Goal: Task Accomplishment & Management: Manage account settings

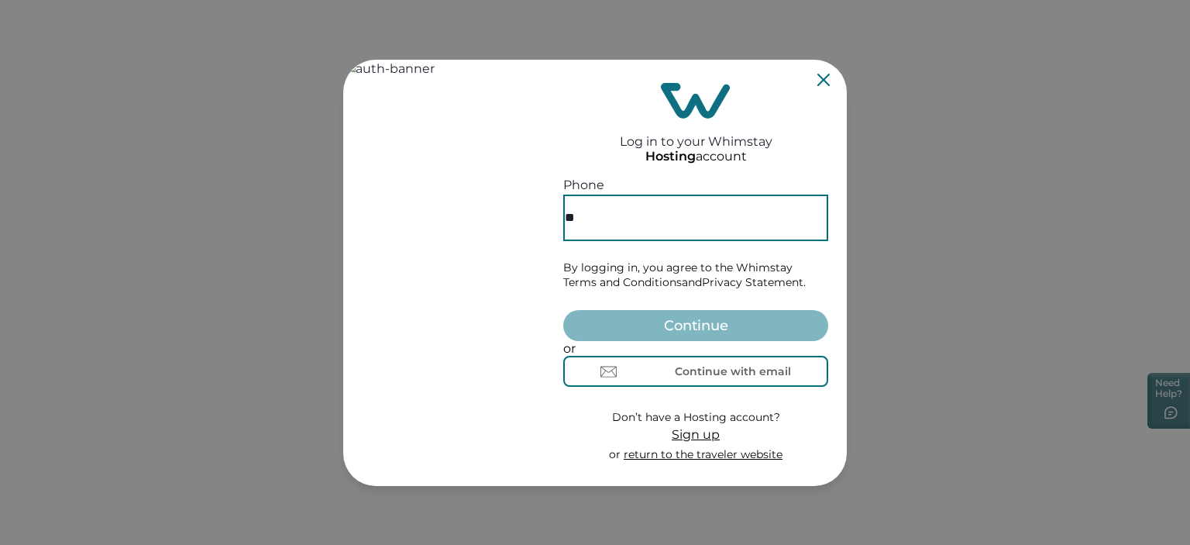
paste input "**********"
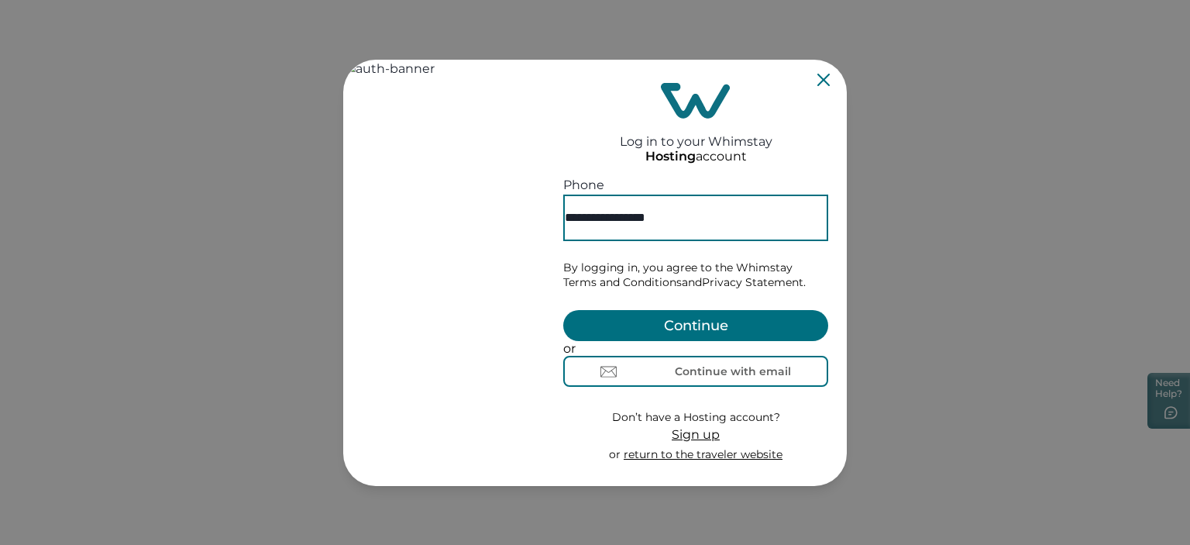
type input "**********"
click at [688, 310] on button "Continue" at bounding box center [695, 325] width 265 height 31
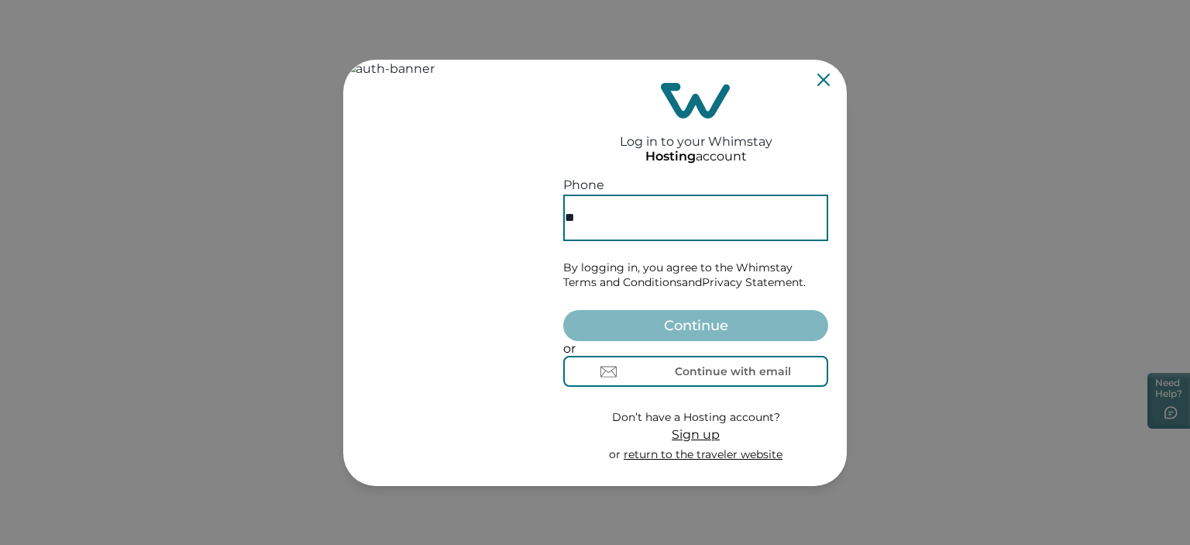
paste input "**********"
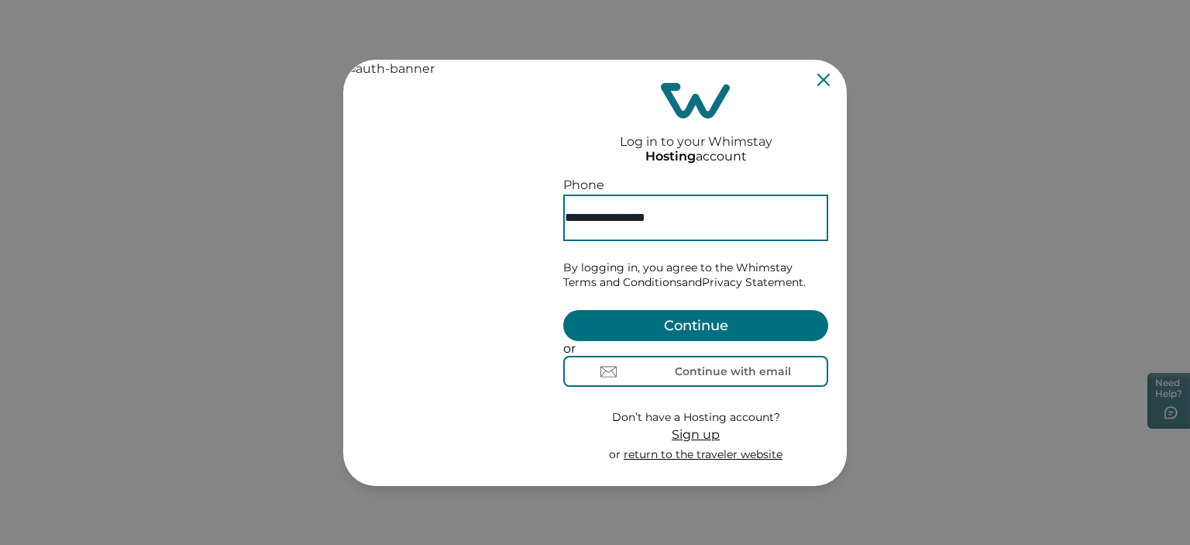
type input "**********"
click at [676, 310] on button "Continue" at bounding box center [695, 325] width 265 height 31
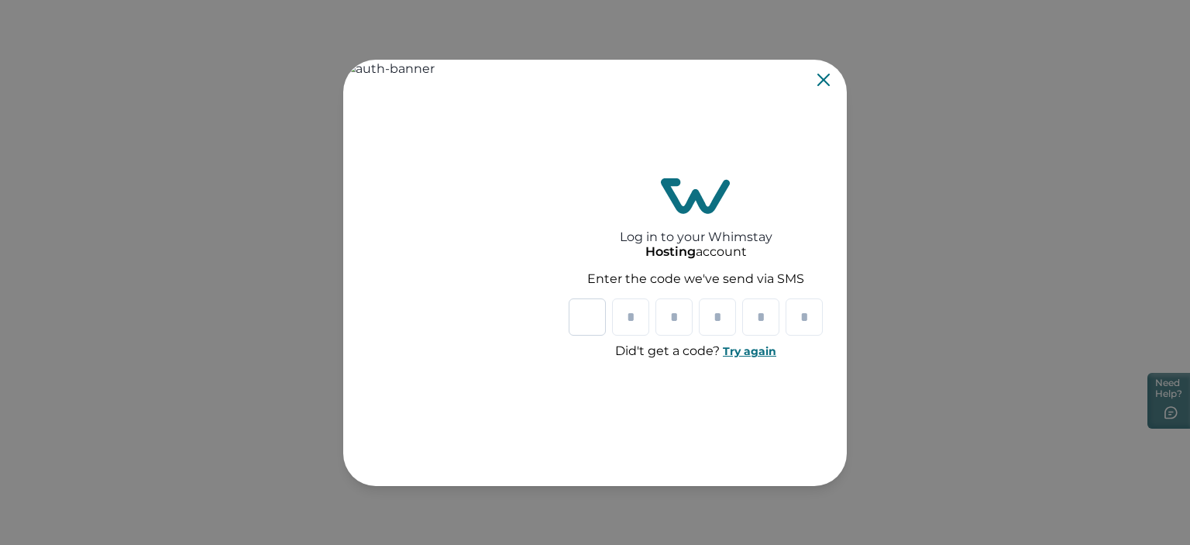
paste input "*"
type input "*"
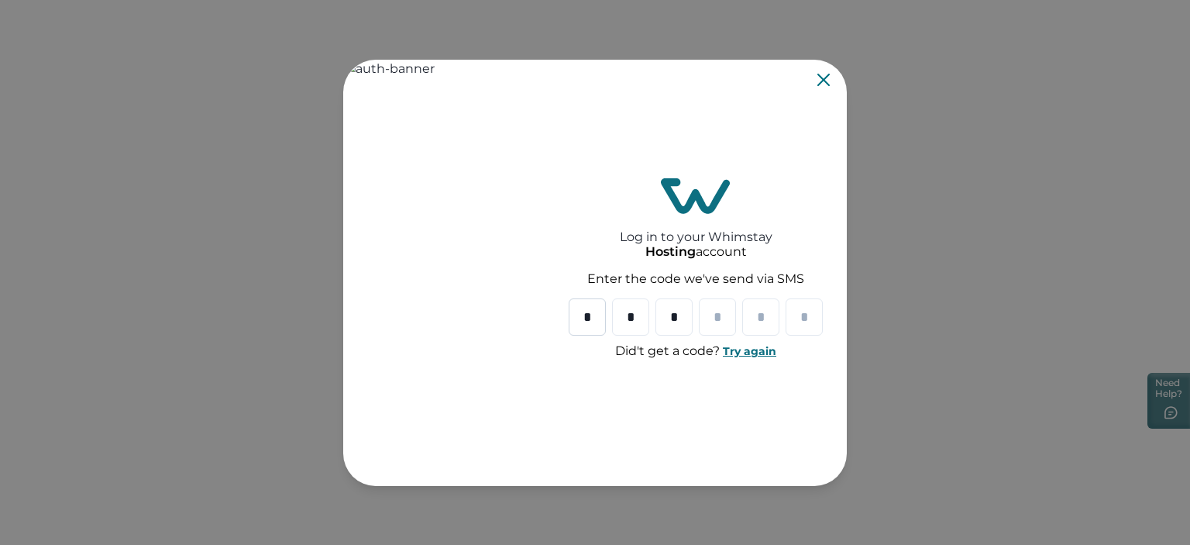
type input "*"
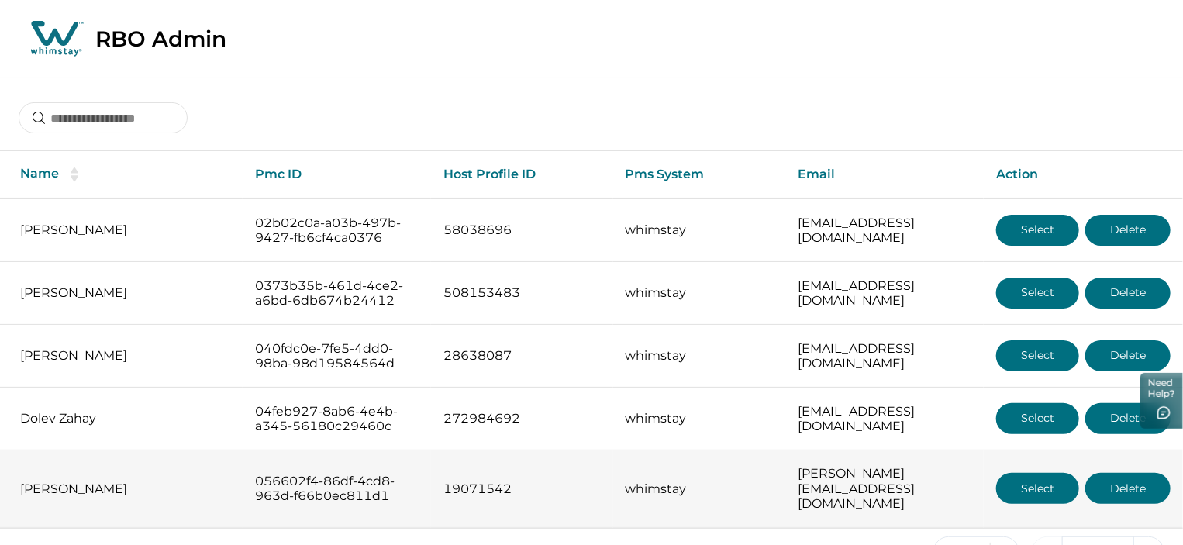
click at [1056, 477] on button "Select" at bounding box center [1037, 488] width 83 height 31
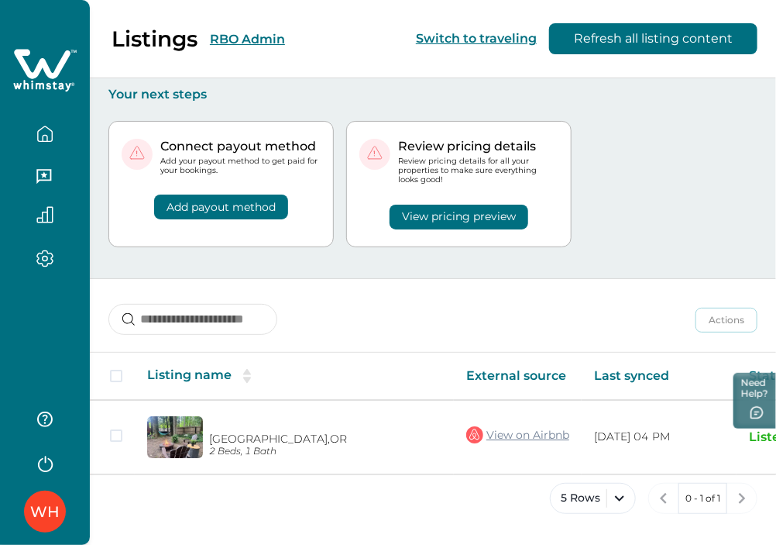
click at [639, 219] on div "Connect payout method Add your payout method to get paid for your bookings. Add…" at bounding box center [432, 190] width 649 height 176
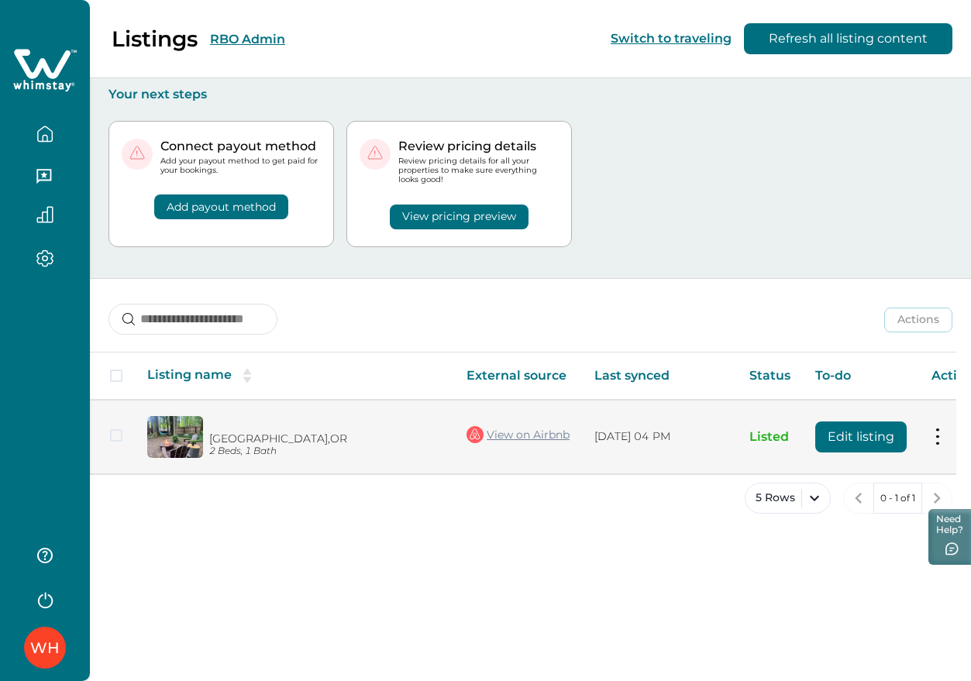
click at [849, 443] on button "Edit listing" at bounding box center [860, 437] width 91 height 31
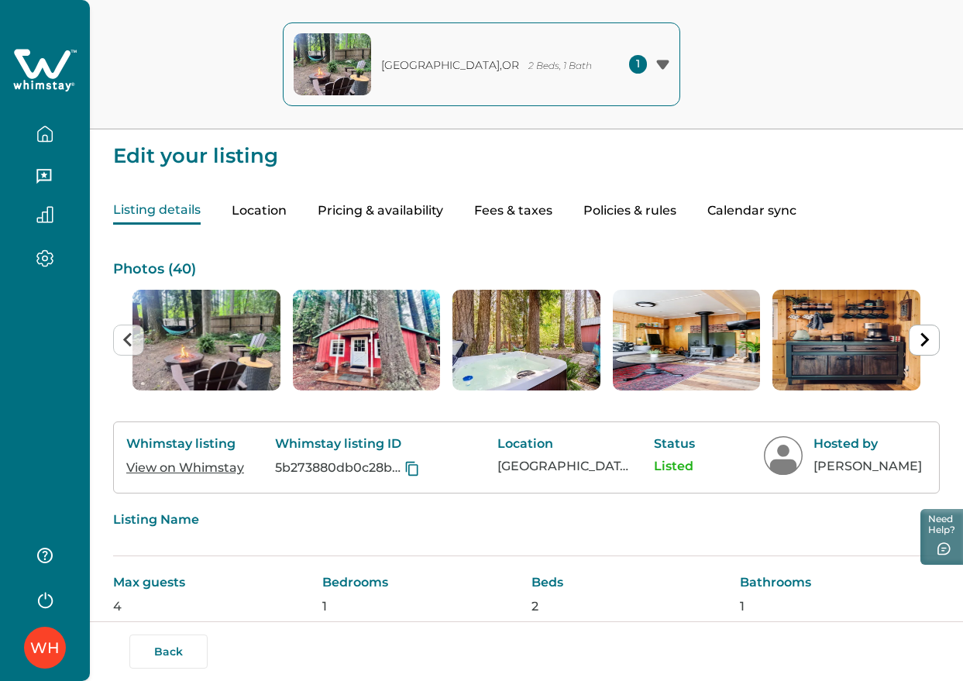
click at [48, 68] on icon at bounding box center [42, 63] width 57 height 29
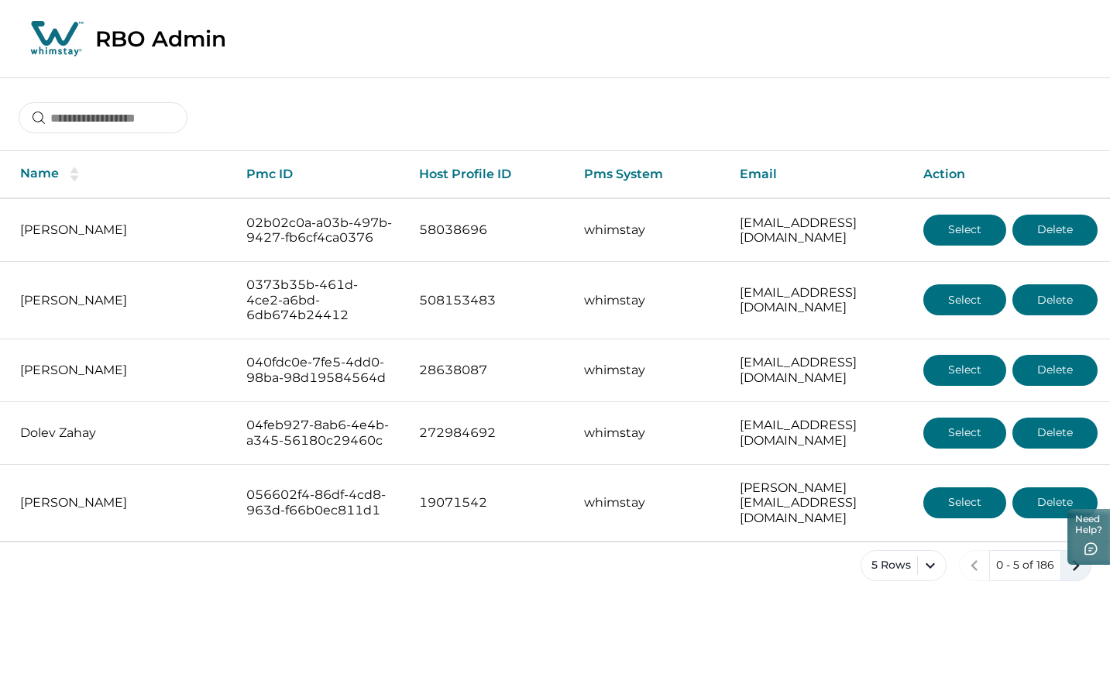
click at [1073, 544] on icon "next page" at bounding box center [1077, 566] width 22 height 22
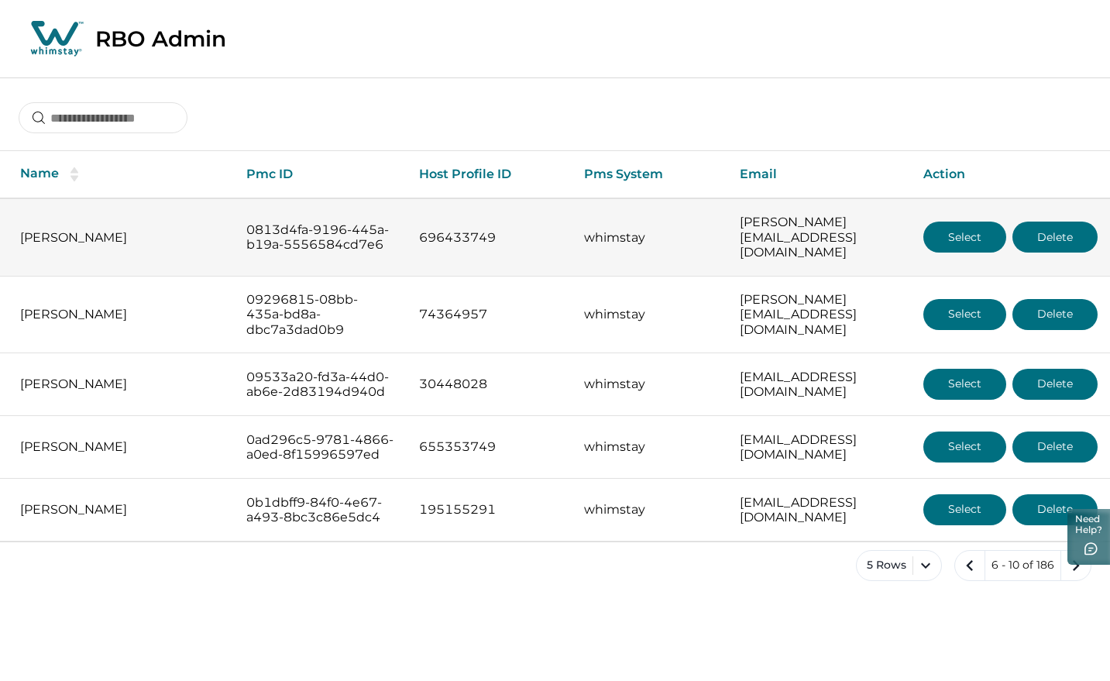
click at [972, 244] on button "Select" at bounding box center [965, 237] width 83 height 31
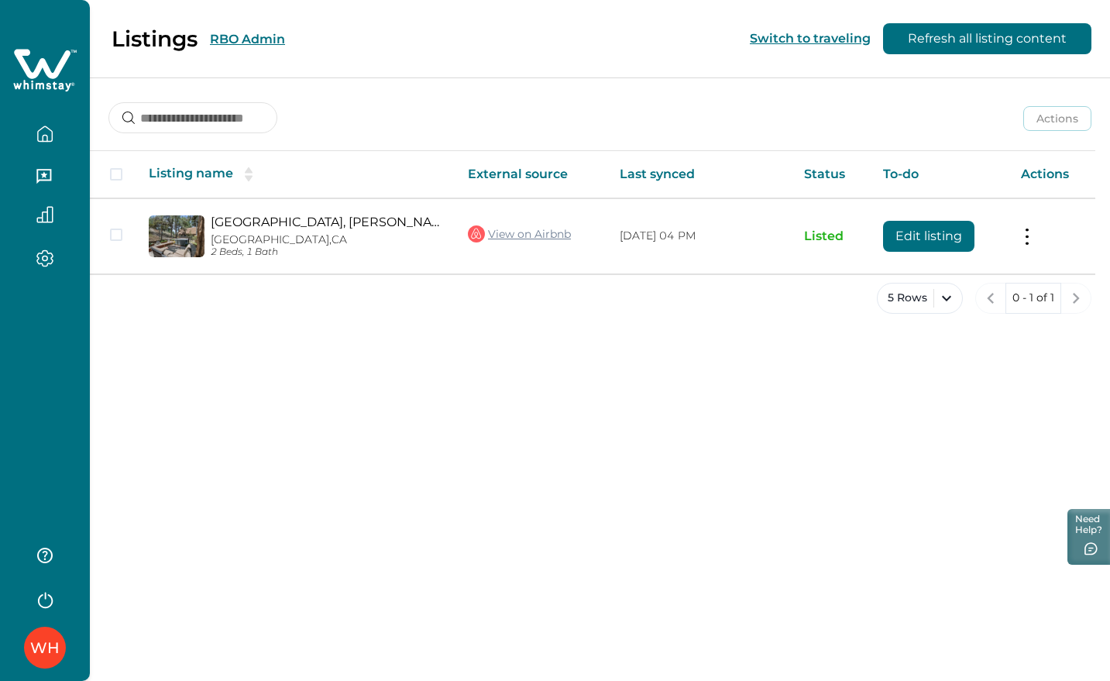
click at [257, 39] on button "RBO Admin" at bounding box center [247, 39] width 75 height 15
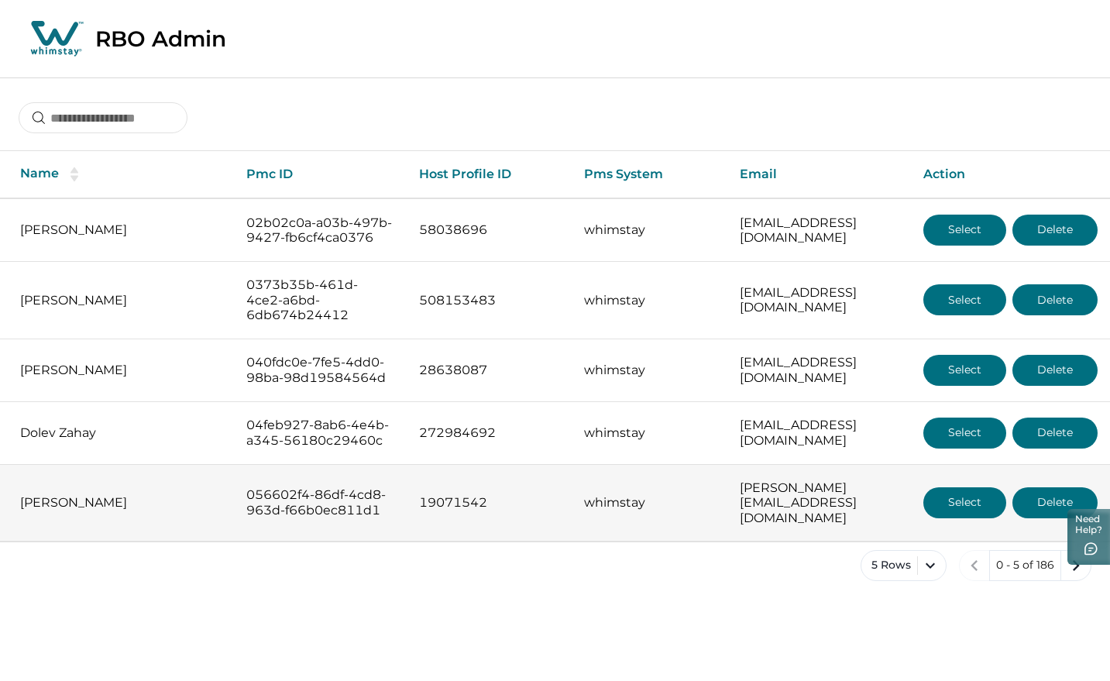
click at [960, 518] on button "Select" at bounding box center [965, 502] width 83 height 31
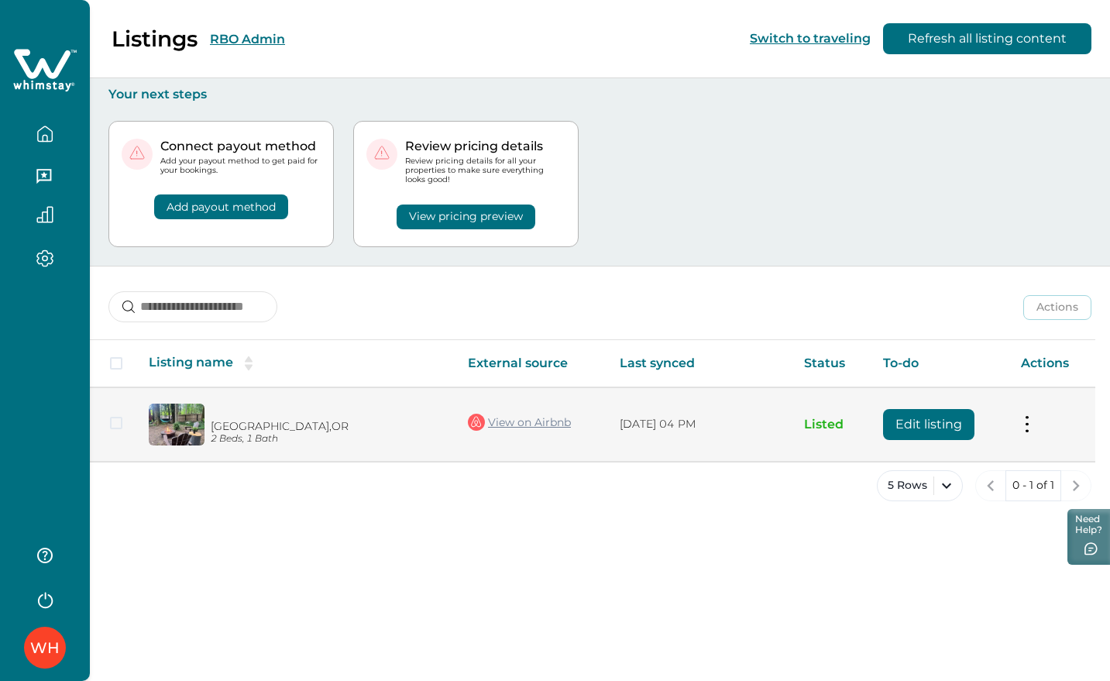
click at [921, 435] on button "Edit listing" at bounding box center [928, 424] width 91 height 31
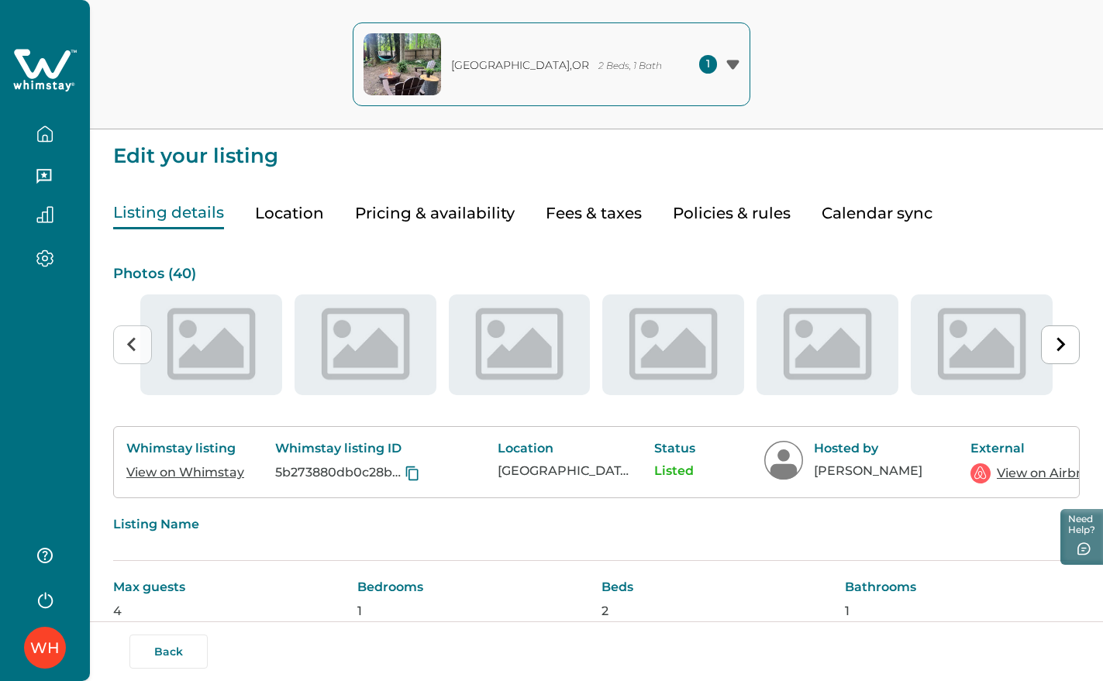
click at [64, 75] on icon at bounding box center [45, 70] width 64 height 46
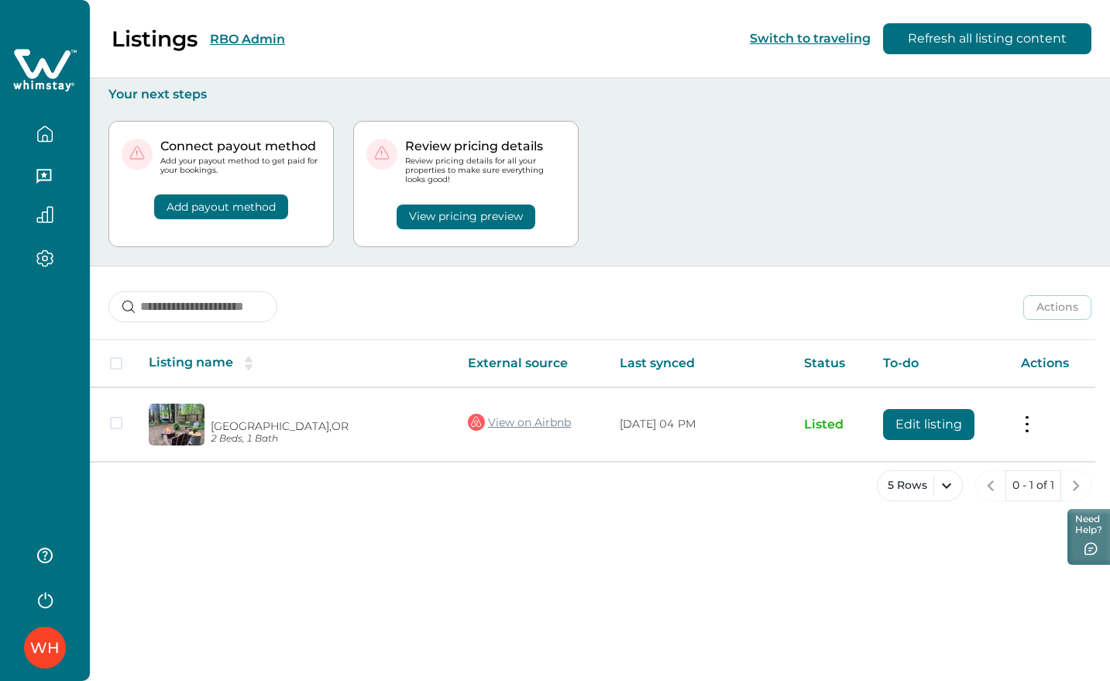
click at [248, 34] on button "RBO Admin" at bounding box center [247, 39] width 75 height 15
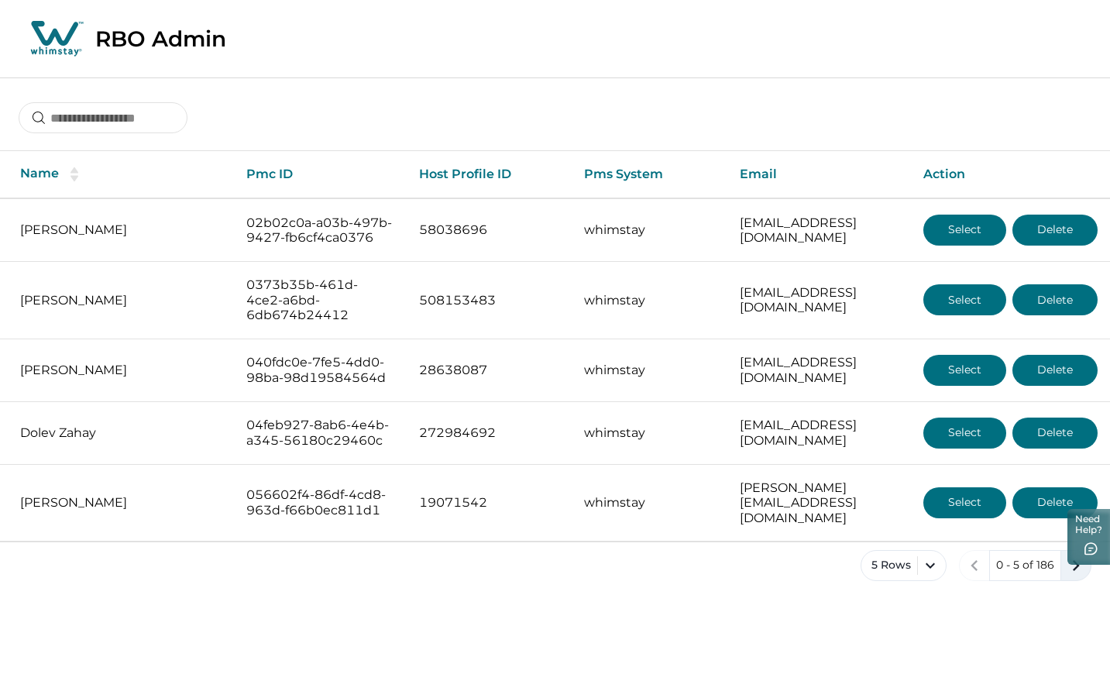
click at [1074, 544] on icon "next page" at bounding box center [1077, 566] width 22 height 22
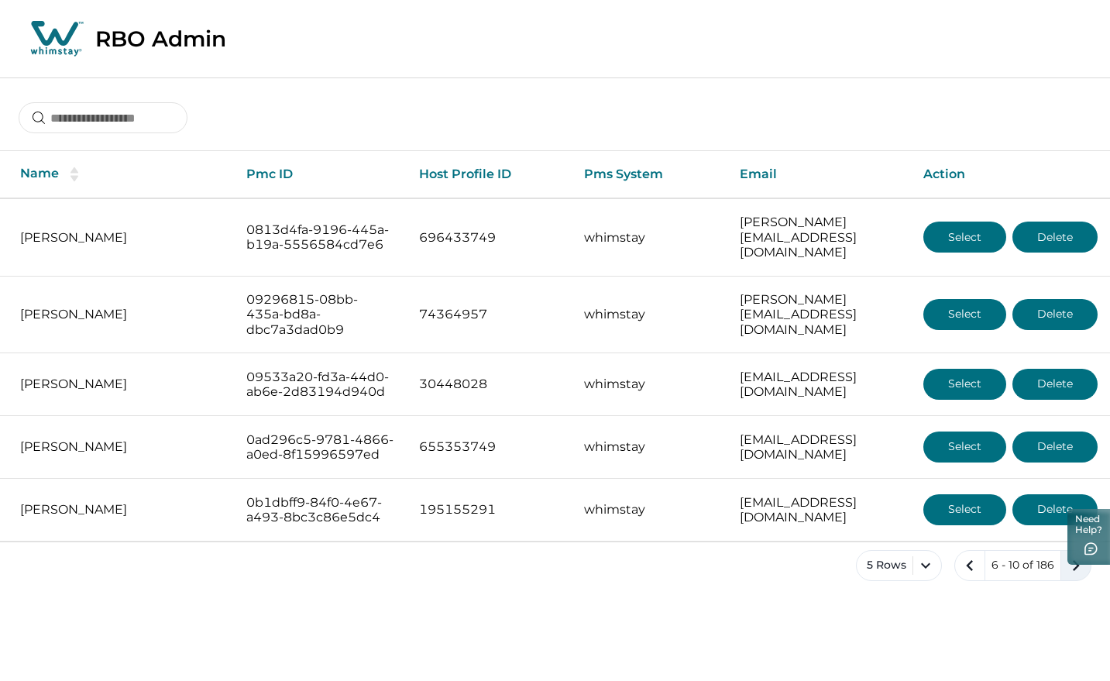
click at [1080, 544] on icon "next page" at bounding box center [1077, 566] width 22 height 22
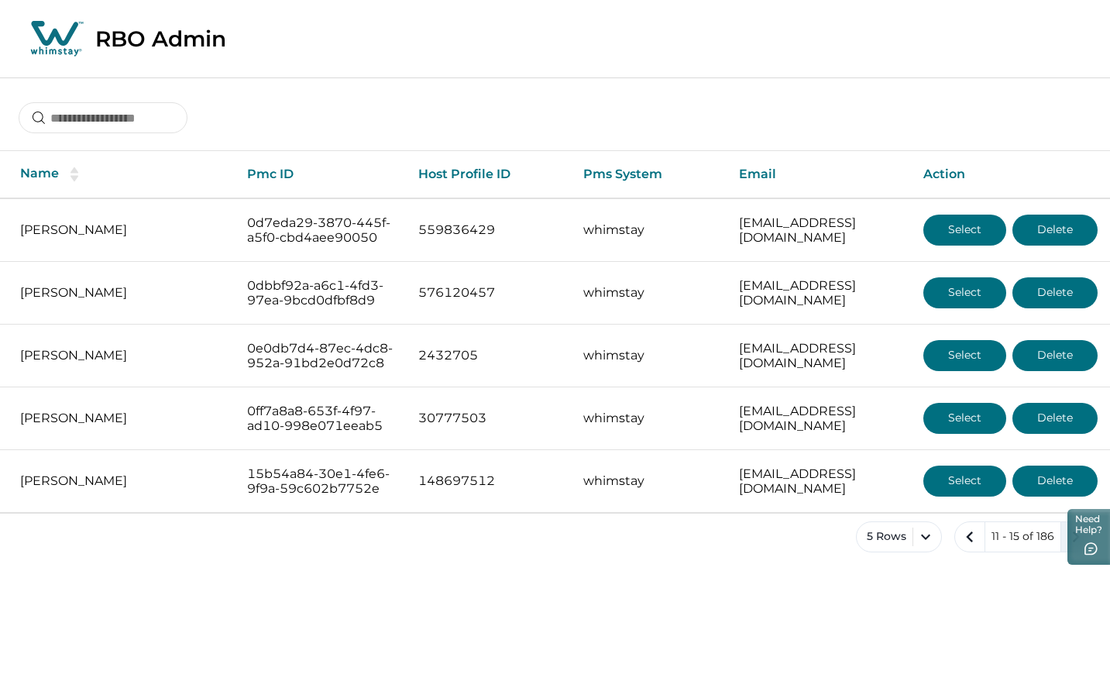
click at [1079, 544] on icon "next page" at bounding box center [1077, 537] width 22 height 22
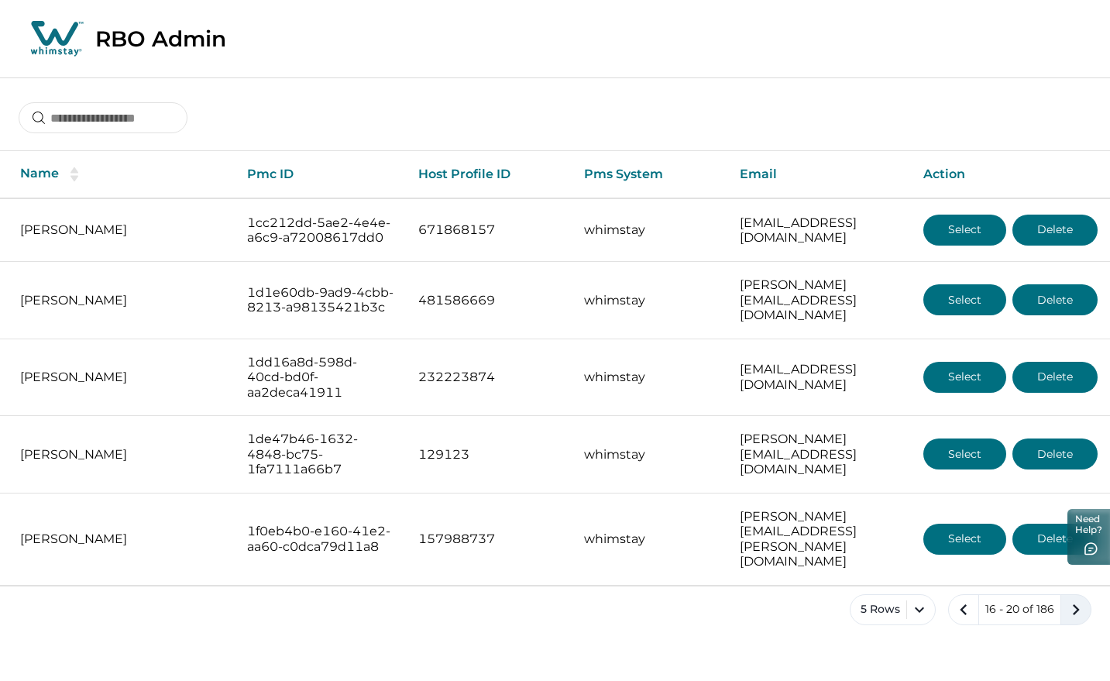
click at [1076, 544] on icon "next page" at bounding box center [1076, 609] width 7 height 11
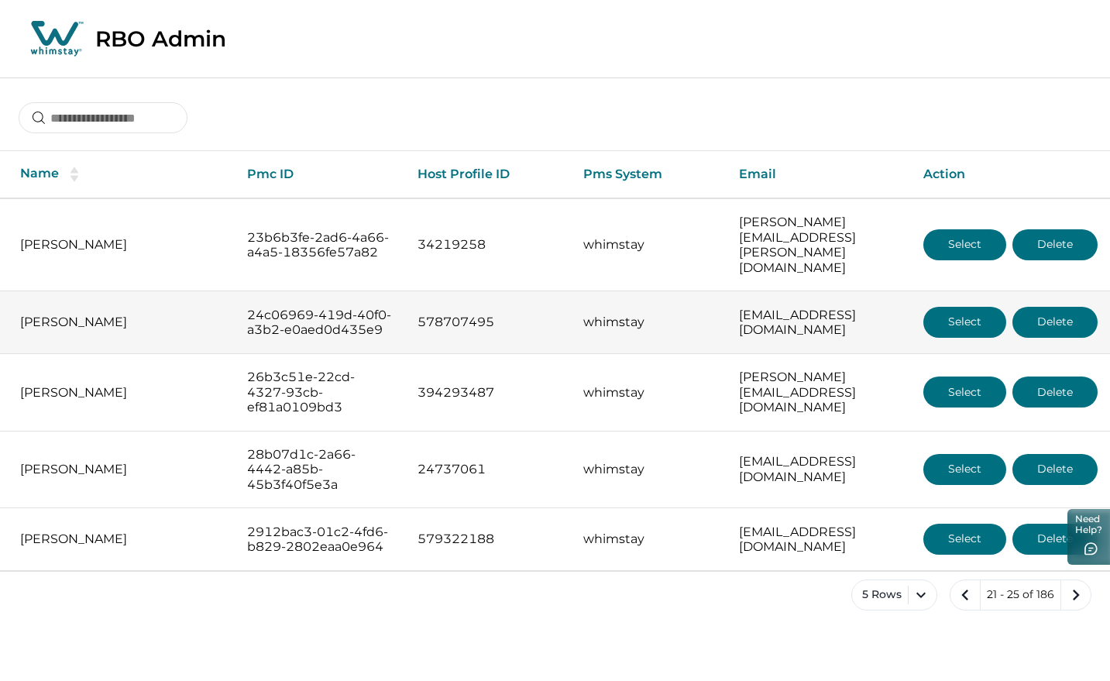
click at [969, 316] on button "Select" at bounding box center [965, 322] width 83 height 31
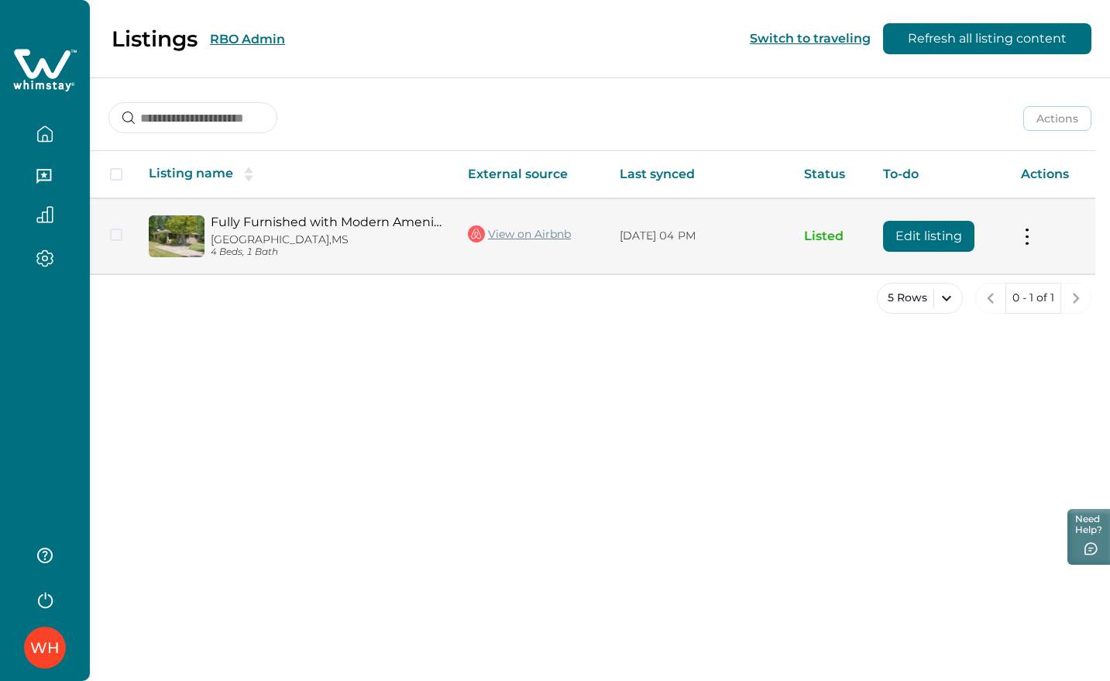
click at [928, 226] on button "Edit listing" at bounding box center [928, 236] width 91 height 31
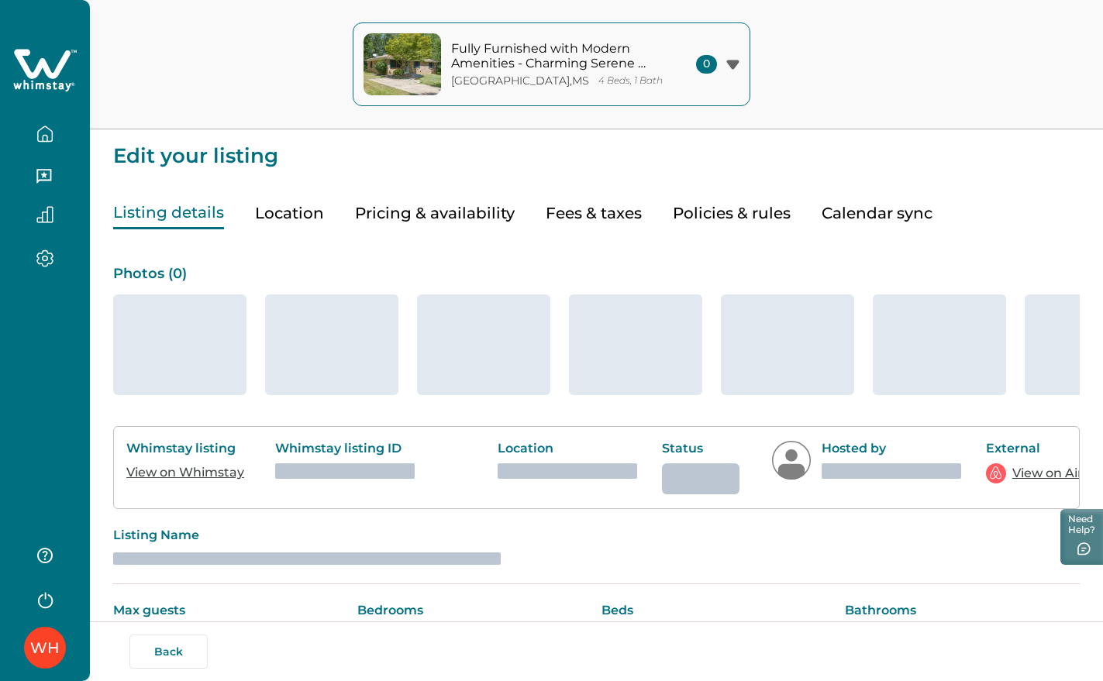
click at [48, 73] on icon at bounding box center [42, 63] width 57 height 29
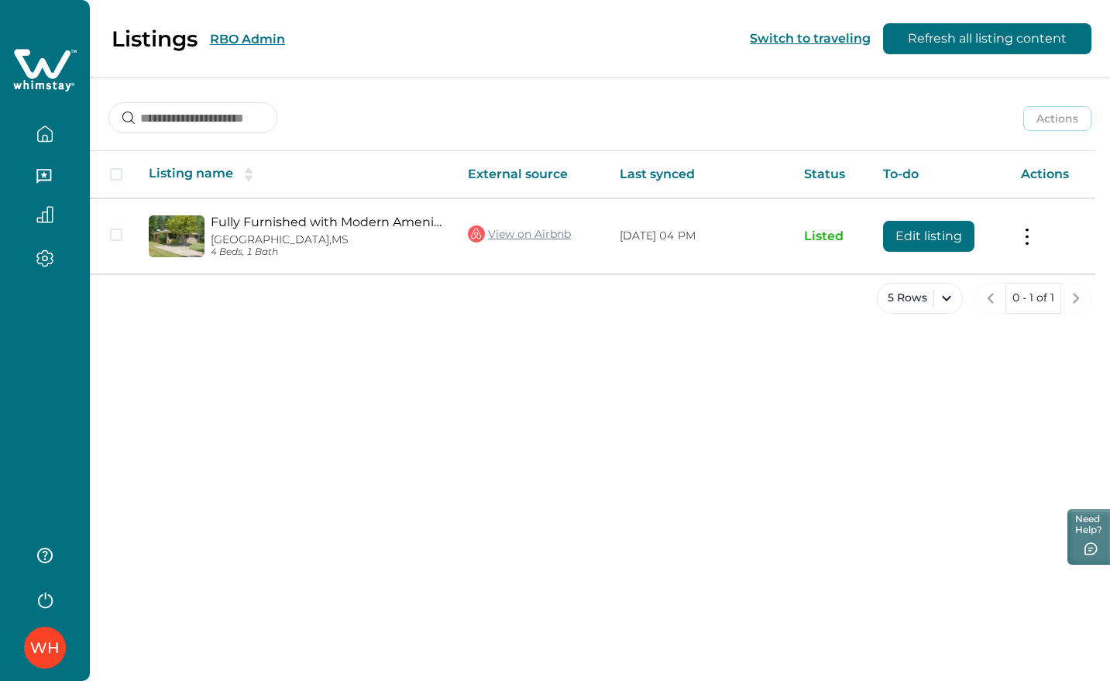
click at [33, 71] on icon at bounding box center [45, 70] width 64 height 46
click at [229, 34] on button "RBO Admin" at bounding box center [247, 39] width 75 height 15
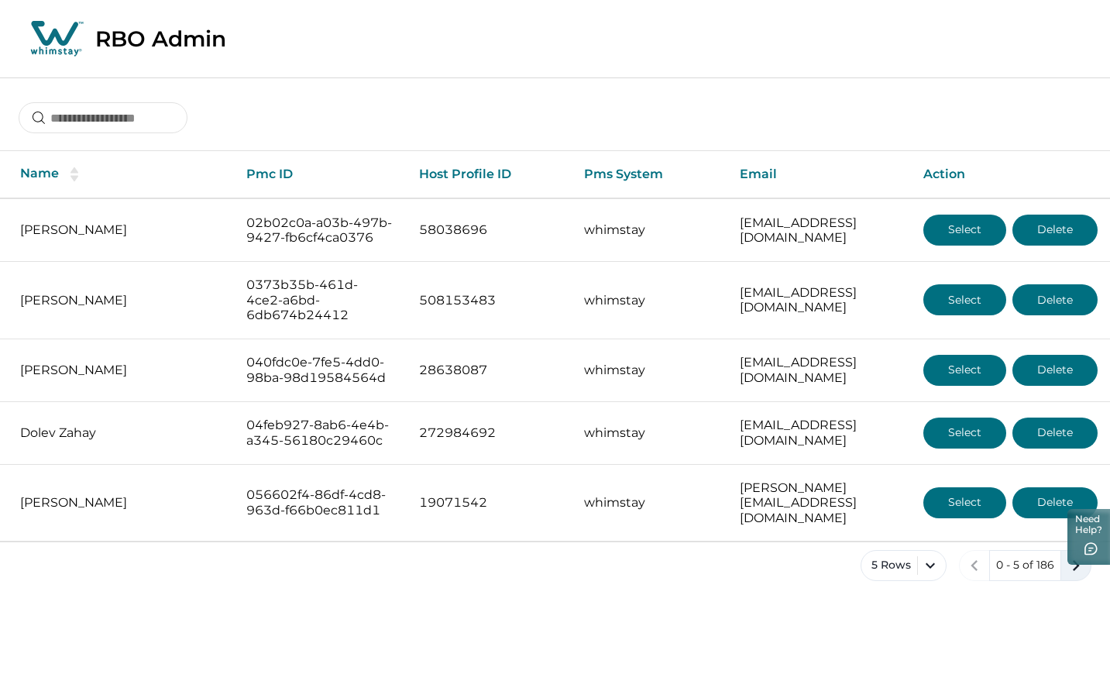
click at [1071, 544] on icon "next page" at bounding box center [1077, 566] width 22 height 22
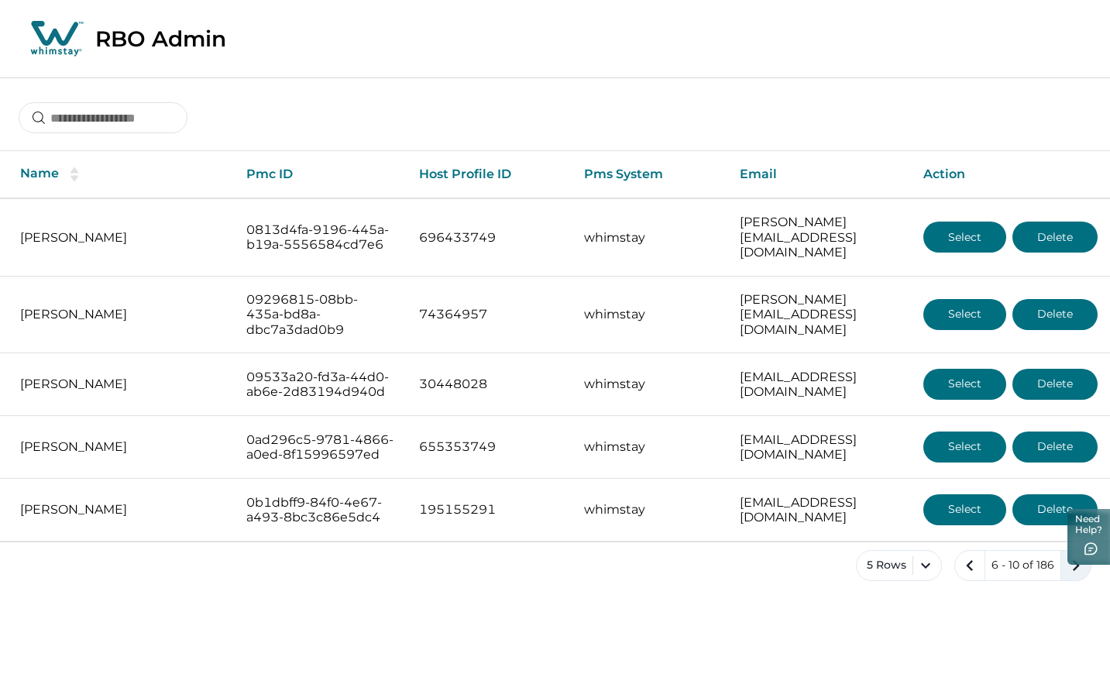
click at [1078, 544] on icon "next page" at bounding box center [1077, 566] width 22 height 22
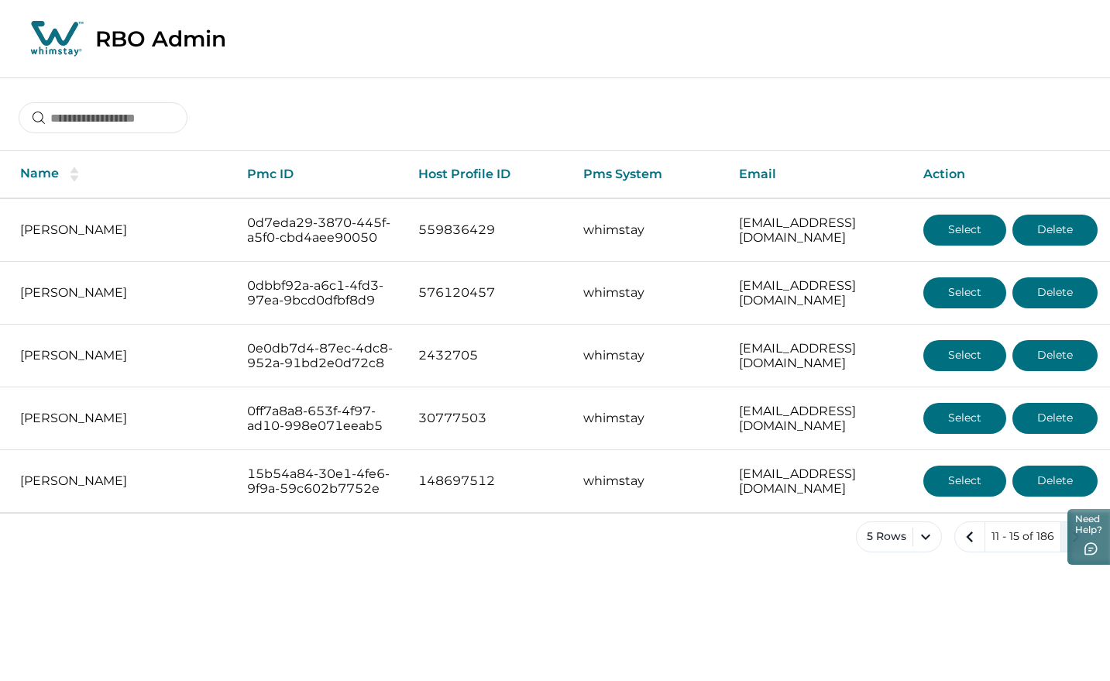
click at [1078, 544] on icon "next page" at bounding box center [1077, 537] width 22 height 22
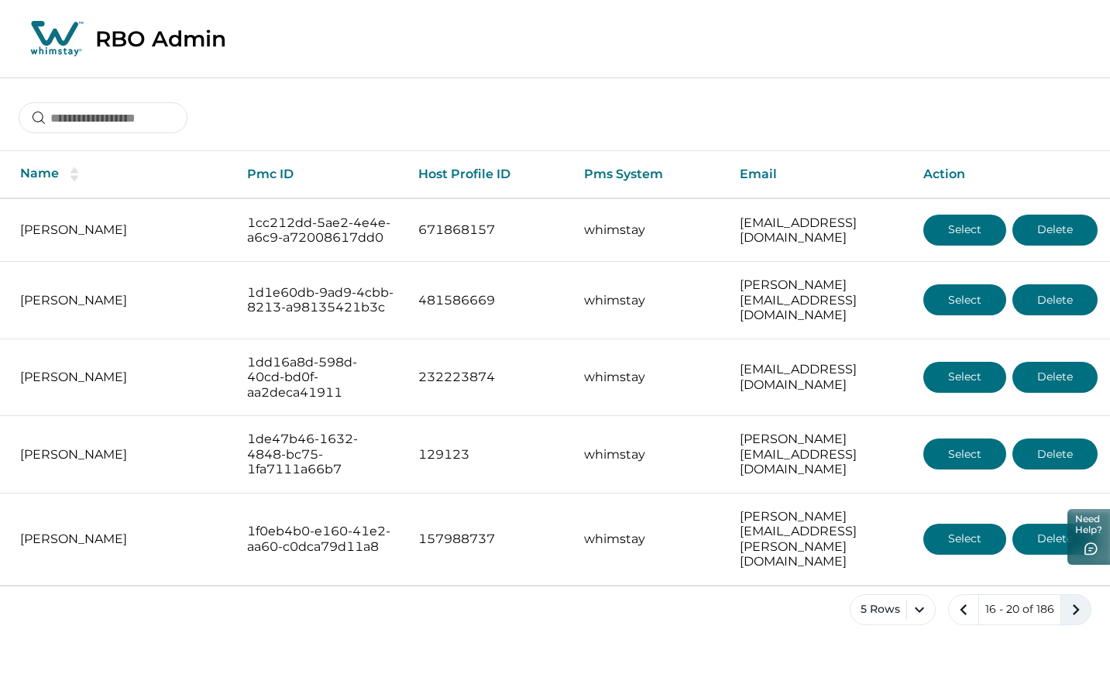
click at [1079, 544] on icon "next page" at bounding box center [1077, 610] width 22 height 22
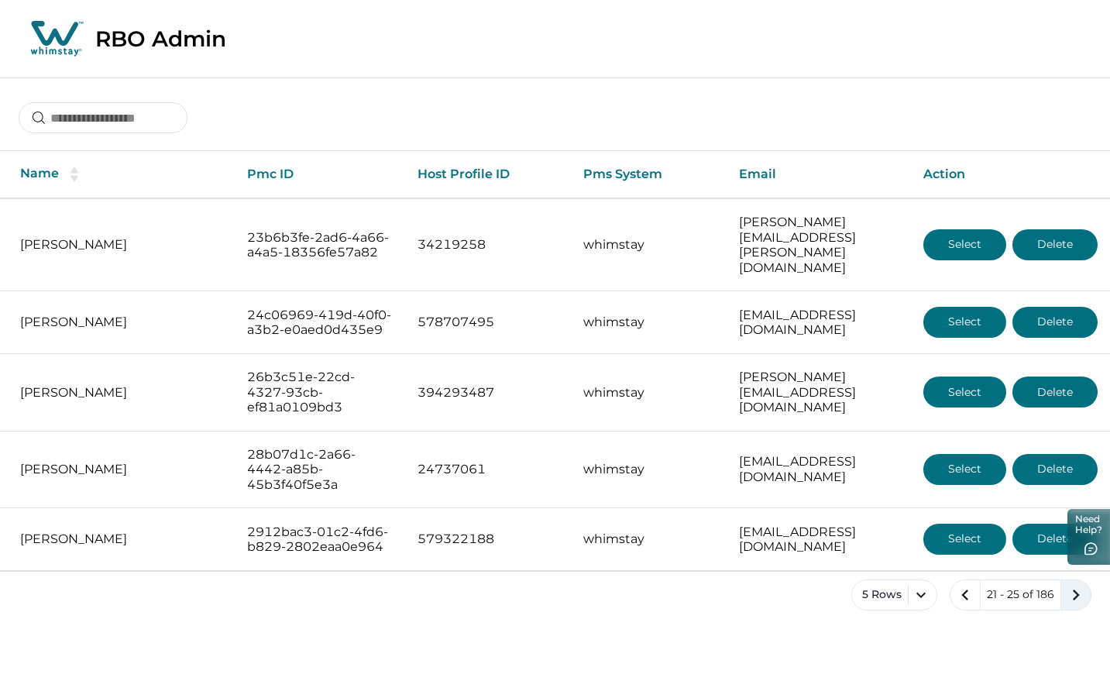
click at [1076, 544] on icon "next page" at bounding box center [1077, 595] width 22 height 22
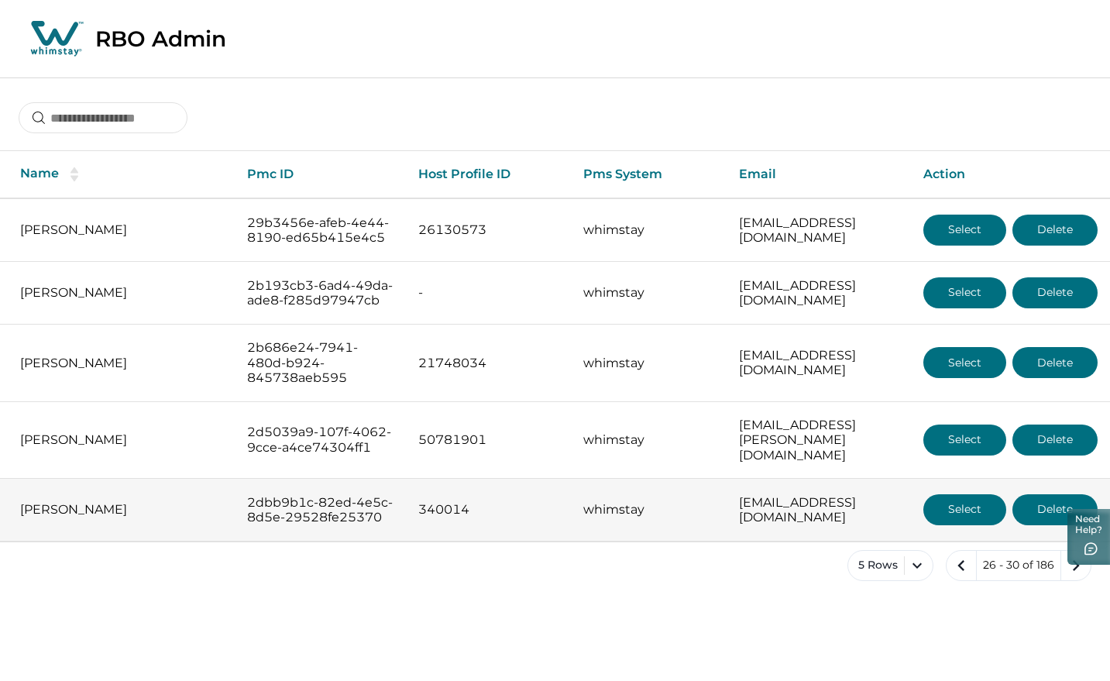
click at [953, 525] on button "Select" at bounding box center [965, 509] width 83 height 31
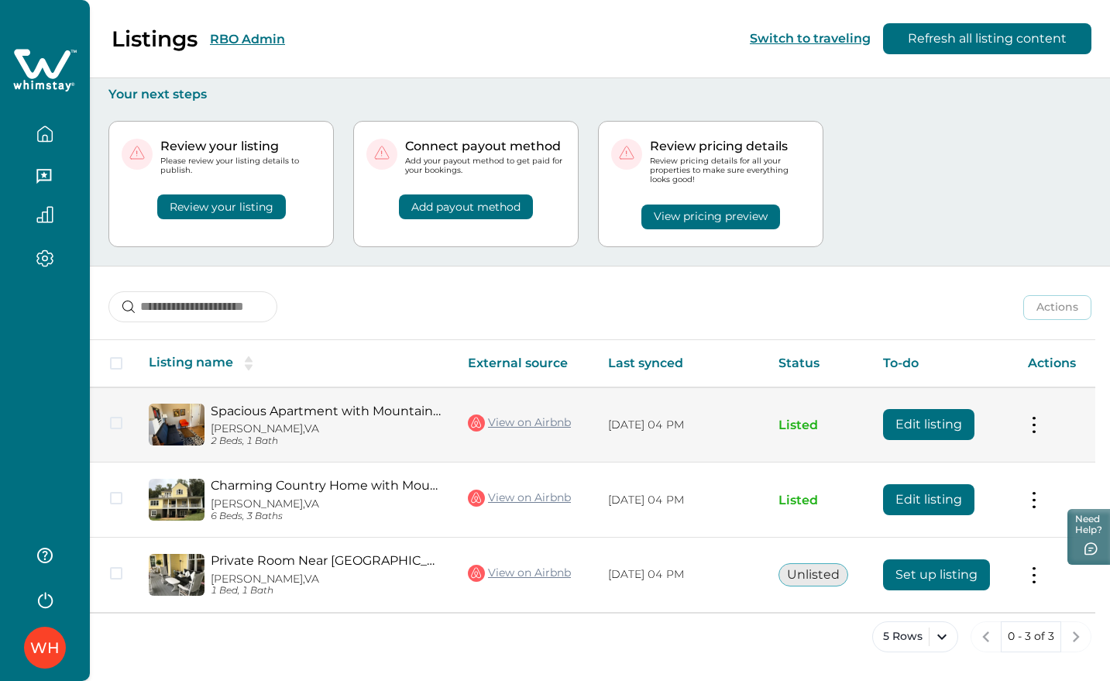
click at [907, 408] on td "Edit listing" at bounding box center [943, 424] width 145 height 75
click at [916, 423] on button "Edit listing" at bounding box center [928, 424] width 91 height 31
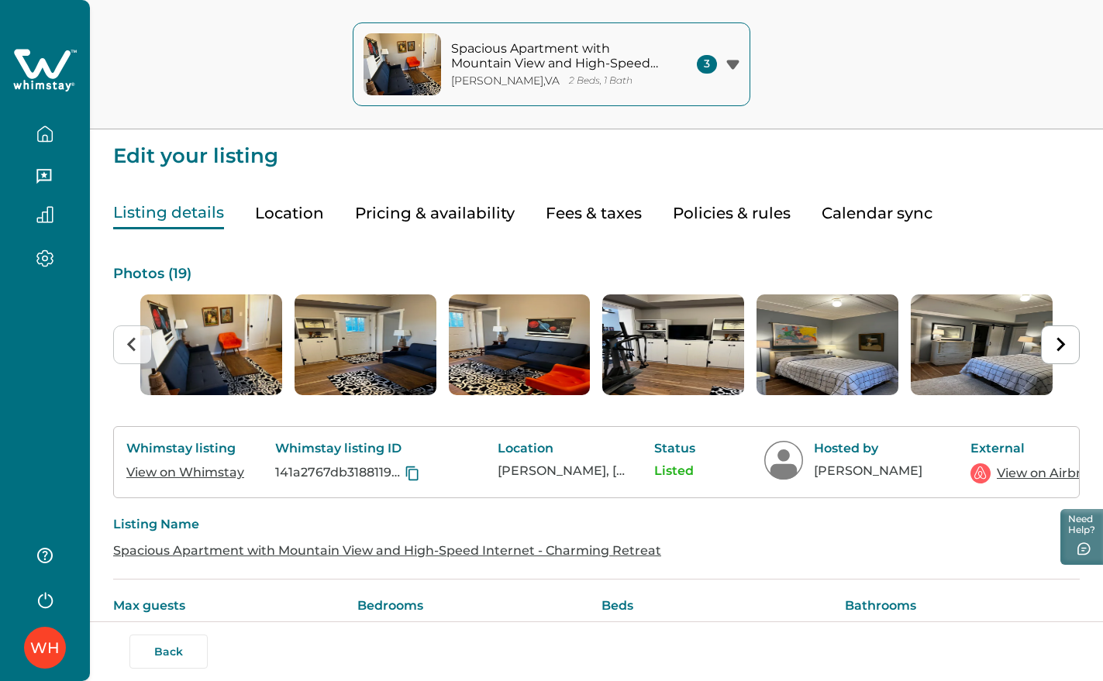
click at [887, 216] on button "Calendar sync" at bounding box center [876, 214] width 111 height 32
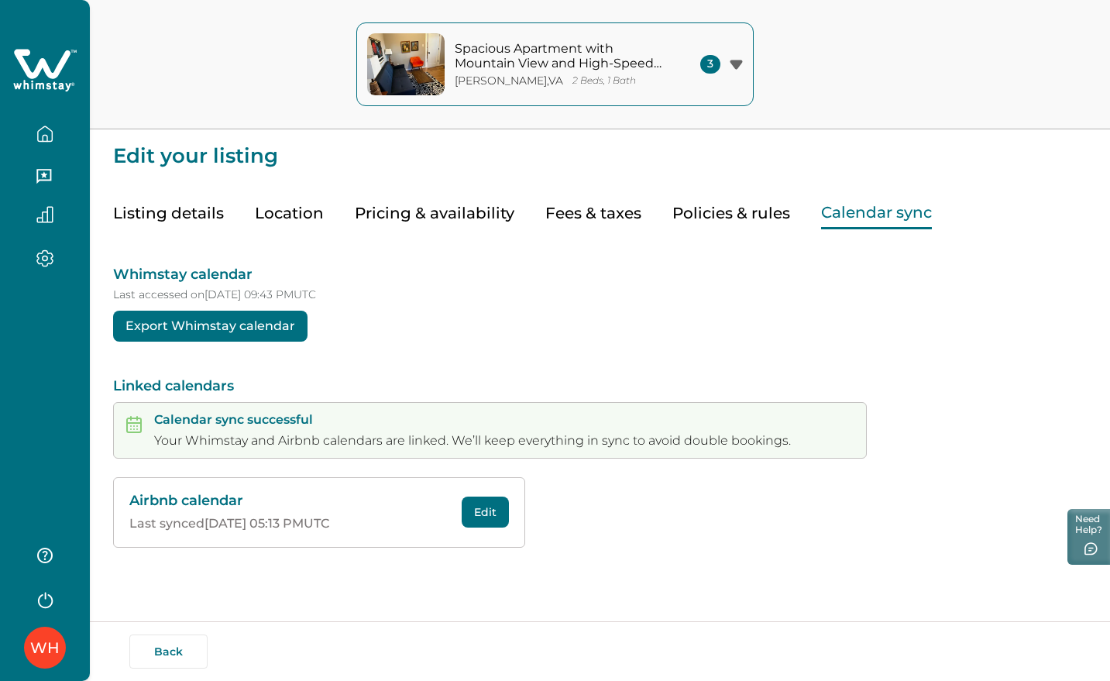
click at [471, 507] on button "Edit" at bounding box center [485, 512] width 47 height 31
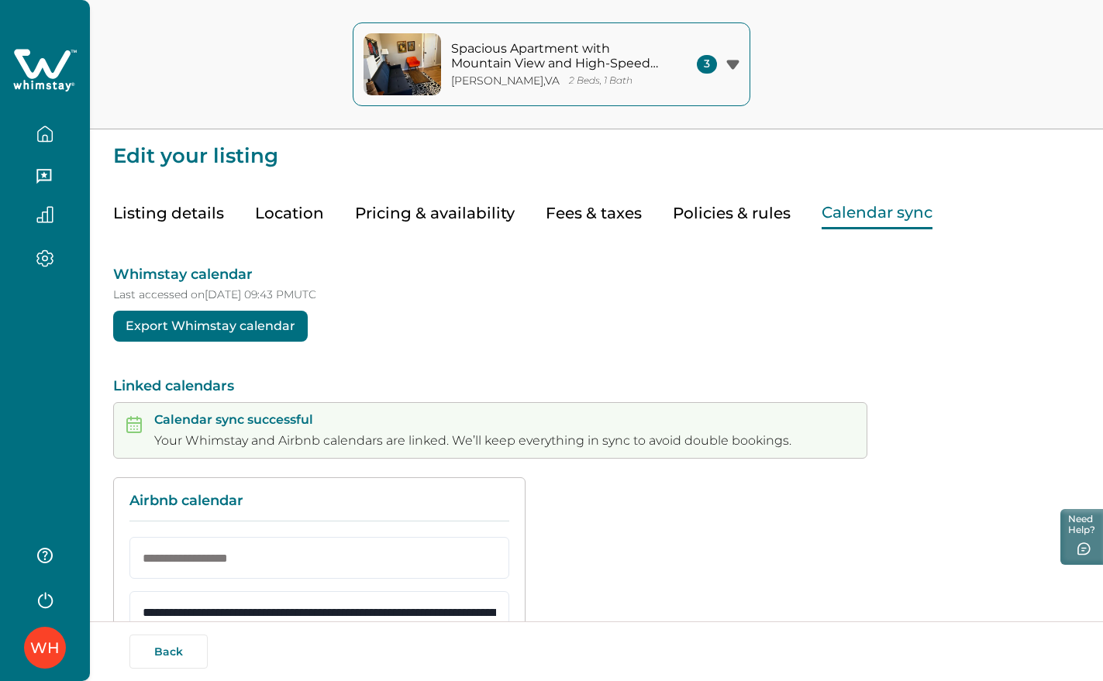
click at [304, 216] on button "Location" at bounding box center [289, 214] width 69 height 32
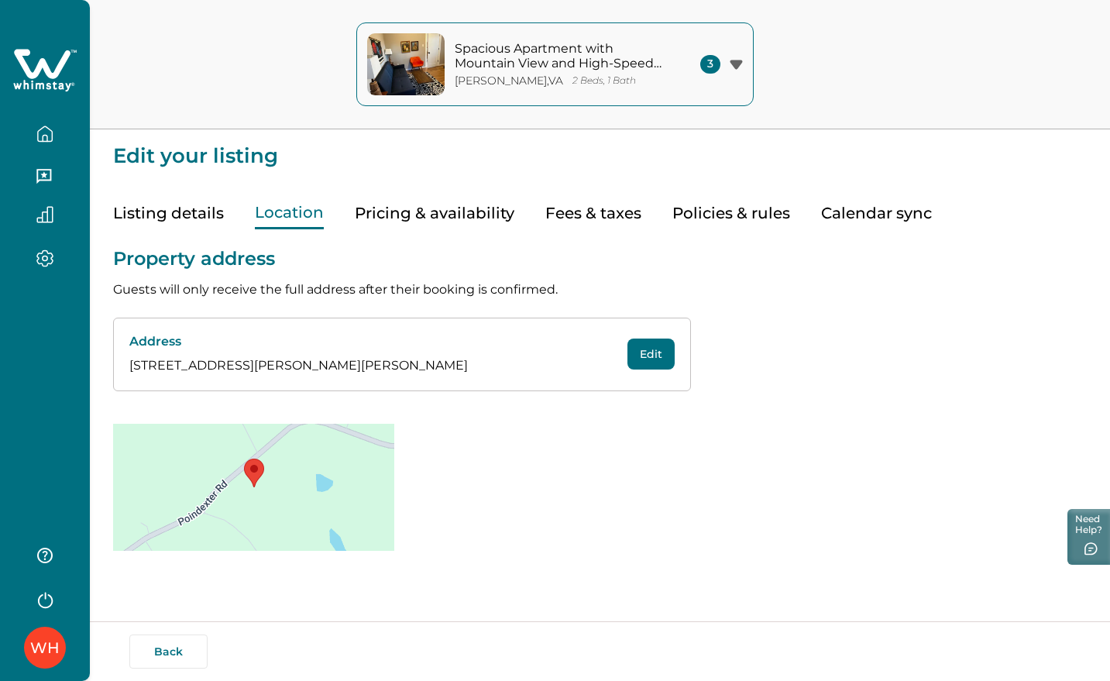
click at [651, 356] on button "Edit" at bounding box center [651, 354] width 47 height 31
select select "**"
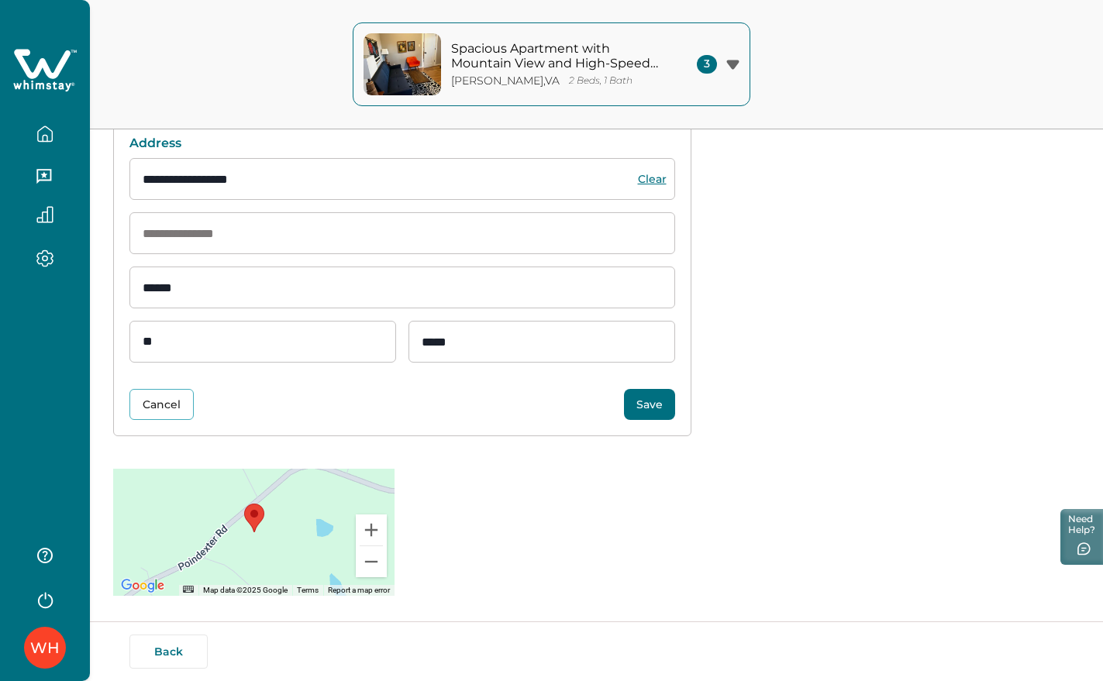
scroll to position [200, 0]
click at [645, 397] on button "Save" at bounding box center [649, 402] width 51 height 31
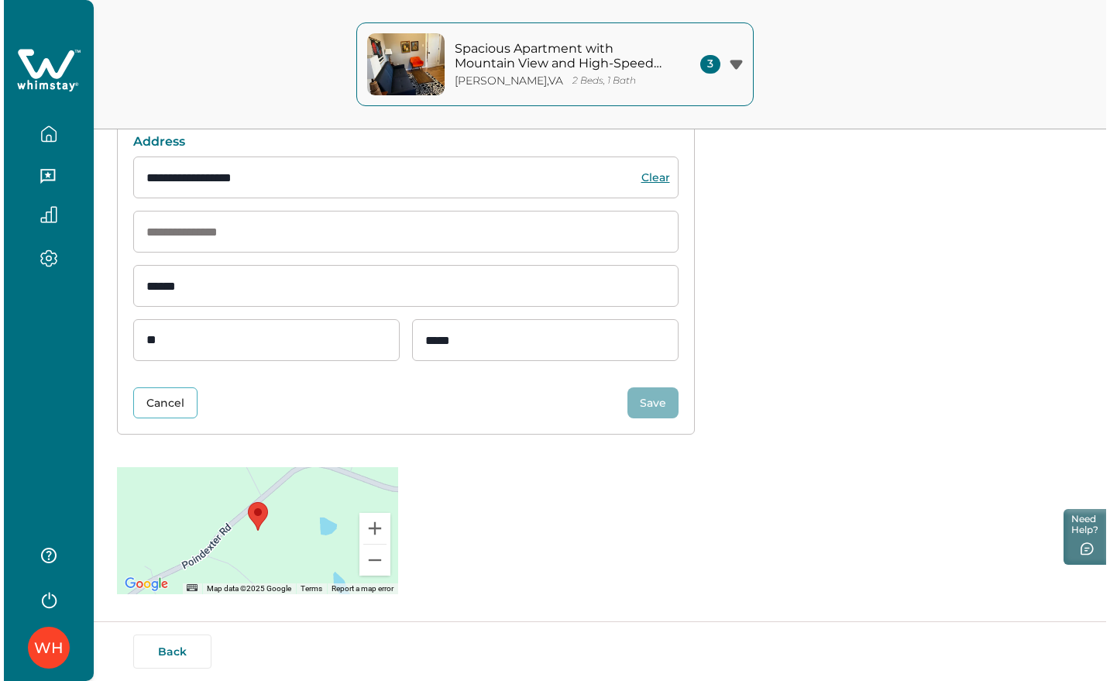
scroll to position [0, 0]
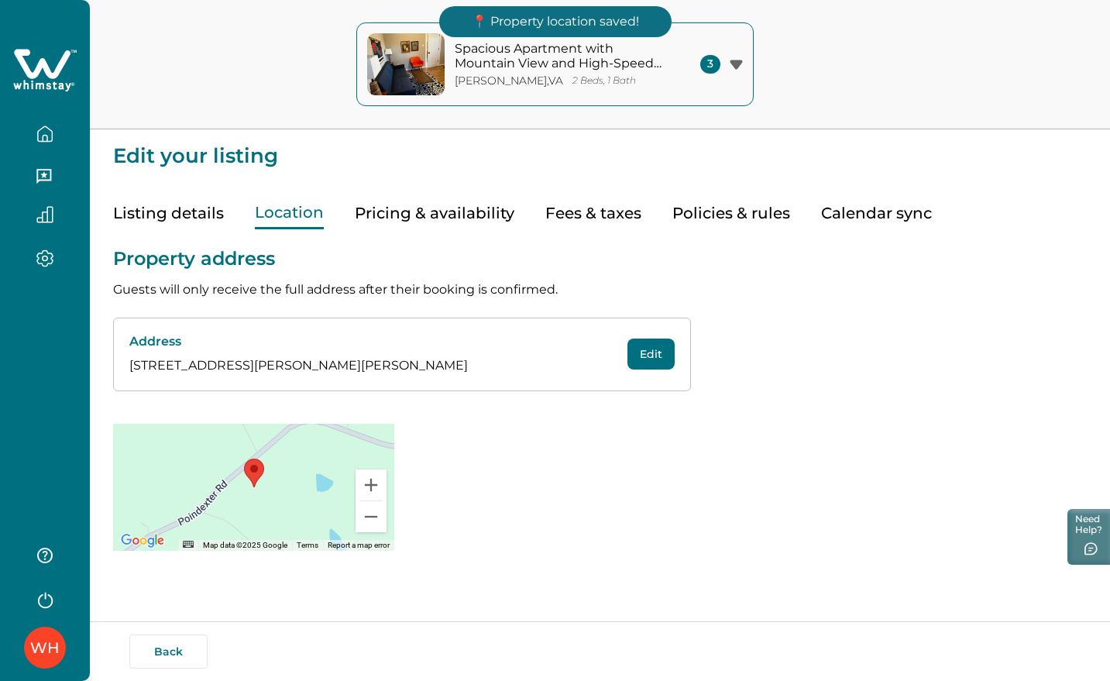
click at [59, 65] on icon at bounding box center [42, 63] width 57 height 29
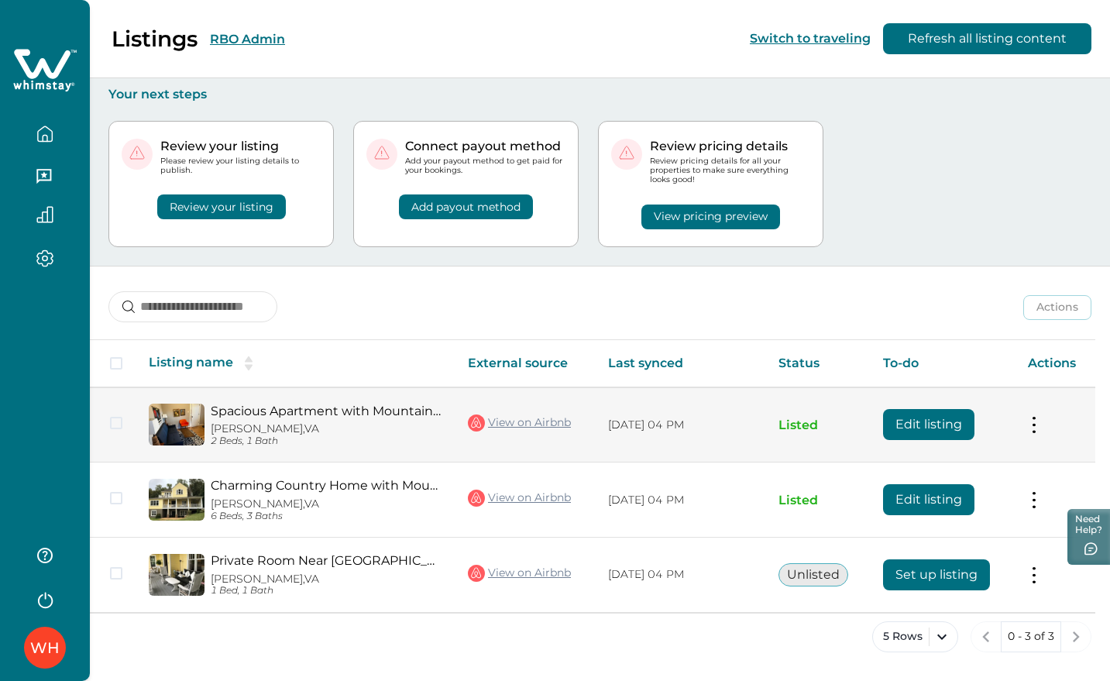
click at [930, 420] on button "Edit listing" at bounding box center [928, 424] width 91 height 31
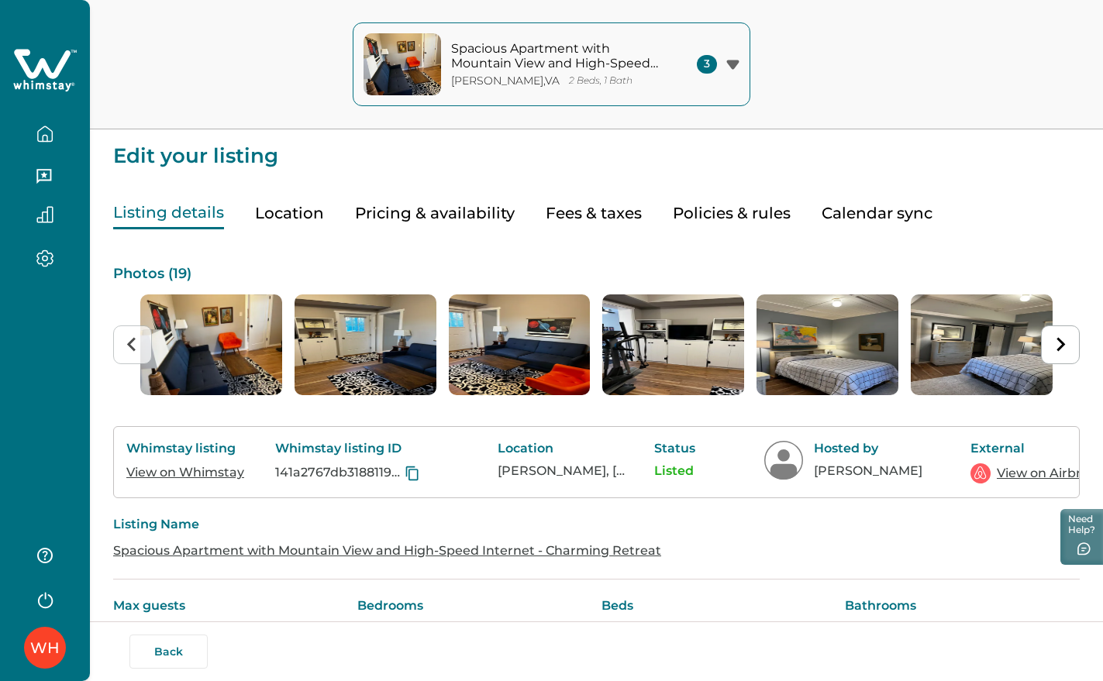
click at [301, 220] on button "Location" at bounding box center [289, 214] width 69 height 32
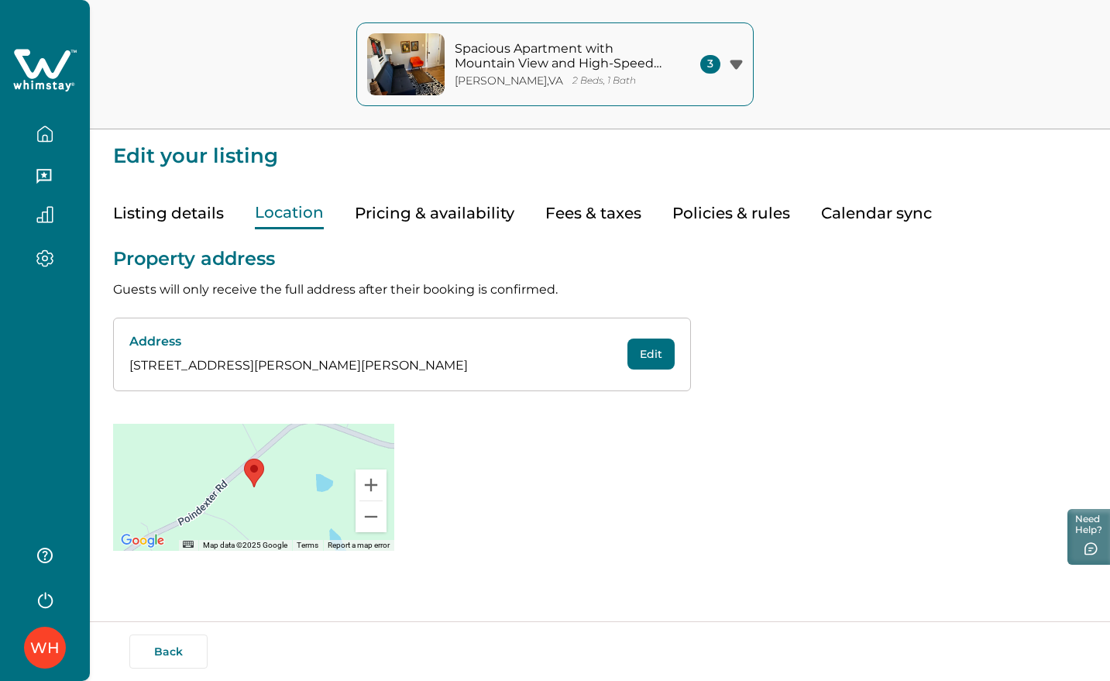
click at [641, 356] on button "Edit" at bounding box center [651, 354] width 47 height 31
select select "**"
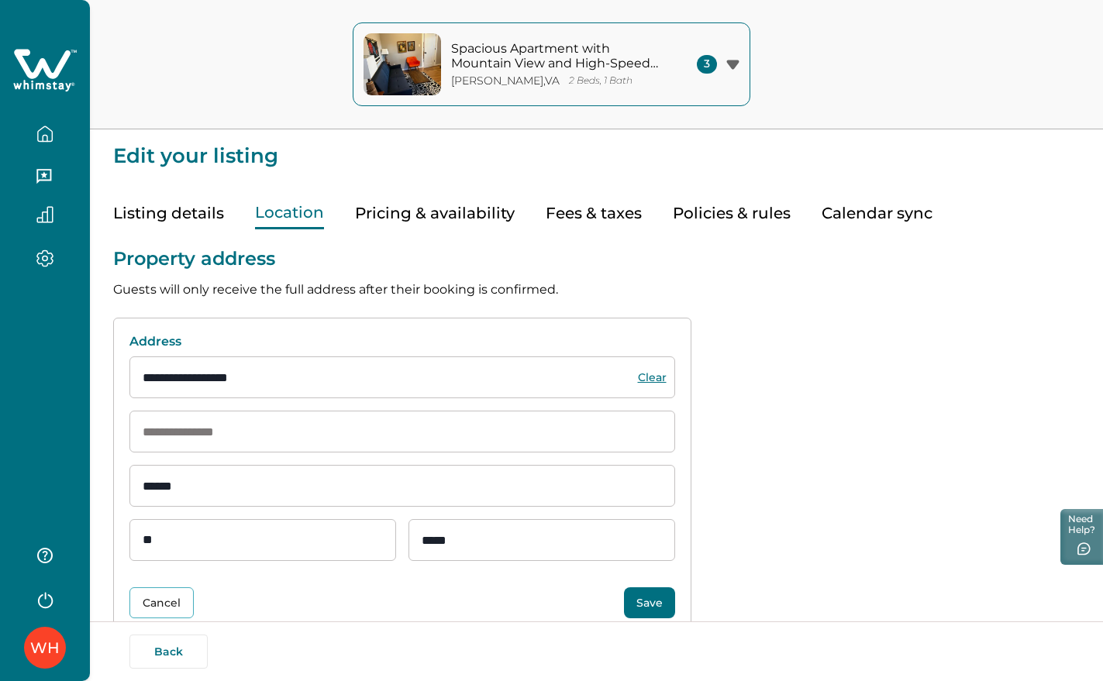
click at [653, 544] on button "Save" at bounding box center [649, 602] width 51 height 31
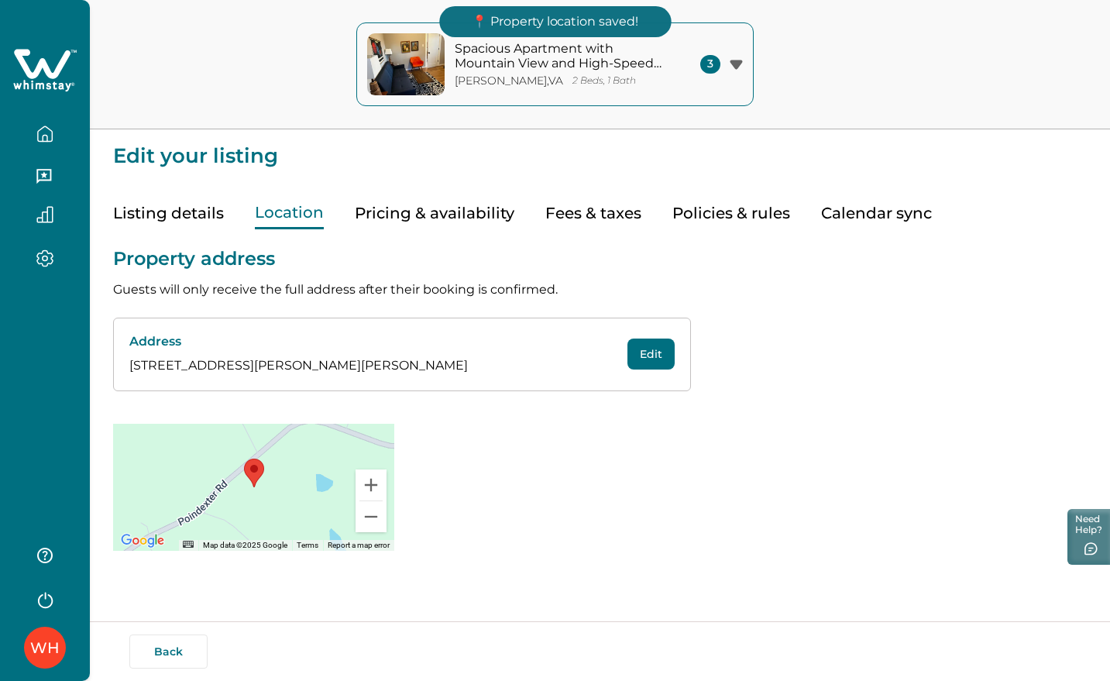
click at [58, 69] on icon at bounding box center [42, 63] width 57 height 29
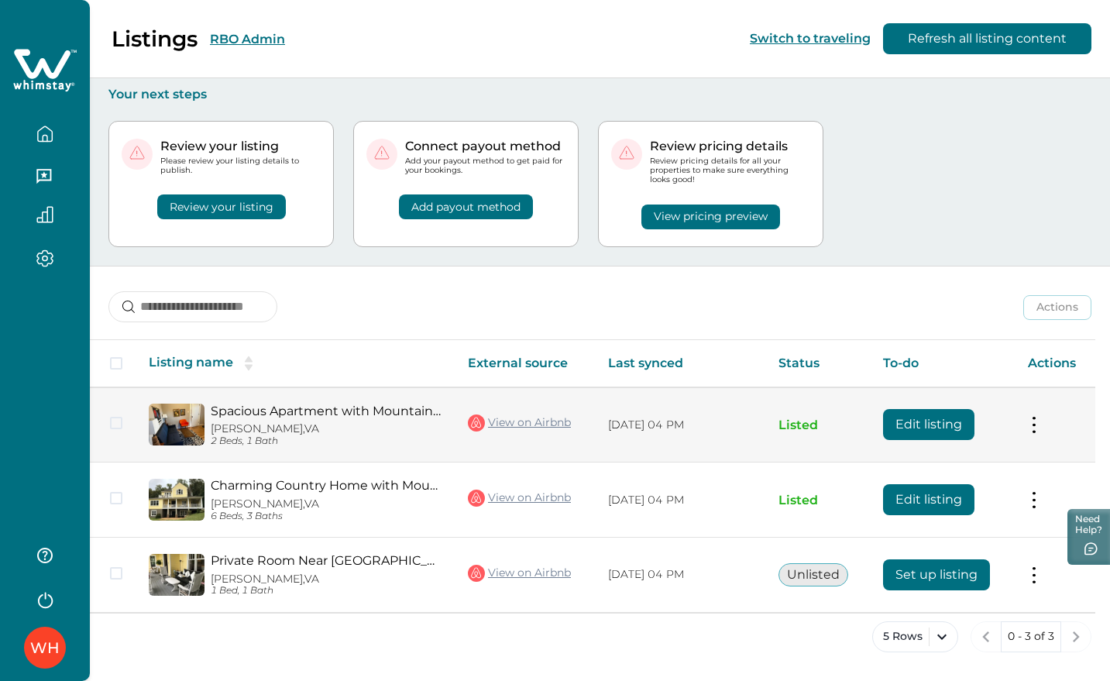
click at [915, 429] on button "Edit listing" at bounding box center [928, 424] width 91 height 31
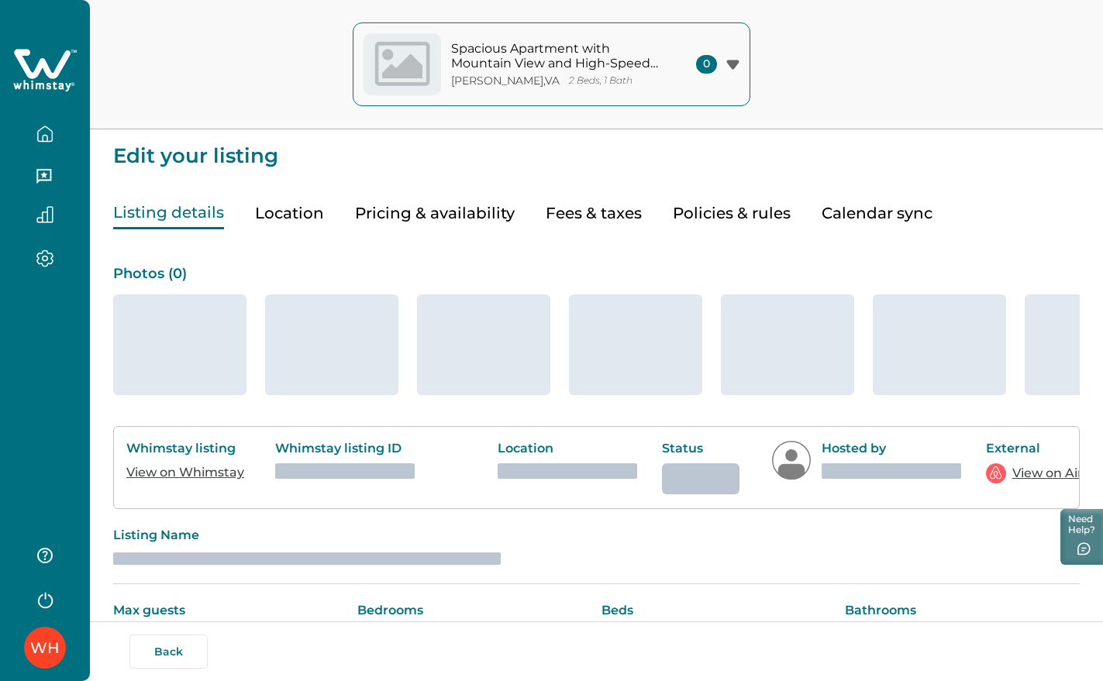
click at [48, 72] on icon at bounding box center [42, 63] width 57 height 29
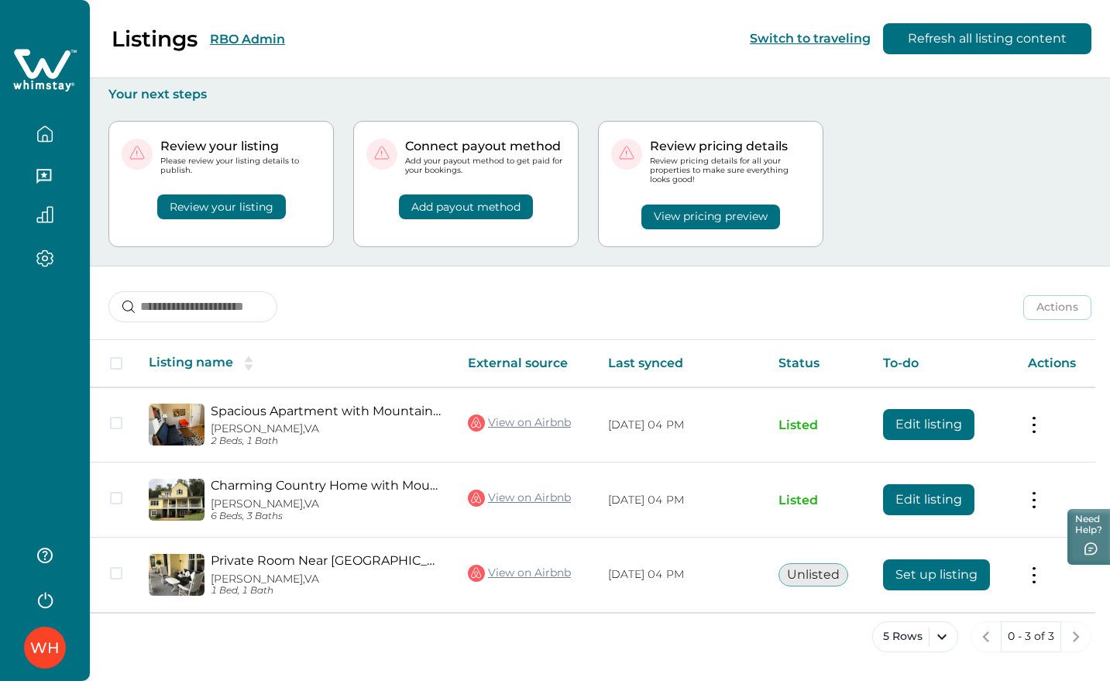
click at [250, 40] on button "RBO Admin" at bounding box center [247, 39] width 75 height 15
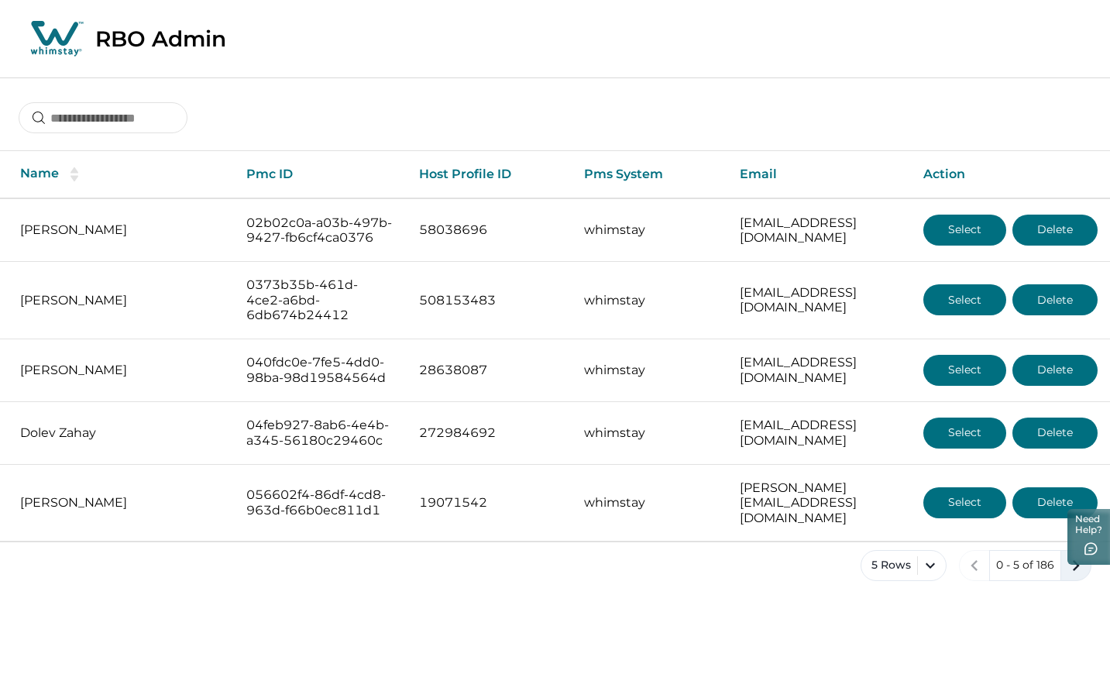
click at [1075, 577] on icon "next page" at bounding box center [1077, 566] width 22 height 22
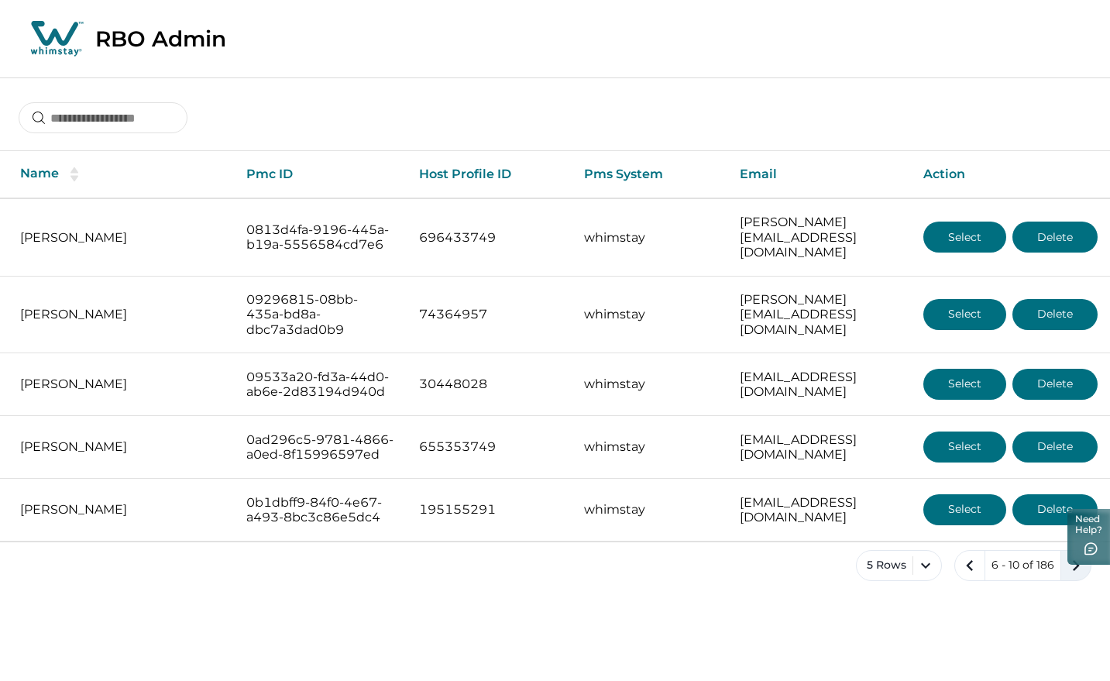
click at [1067, 577] on icon "next page" at bounding box center [1077, 566] width 22 height 22
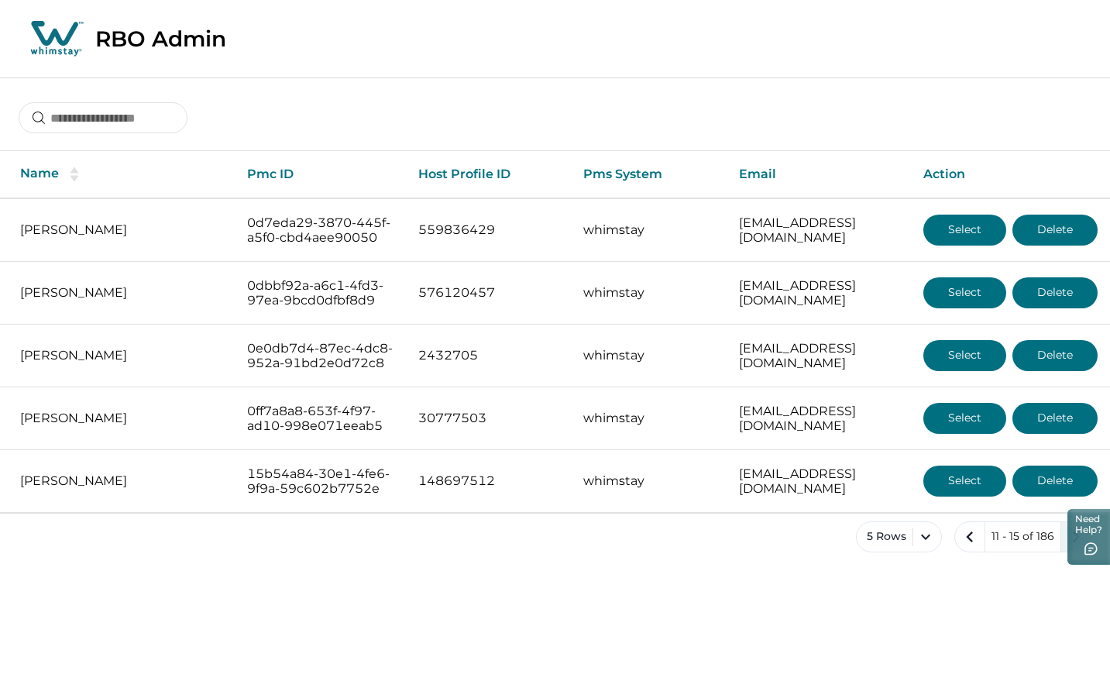
click at [1073, 548] on icon "next page" at bounding box center [1077, 537] width 22 height 22
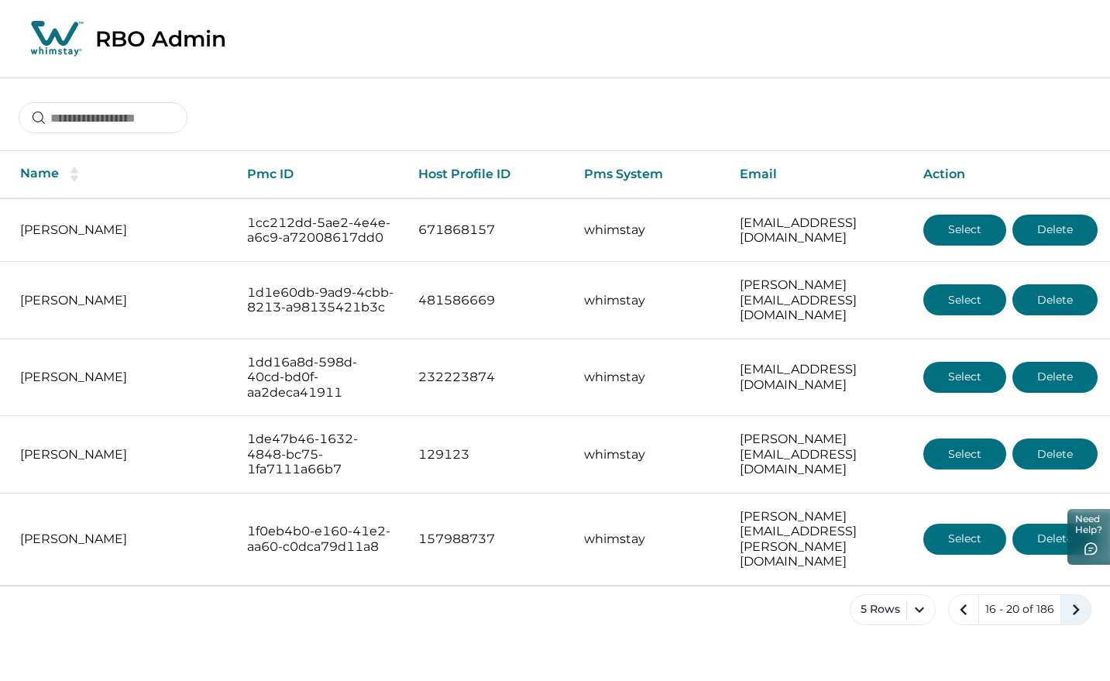
click at [1072, 605] on icon "next page" at bounding box center [1077, 610] width 22 height 22
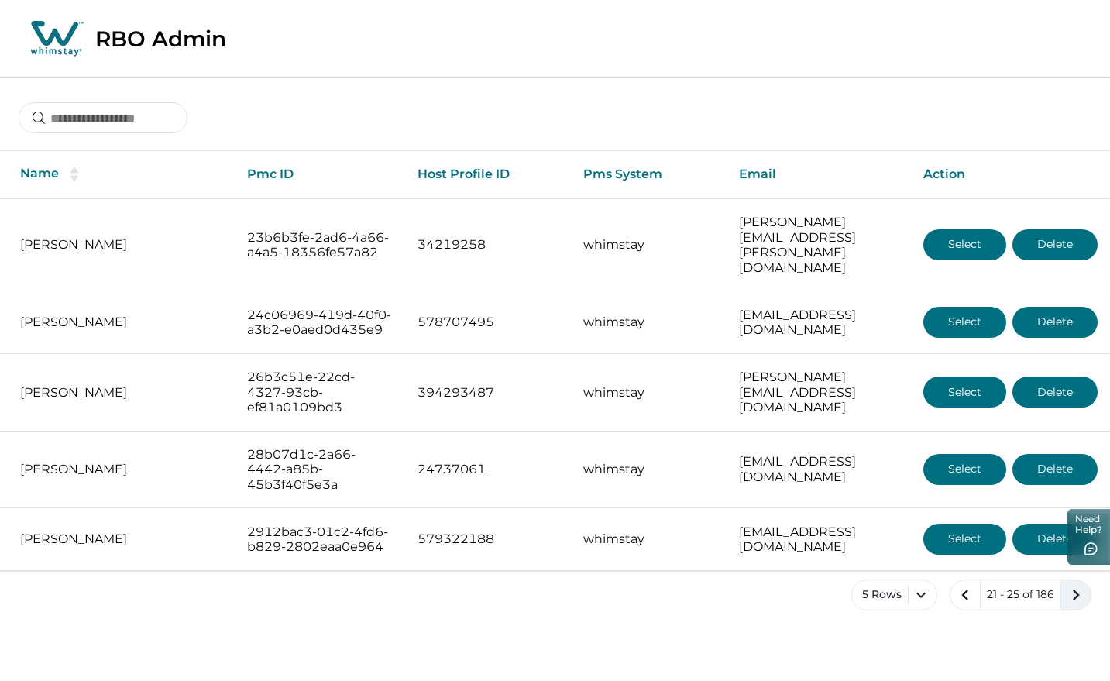
click at [1083, 606] on icon "next page" at bounding box center [1077, 595] width 22 height 22
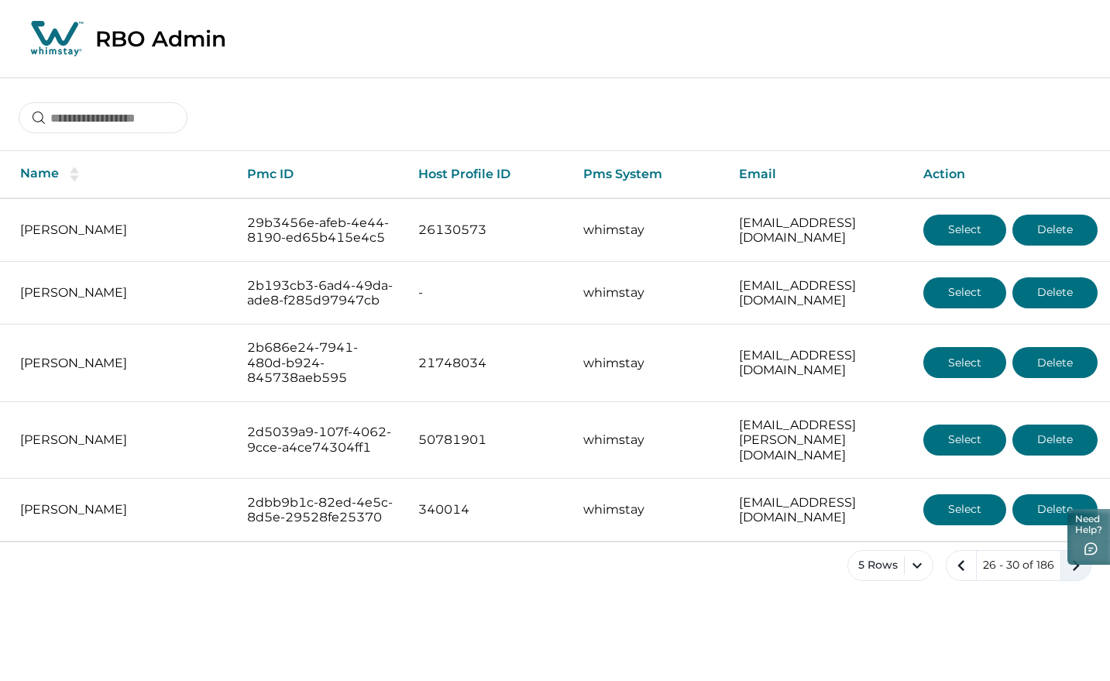
click at [1083, 577] on icon "next page" at bounding box center [1077, 566] width 22 height 22
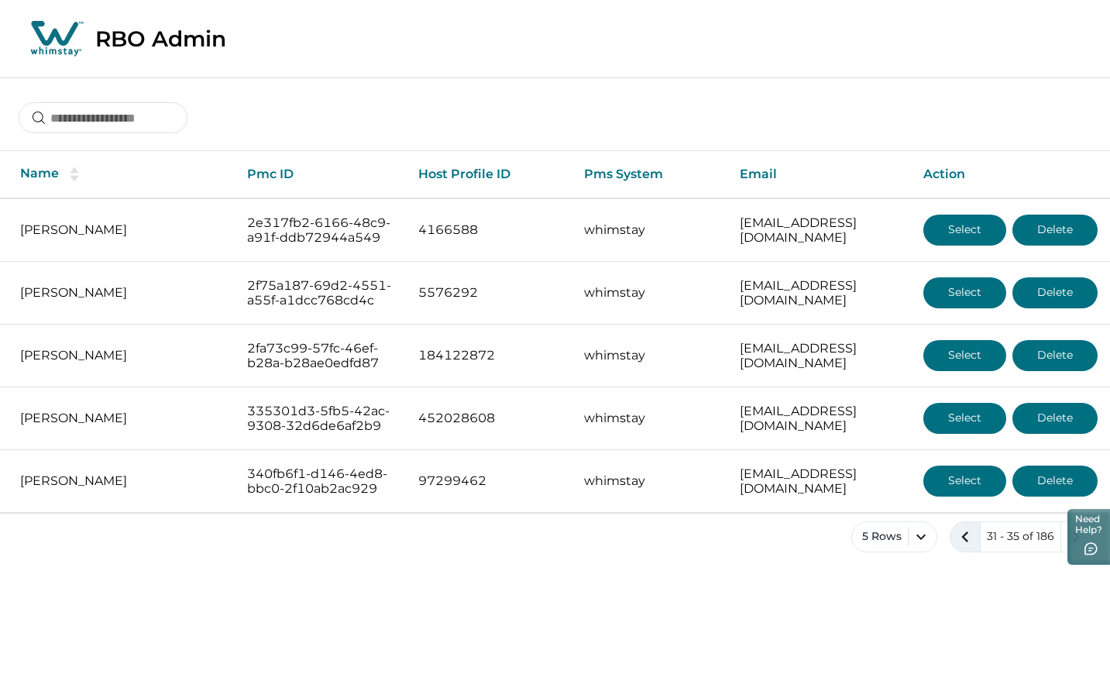
click at [974, 548] on icon "previous page" at bounding box center [966, 537] width 22 height 22
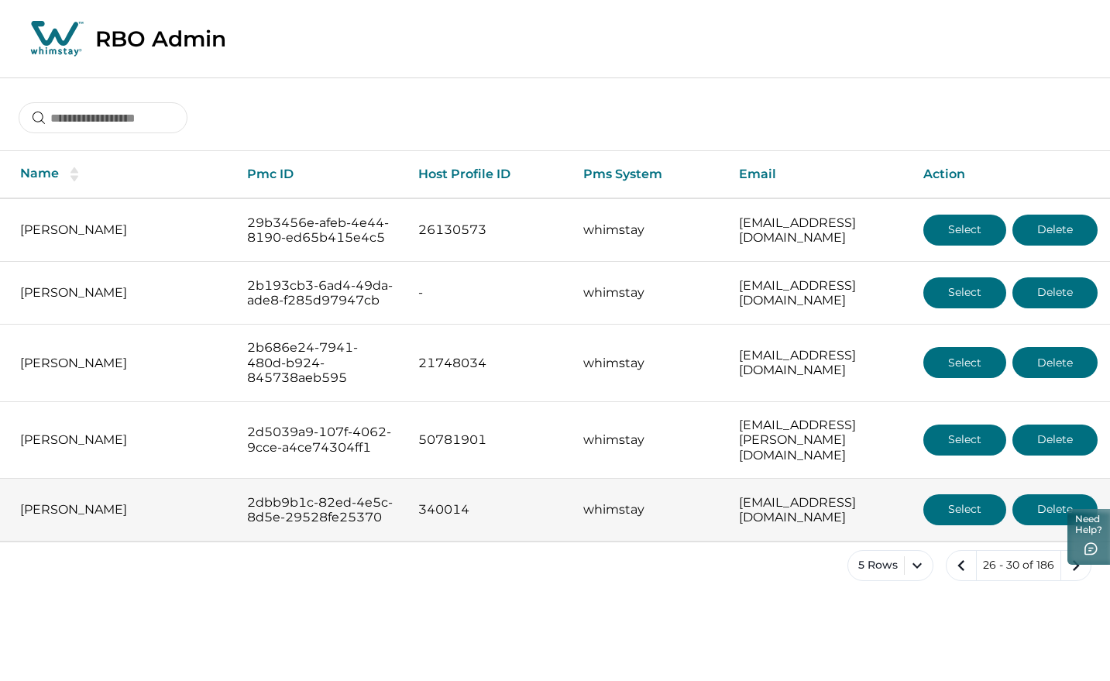
click at [959, 525] on button "Select" at bounding box center [965, 509] width 83 height 31
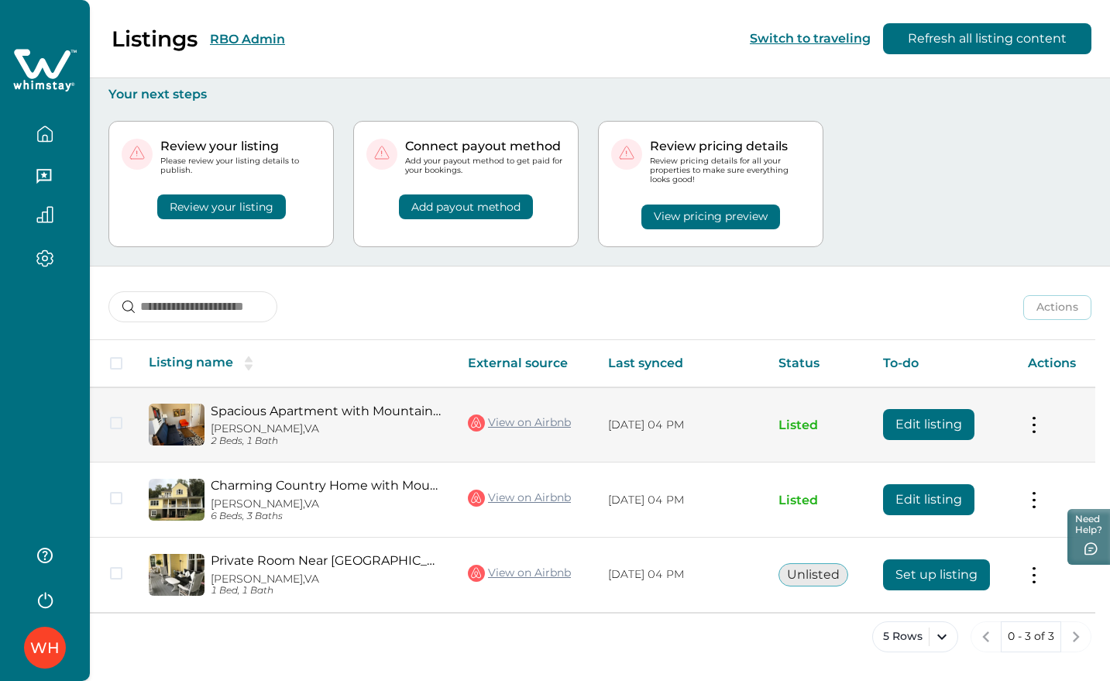
click at [929, 427] on button "Edit listing" at bounding box center [928, 424] width 91 height 31
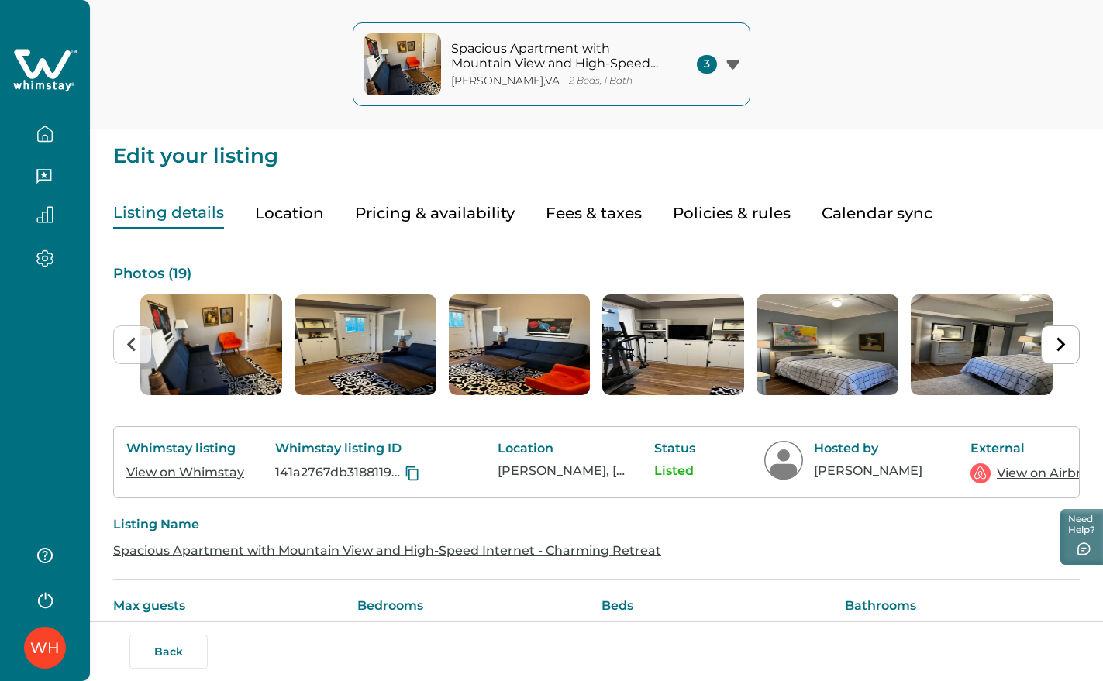
click at [280, 213] on button "Location" at bounding box center [289, 214] width 69 height 32
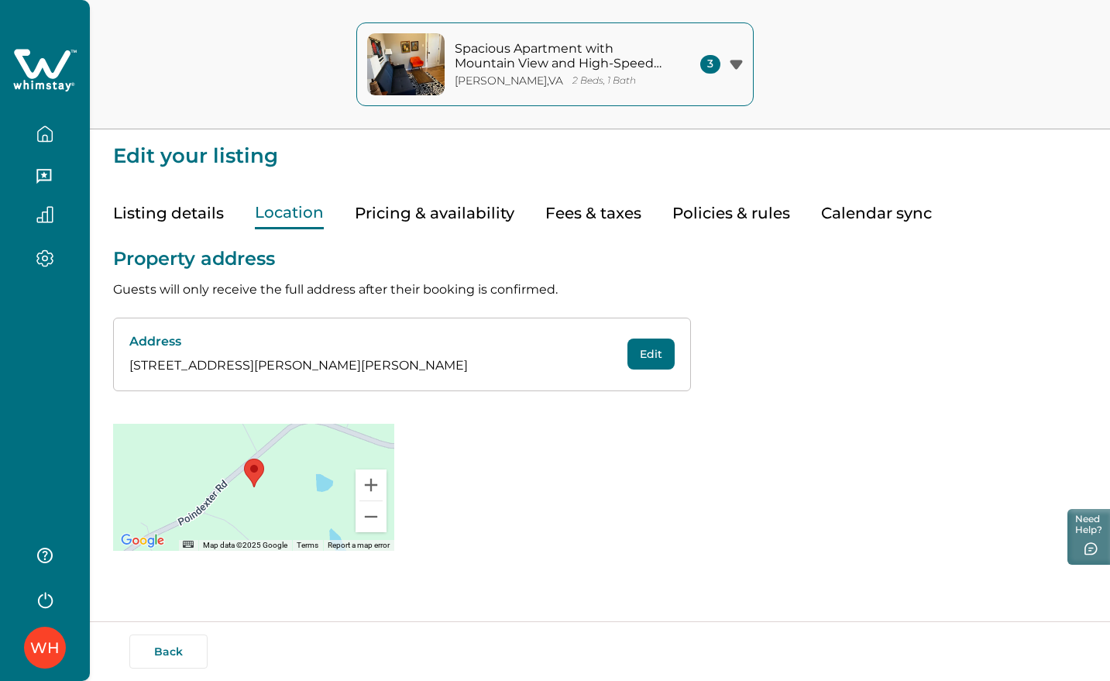
click at [661, 353] on button "Edit" at bounding box center [651, 354] width 47 height 31
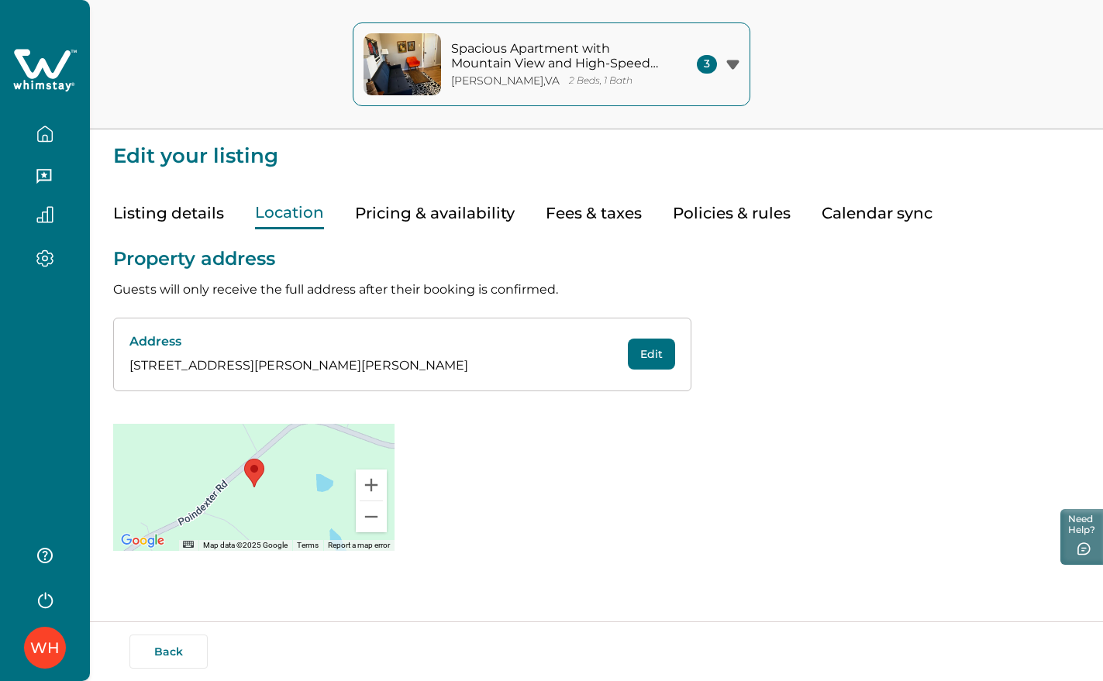
select select "**"
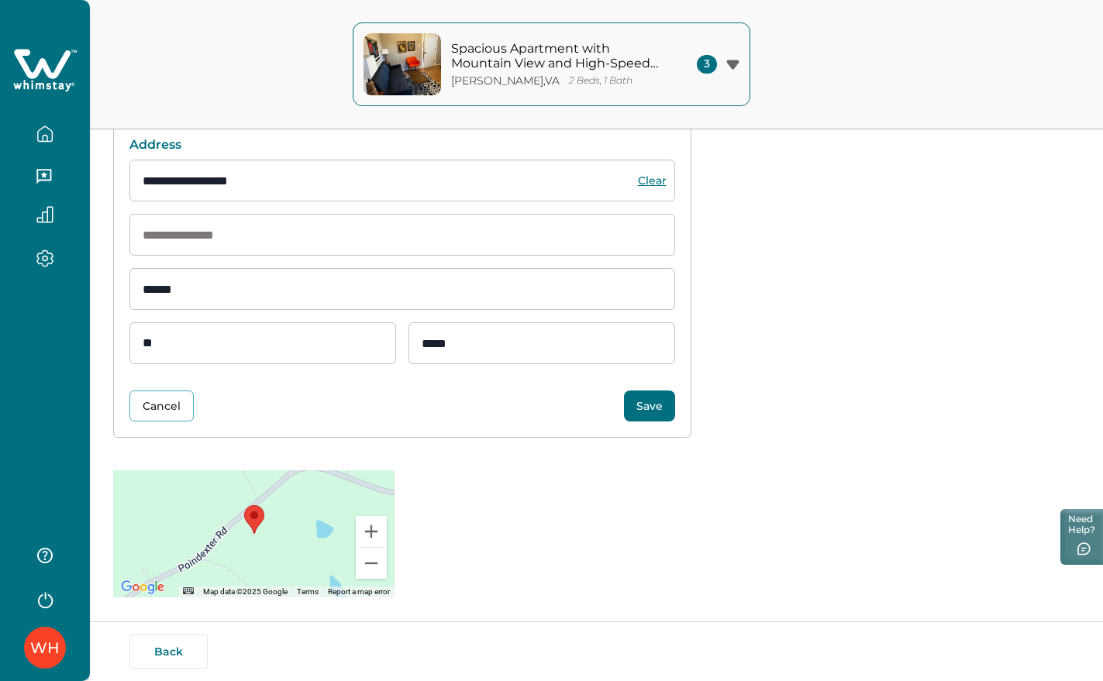
scroll to position [200, 0]
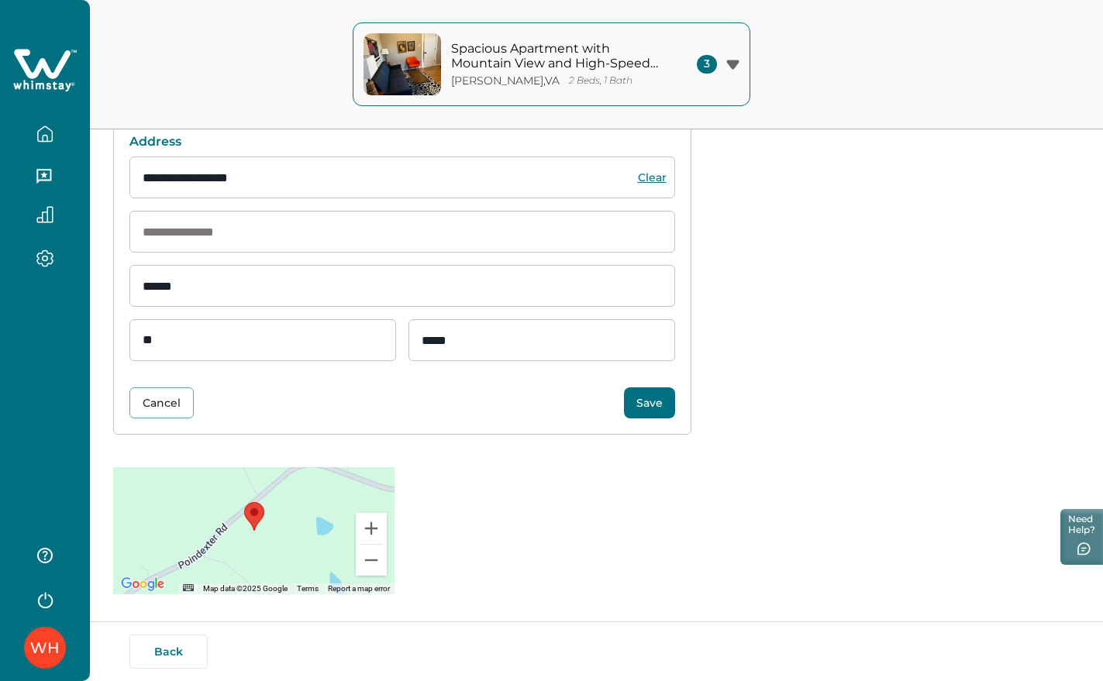
click at [642, 403] on button "Save" at bounding box center [649, 402] width 51 height 31
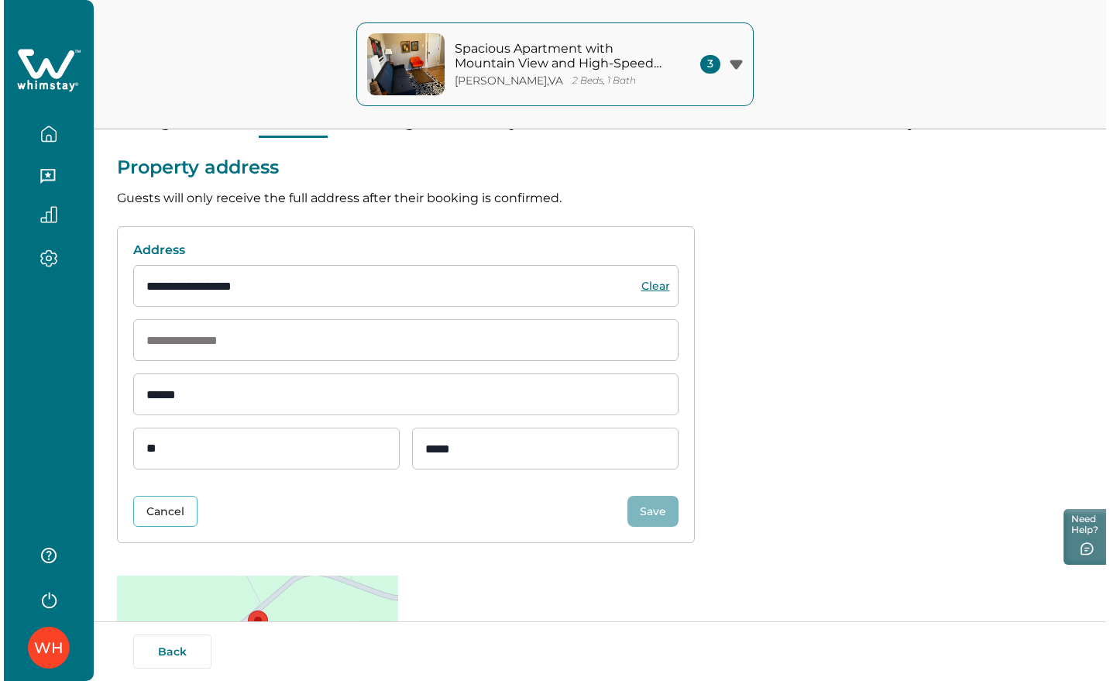
scroll to position [0, 0]
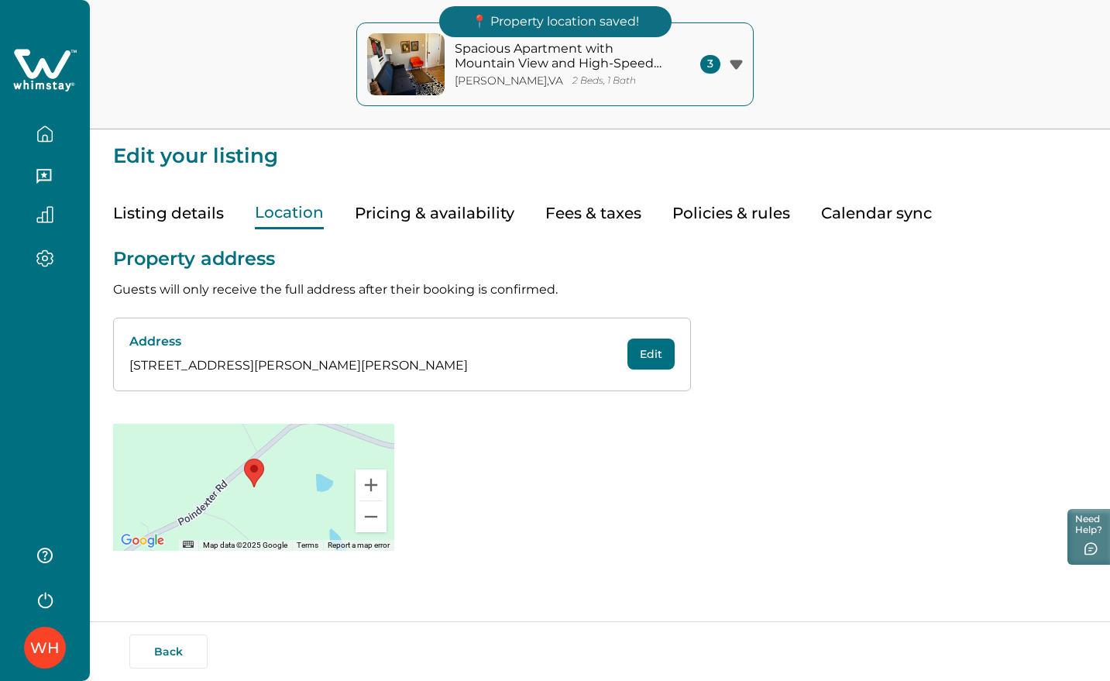
click at [46, 133] on icon "button" at bounding box center [44, 134] width 17 height 17
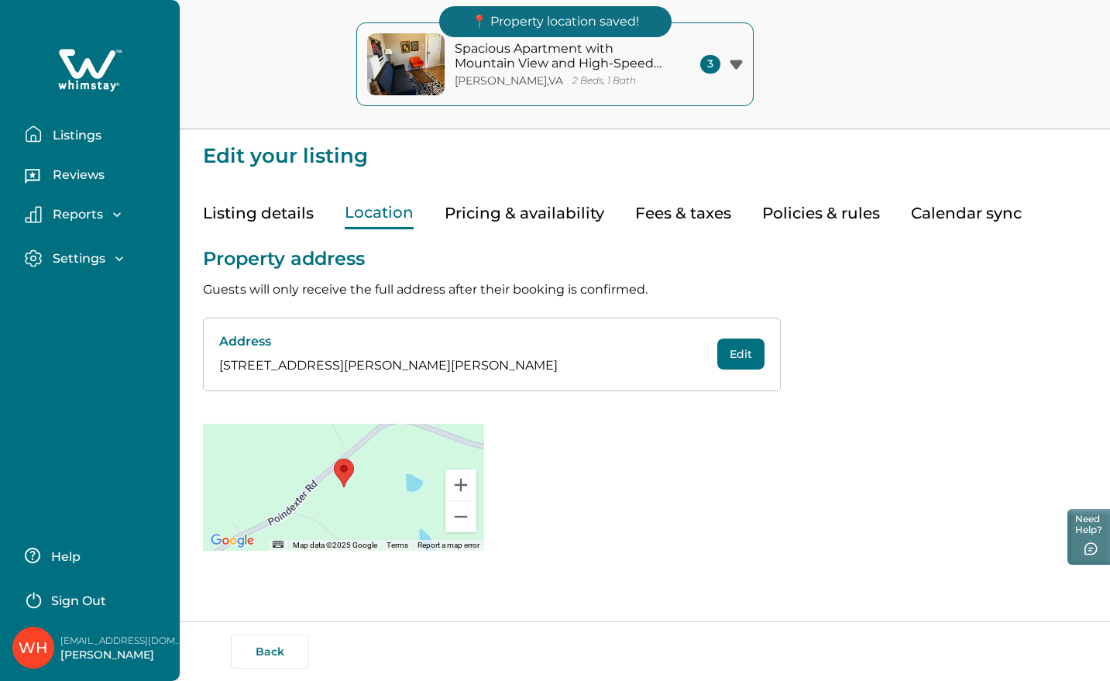
click at [63, 50] on icon at bounding box center [87, 63] width 57 height 29
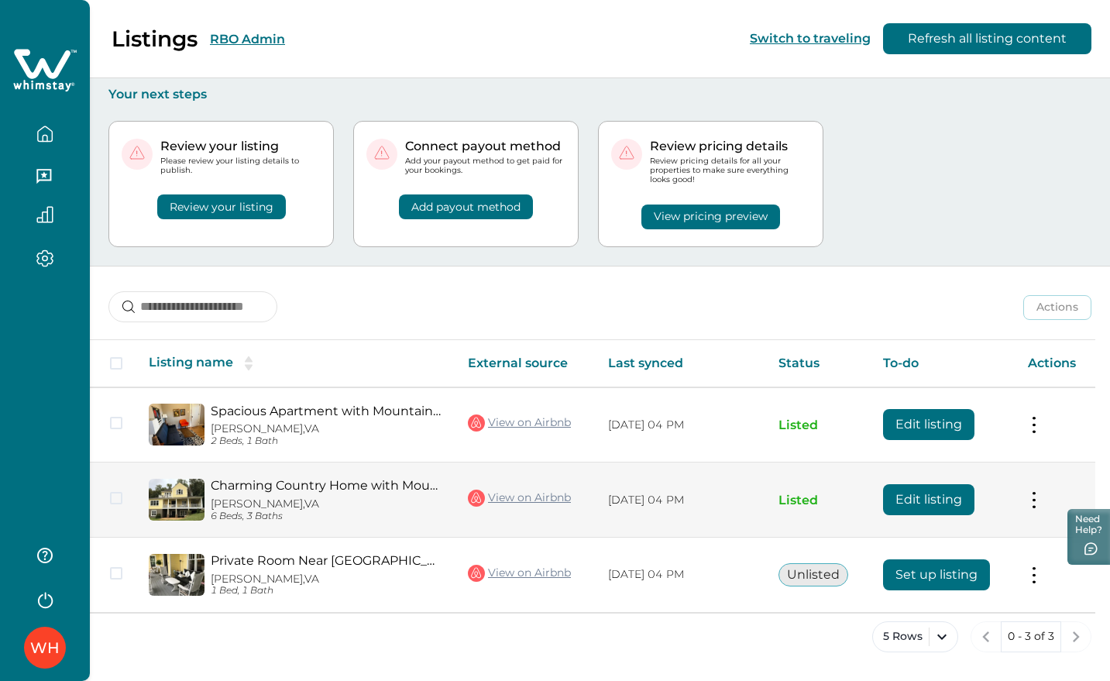
click at [937, 504] on button "Edit listing" at bounding box center [928, 499] width 91 height 31
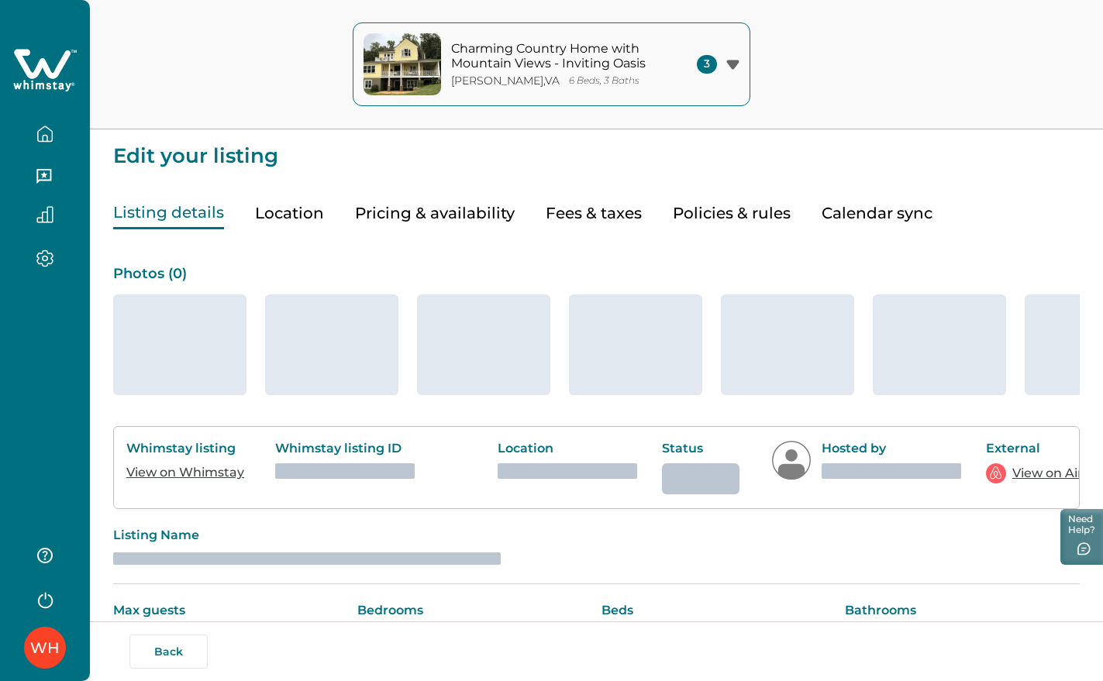
click at [857, 216] on button "Calendar sync" at bounding box center [876, 214] width 111 height 32
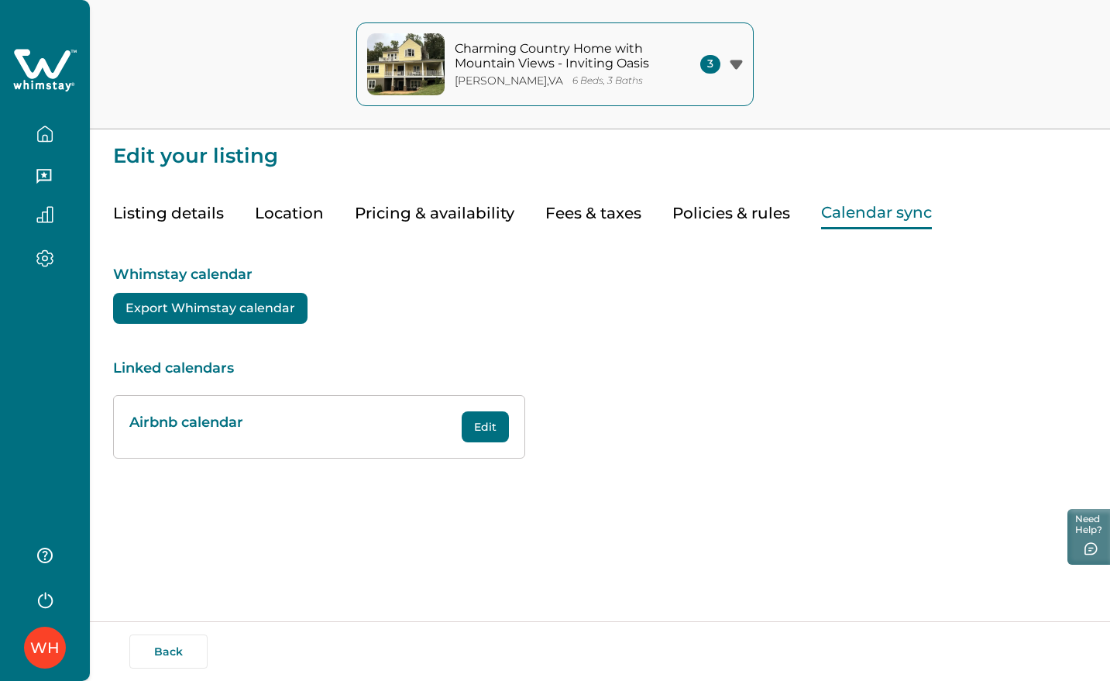
click at [492, 434] on button "Edit" at bounding box center [485, 426] width 47 height 31
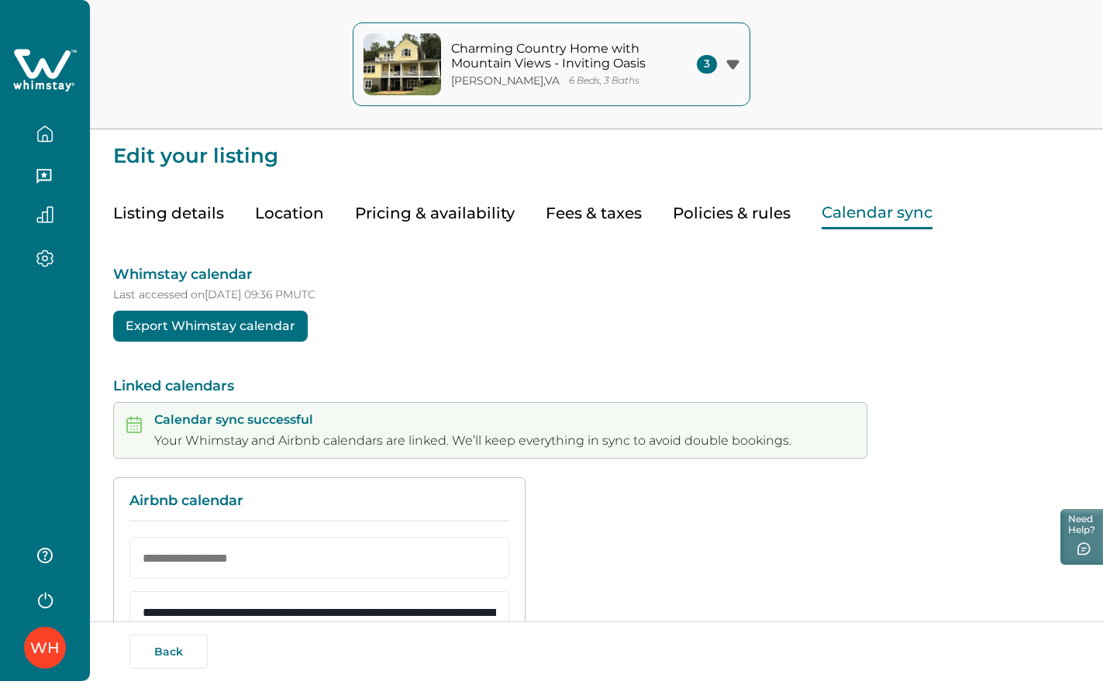
click at [42, 65] on icon at bounding box center [42, 63] width 57 height 29
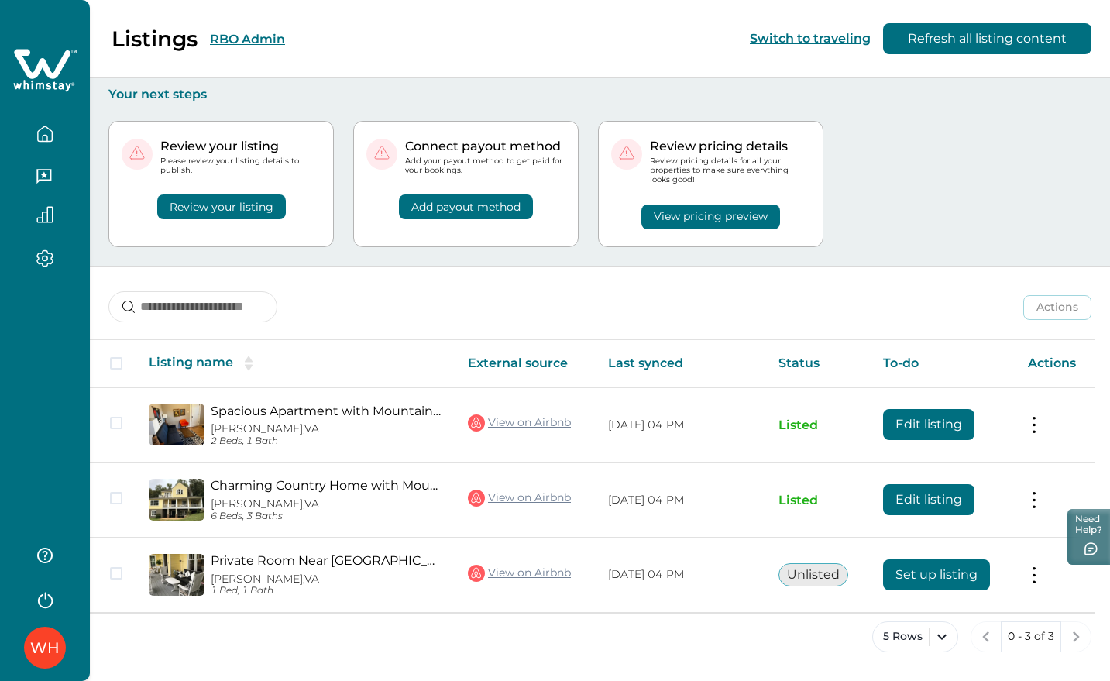
click at [246, 34] on button "RBO Admin" at bounding box center [247, 39] width 75 height 15
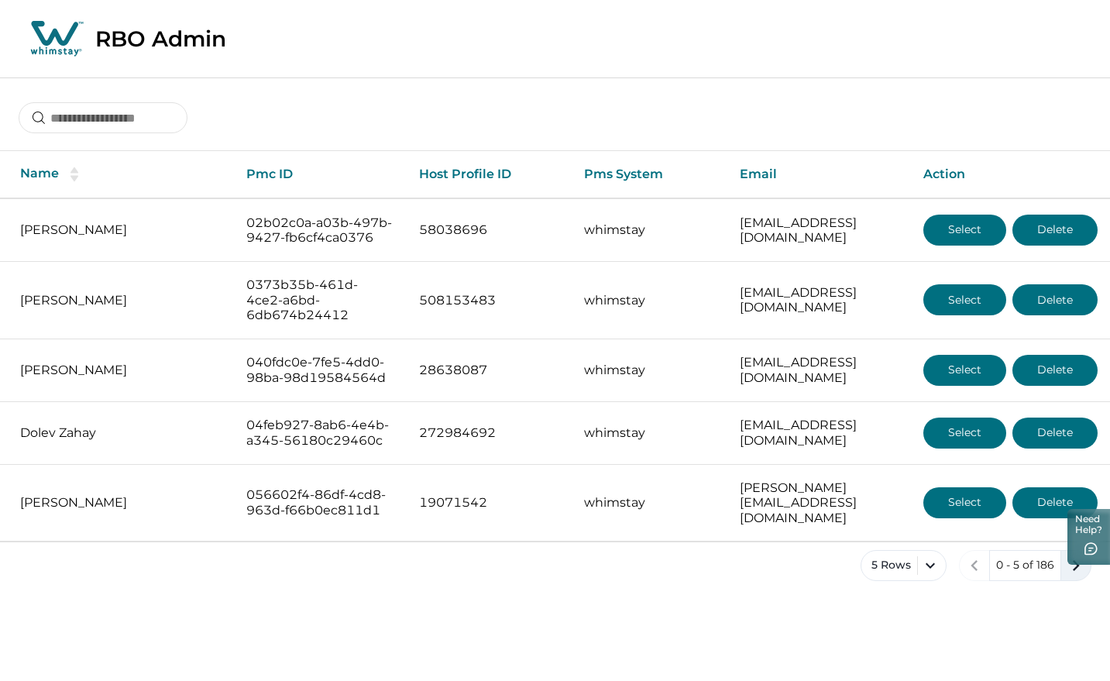
click at [1070, 577] on icon "next page" at bounding box center [1077, 566] width 22 height 22
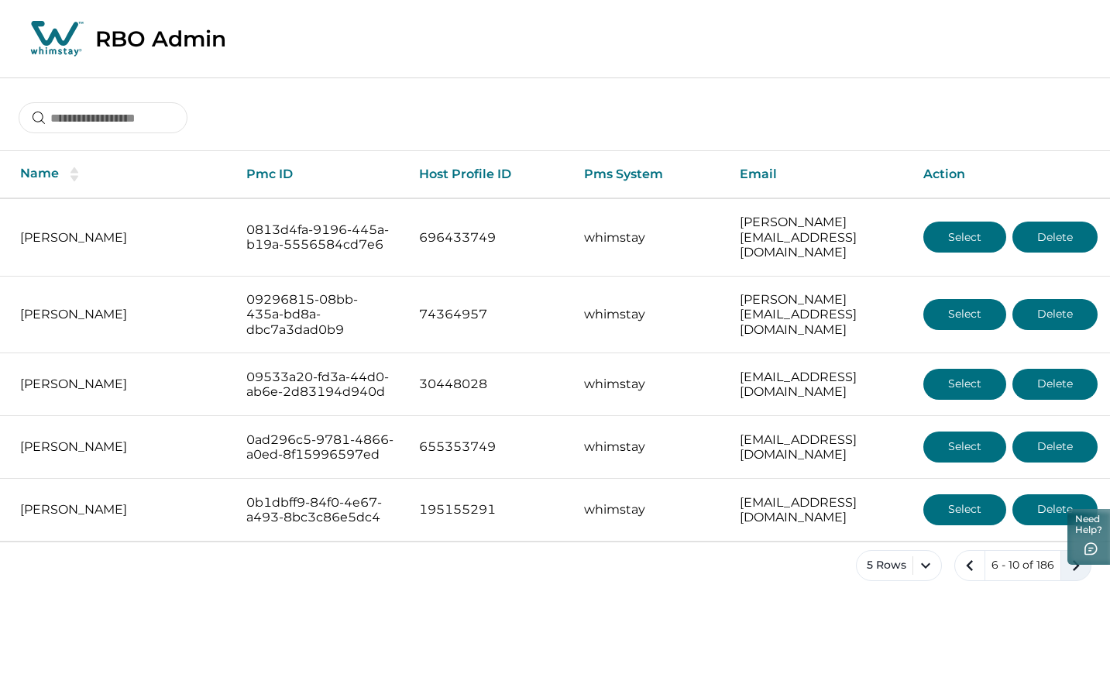
click at [1074, 571] on icon "next page" at bounding box center [1076, 565] width 7 height 11
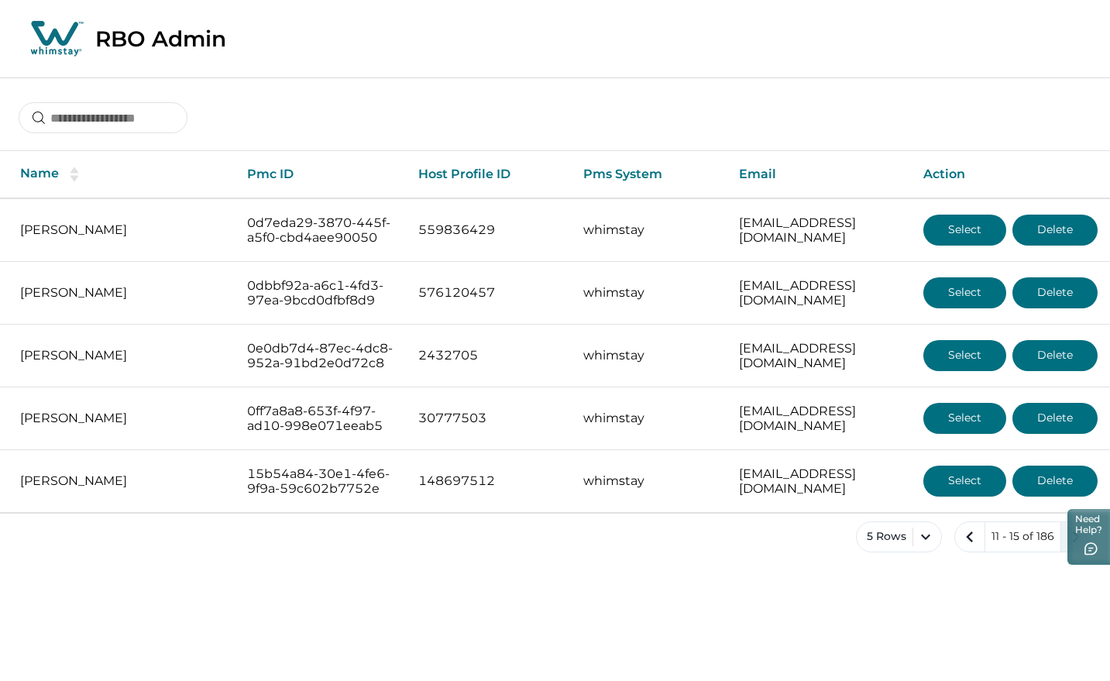
click at [1081, 548] on icon "next page" at bounding box center [1077, 537] width 22 height 22
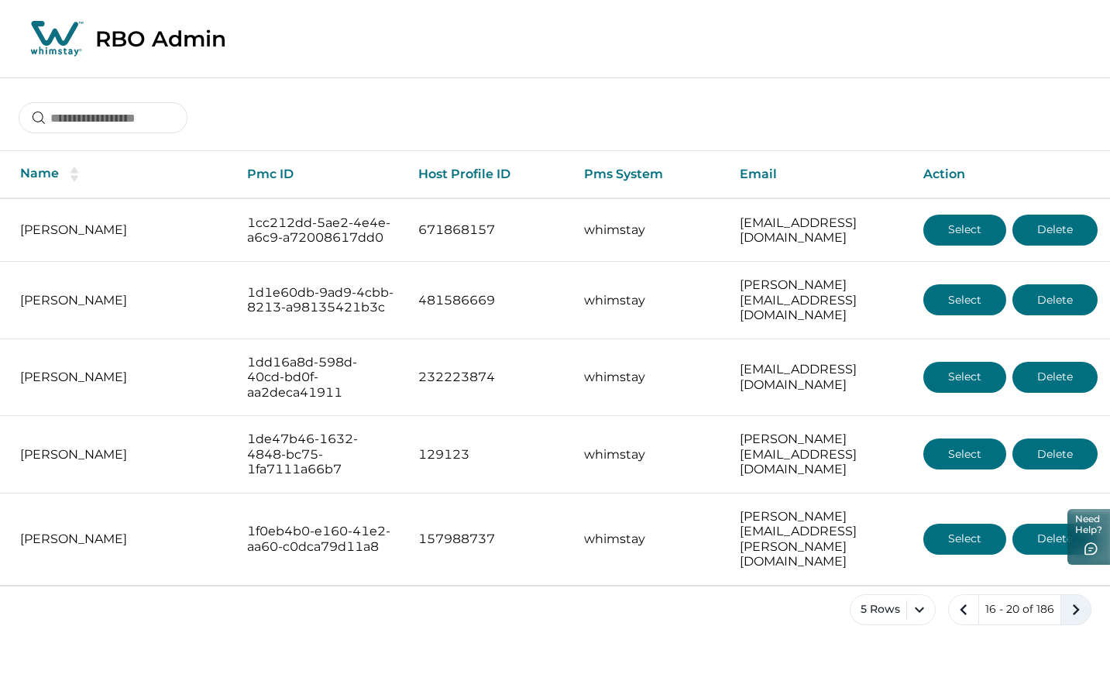
click at [1081, 605] on icon "next page" at bounding box center [1077, 610] width 22 height 22
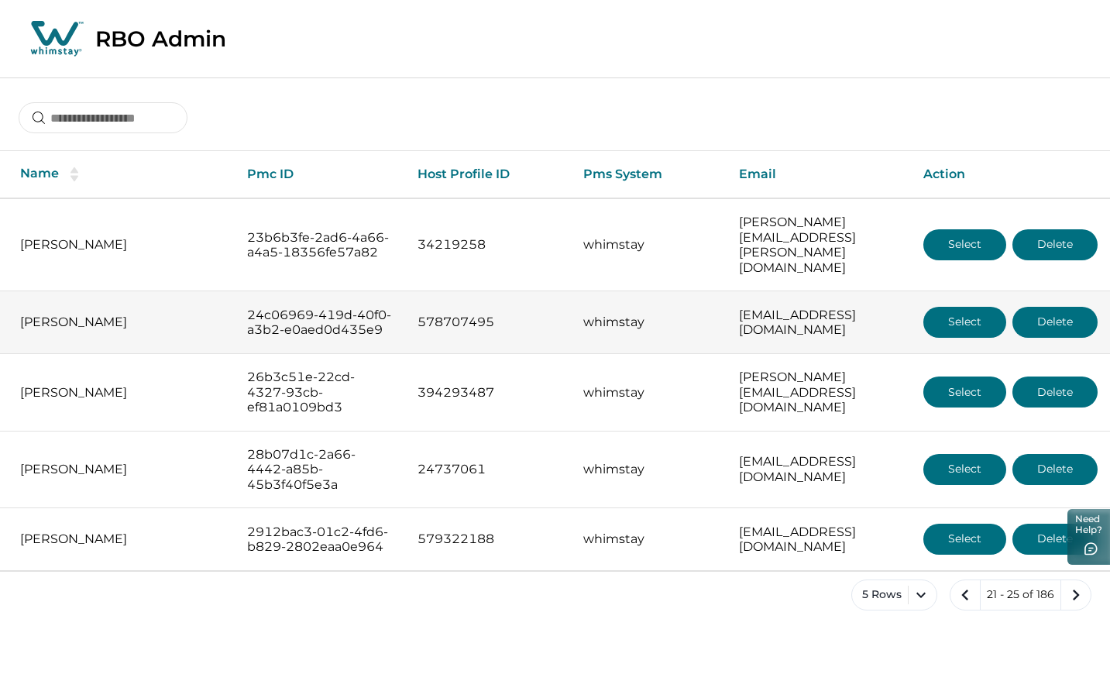
click at [968, 325] on button "Select" at bounding box center [965, 322] width 83 height 31
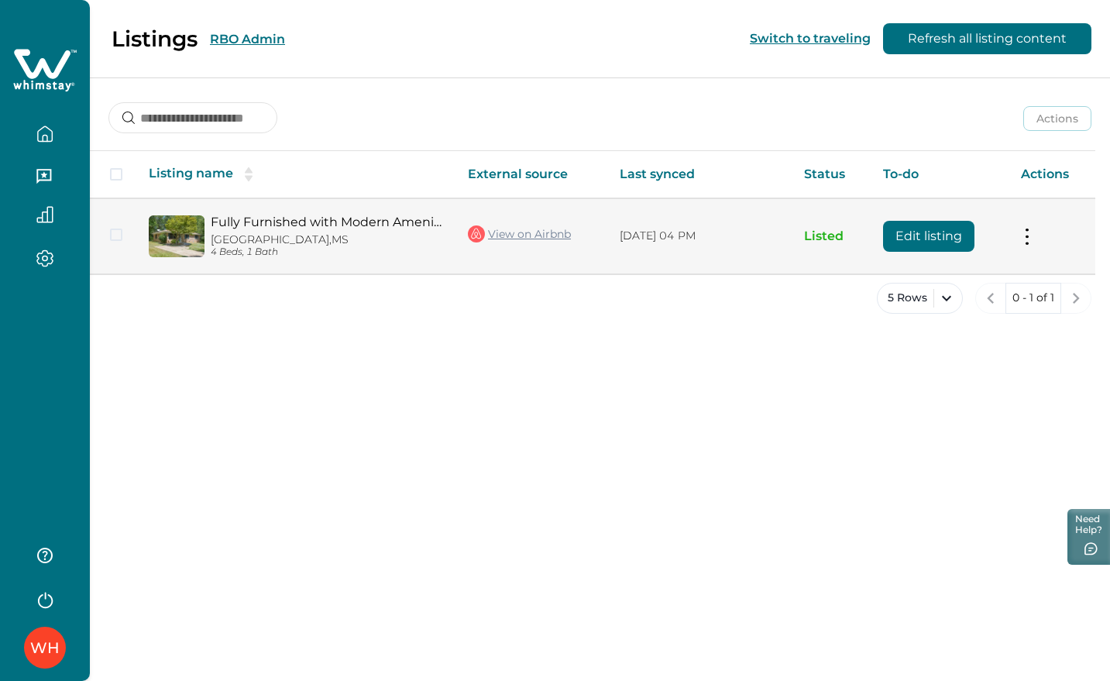
click at [935, 243] on button "Edit listing" at bounding box center [928, 236] width 91 height 31
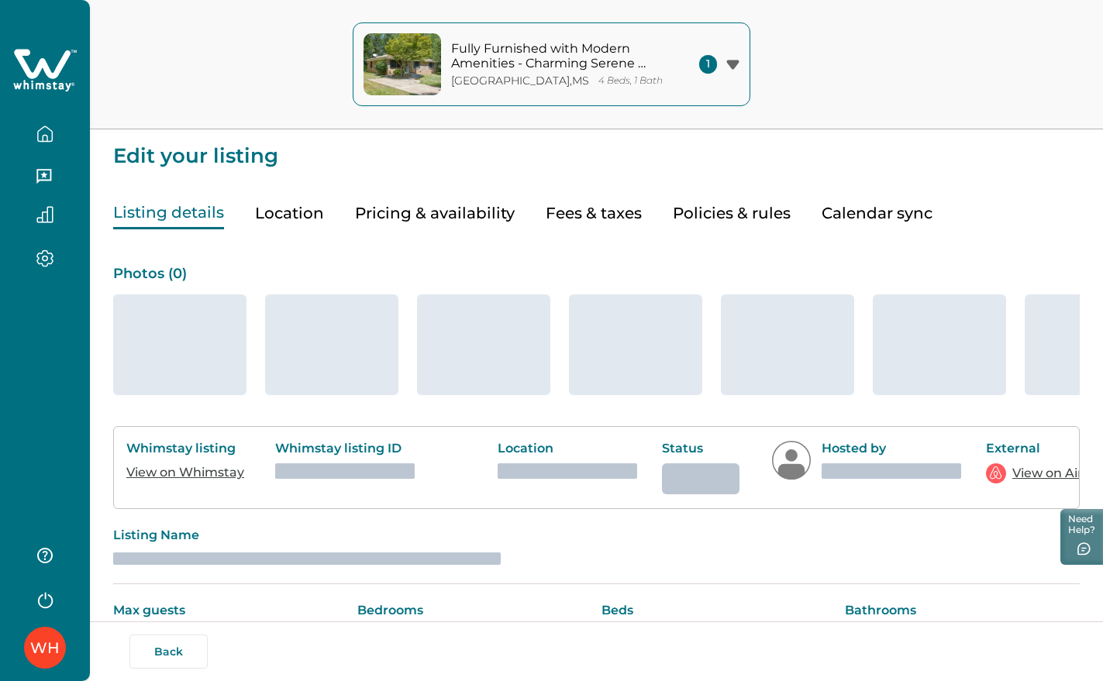
click at [53, 71] on icon at bounding box center [45, 70] width 64 height 46
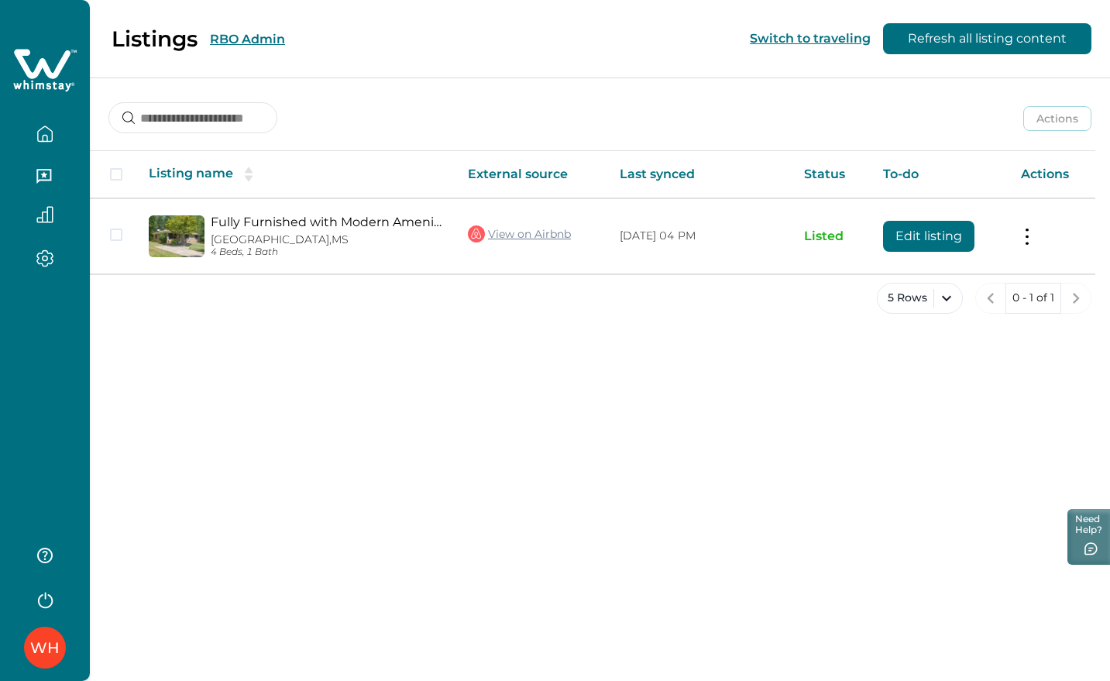
click at [53, 71] on icon at bounding box center [45, 70] width 64 height 46
click at [253, 38] on button "RBO Admin" at bounding box center [247, 39] width 75 height 15
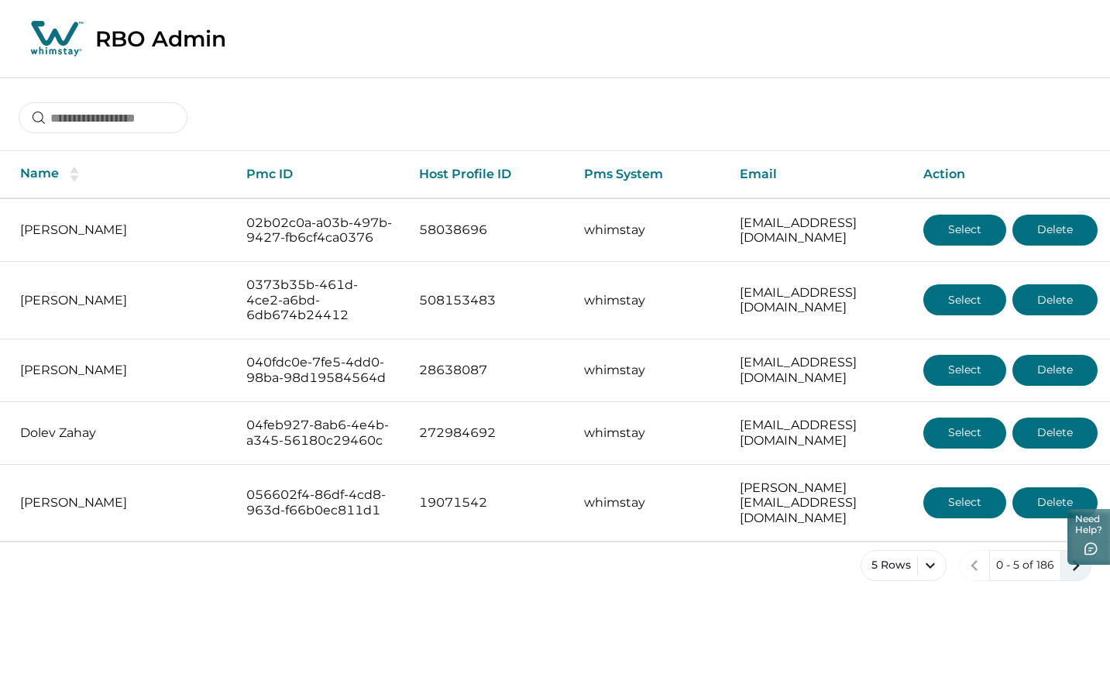
click at [1068, 577] on icon "next page" at bounding box center [1077, 566] width 22 height 22
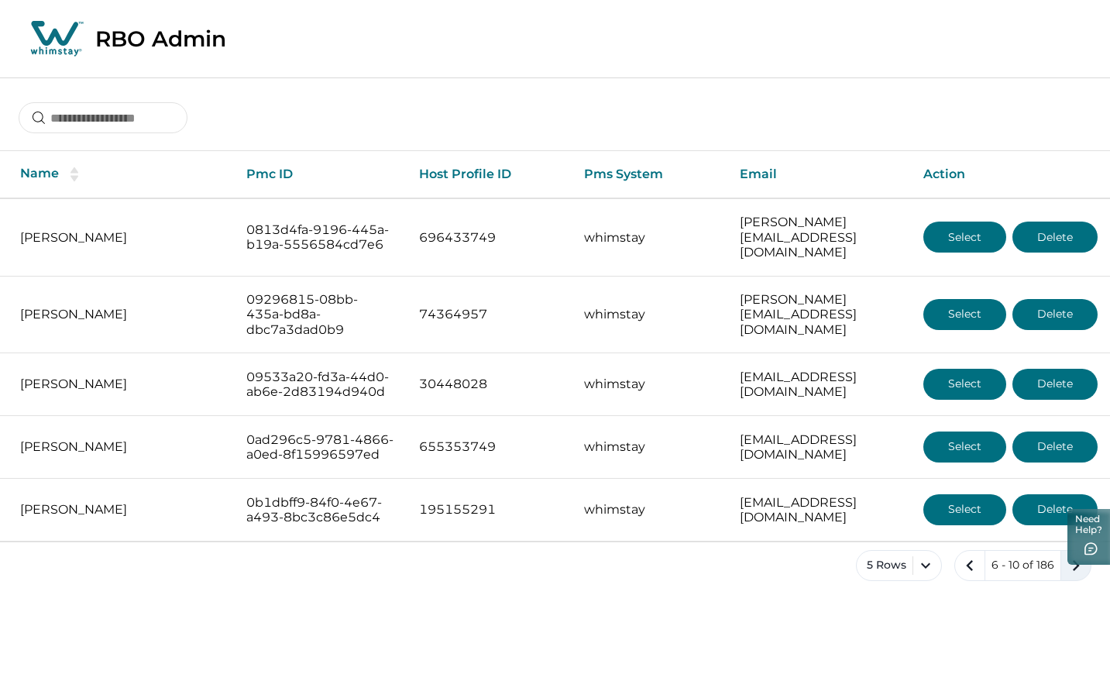
click at [1075, 577] on icon "next page" at bounding box center [1077, 566] width 22 height 22
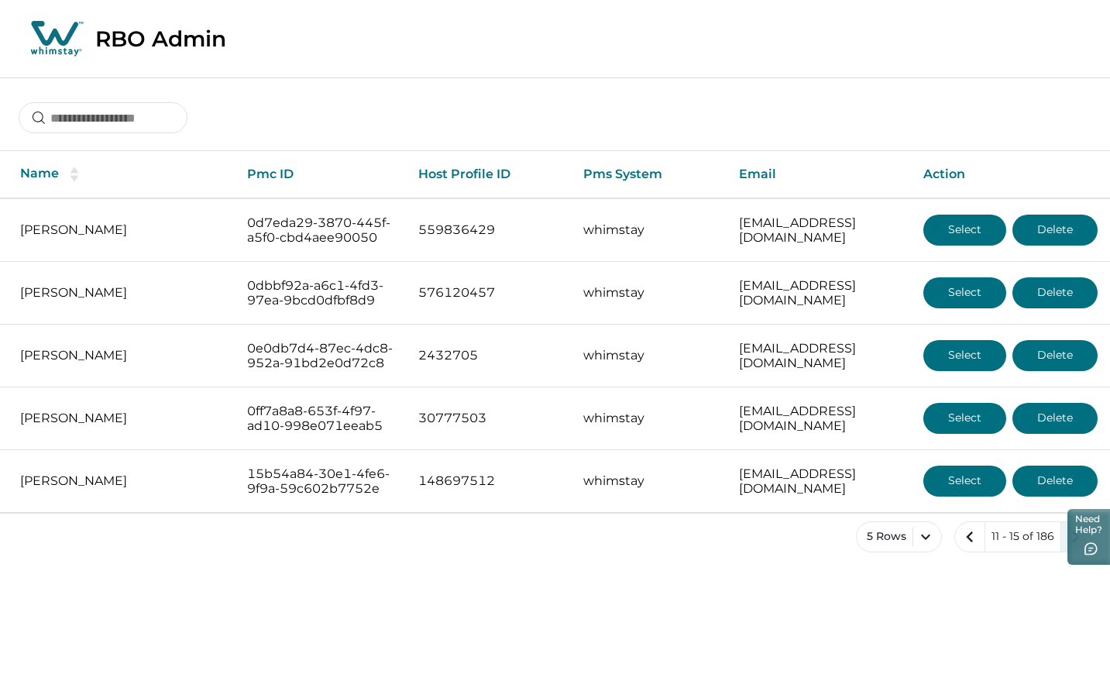
click at [1075, 548] on icon "next page" at bounding box center [1077, 537] width 22 height 22
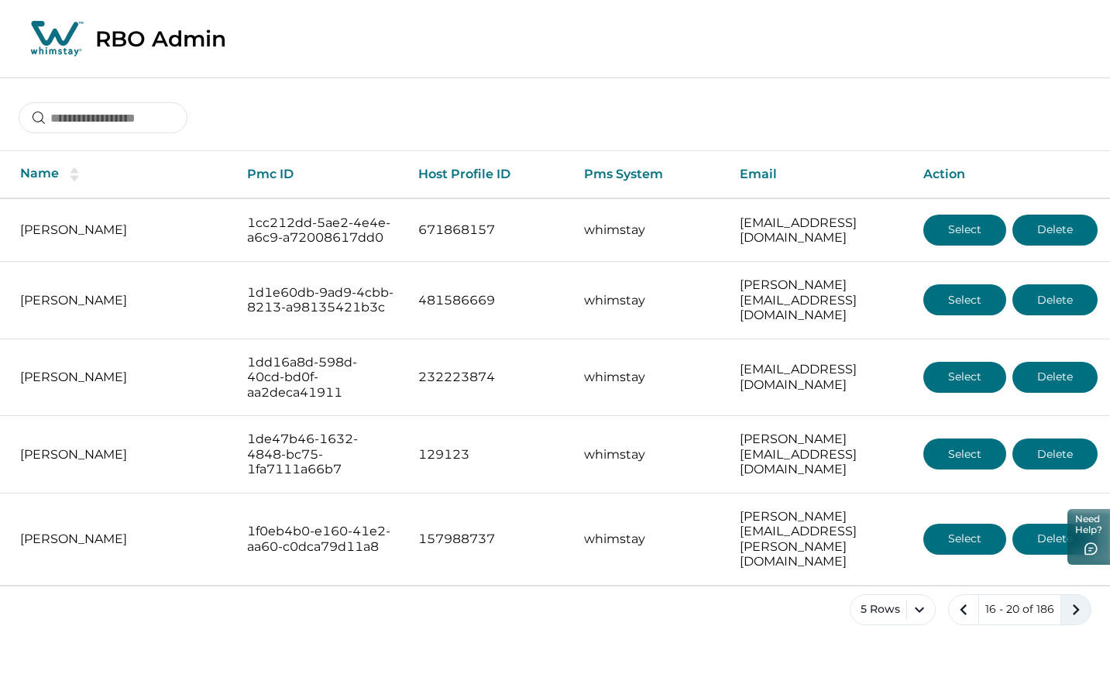
click at [1075, 607] on icon "next page" at bounding box center [1077, 610] width 22 height 22
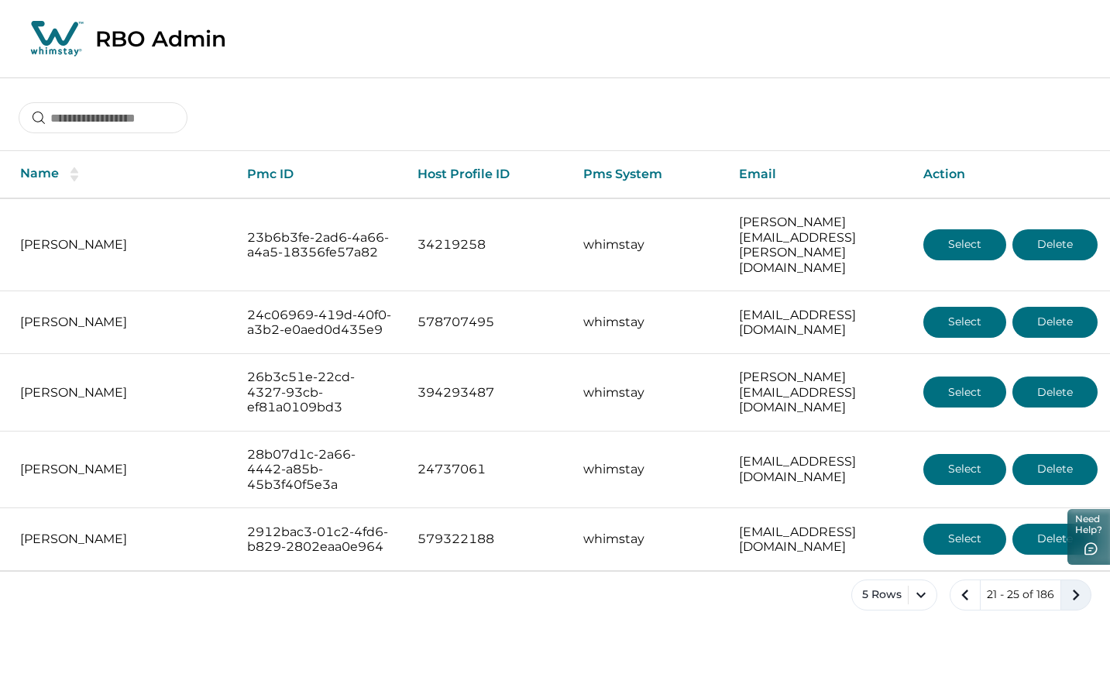
click at [1069, 606] on icon "next page" at bounding box center [1077, 595] width 22 height 22
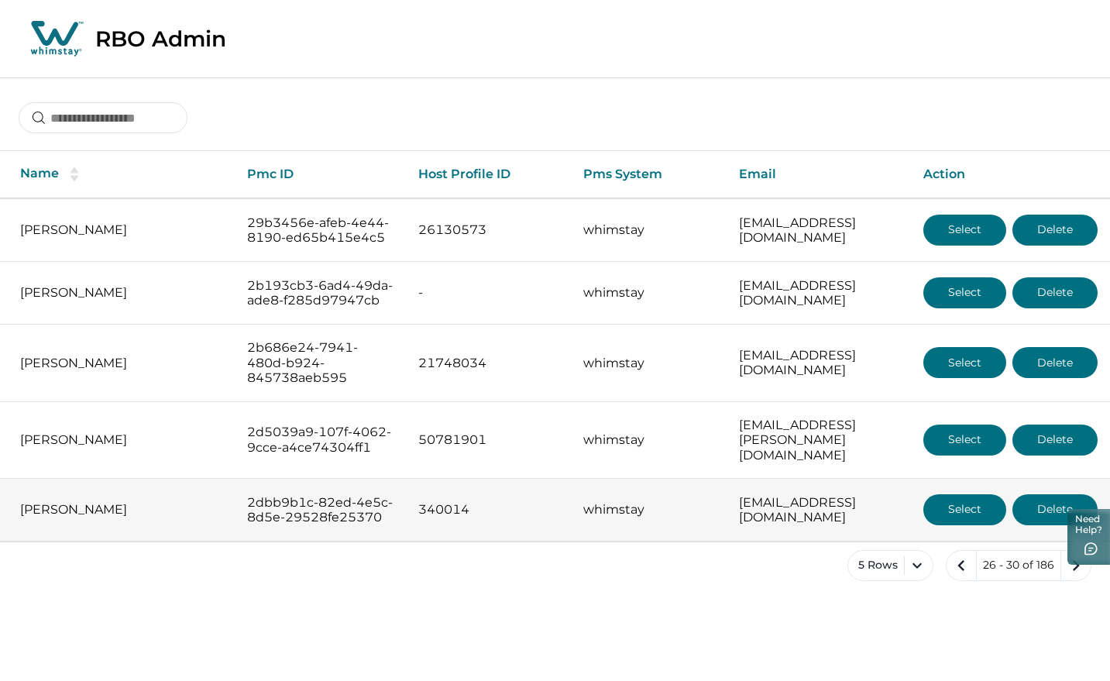
click at [949, 525] on button "Select" at bounding box center [965, 509] width 83 height 31
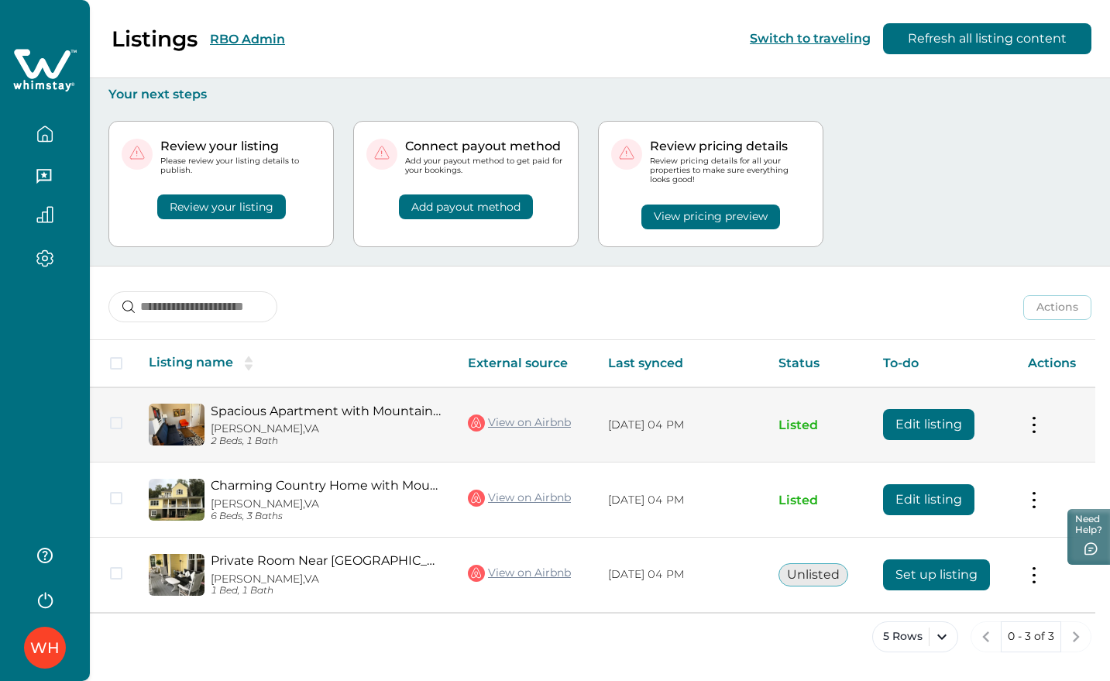
click at [900, 426] on button "Edit listing" at bounding box center [928, 424] width 91 height 31
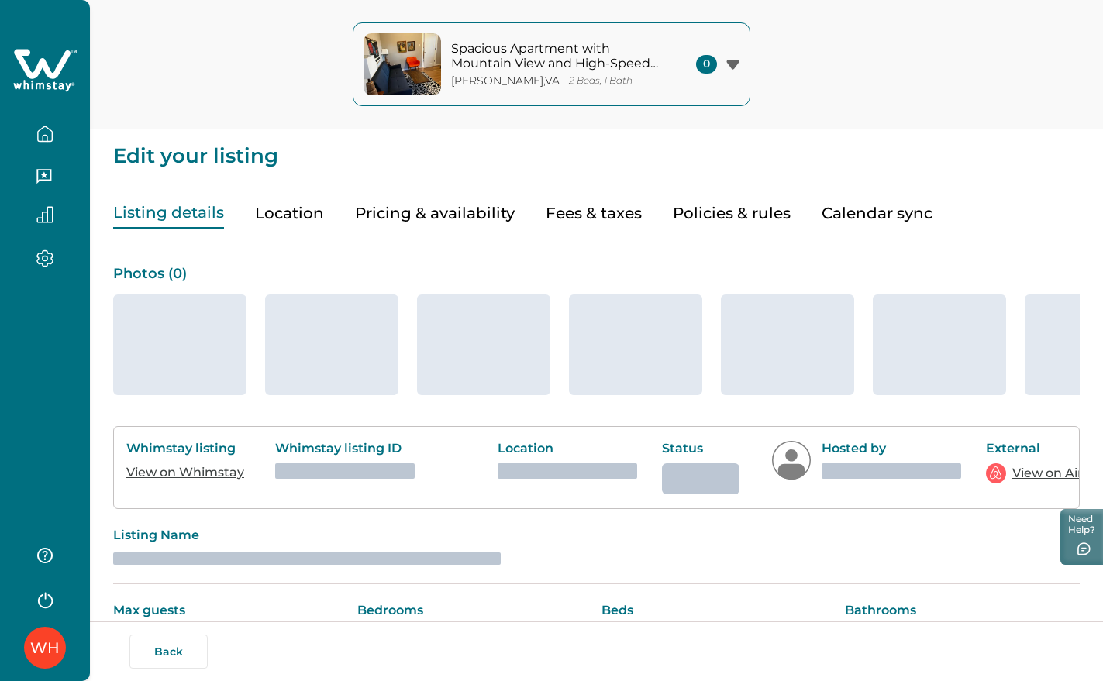
click at [43, 65] on icon at bounding box center [42, 63] width 57 height 29
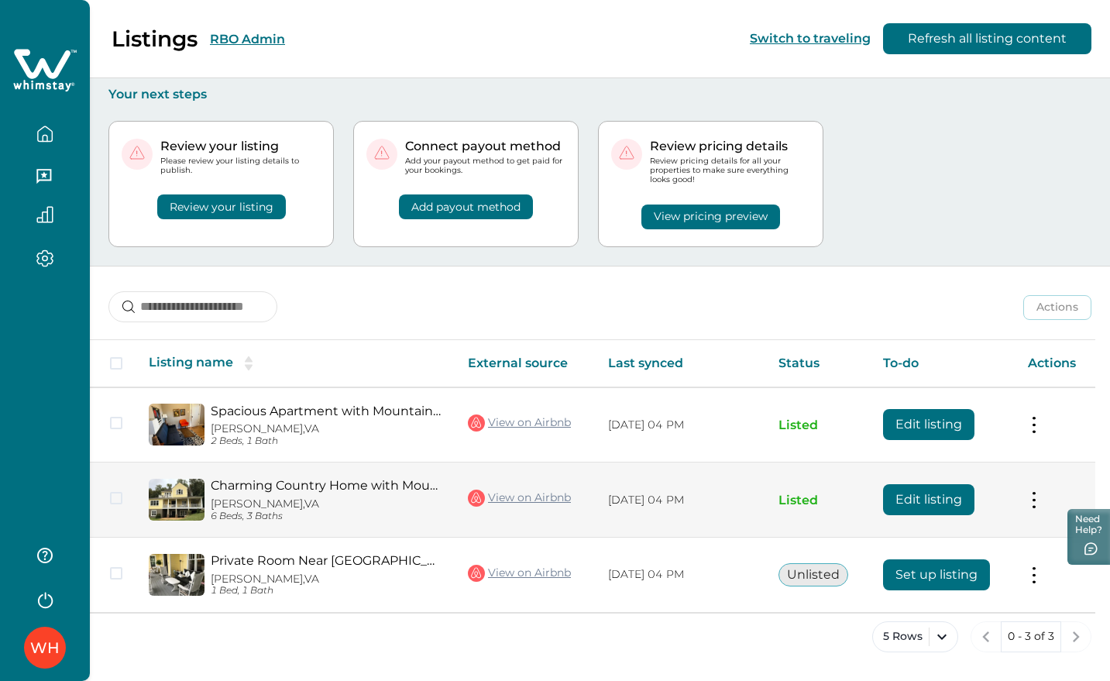
click at [966, 493] on button "Edit listing" at bounding box center [928, 499] width 91 height 31
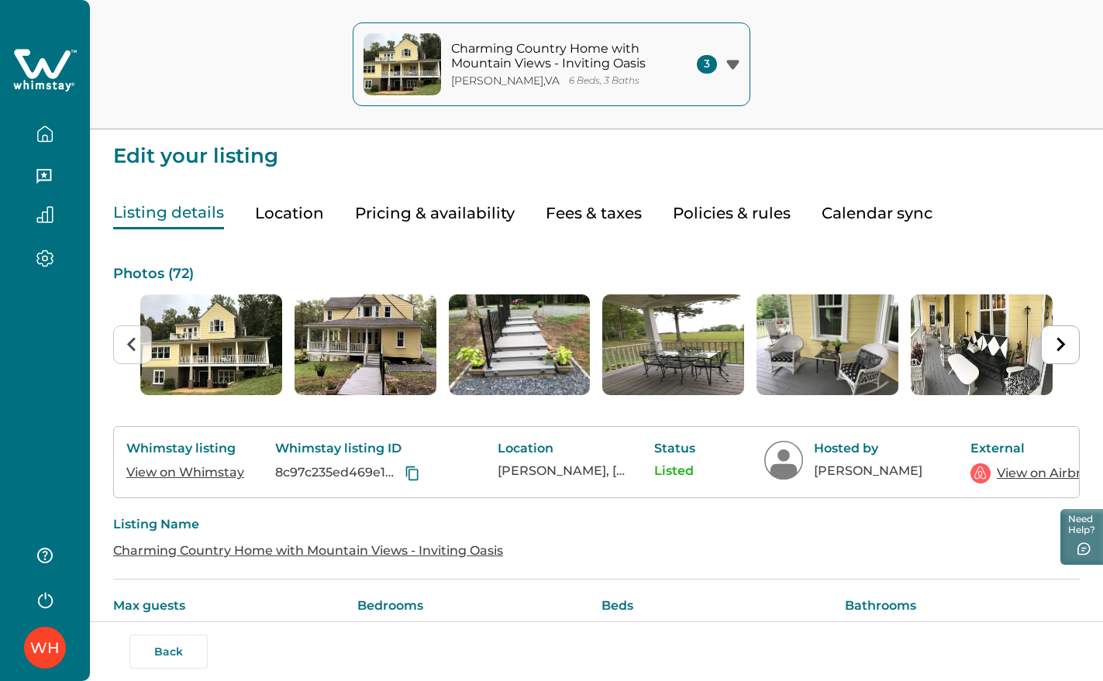
click at [49, 67] on icon at bounding box center [42, 63] width 57 height 29
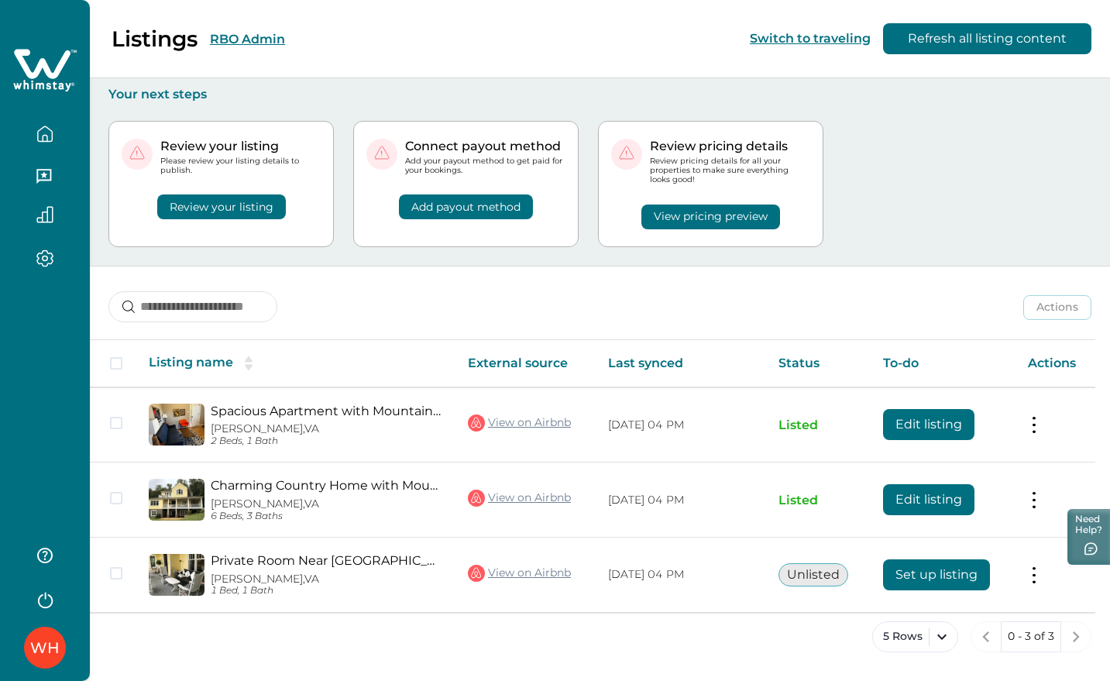
click at [245, 40] on button "RBO Admin" at bounding box center [247, 39] width 75 height 15
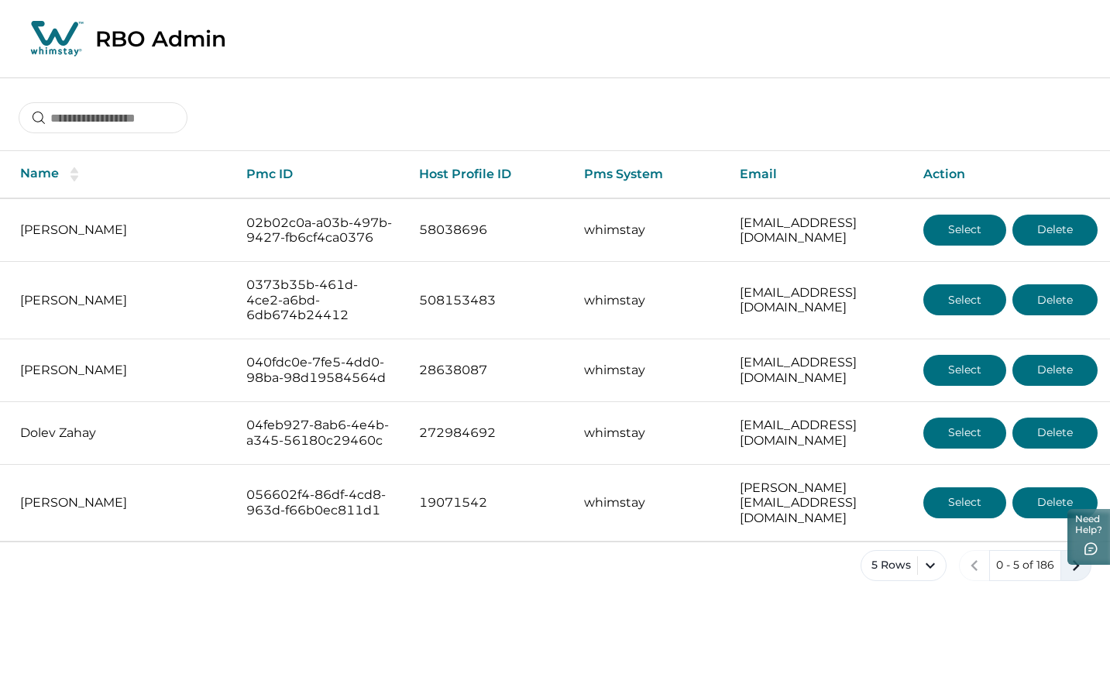
click at [1068, 577] on icon "next page" at bounding box center [1077, 566] width 22 height 22
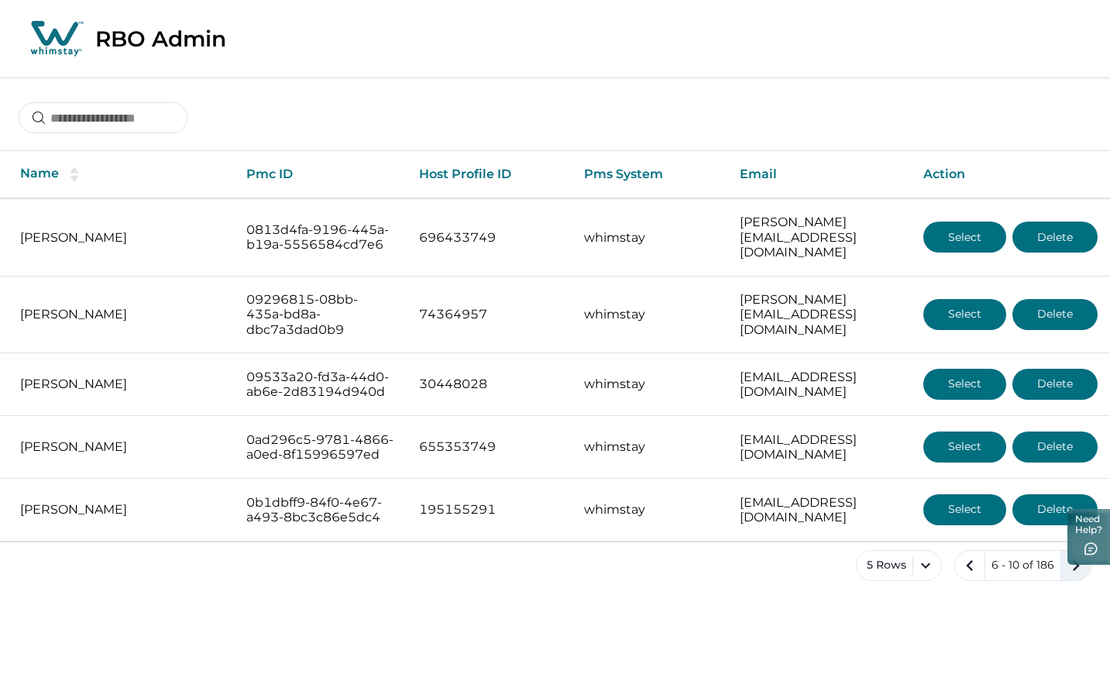
click at [1076, 577] on icon "next page" at bounding box center [1077, 566] width 22 height 22
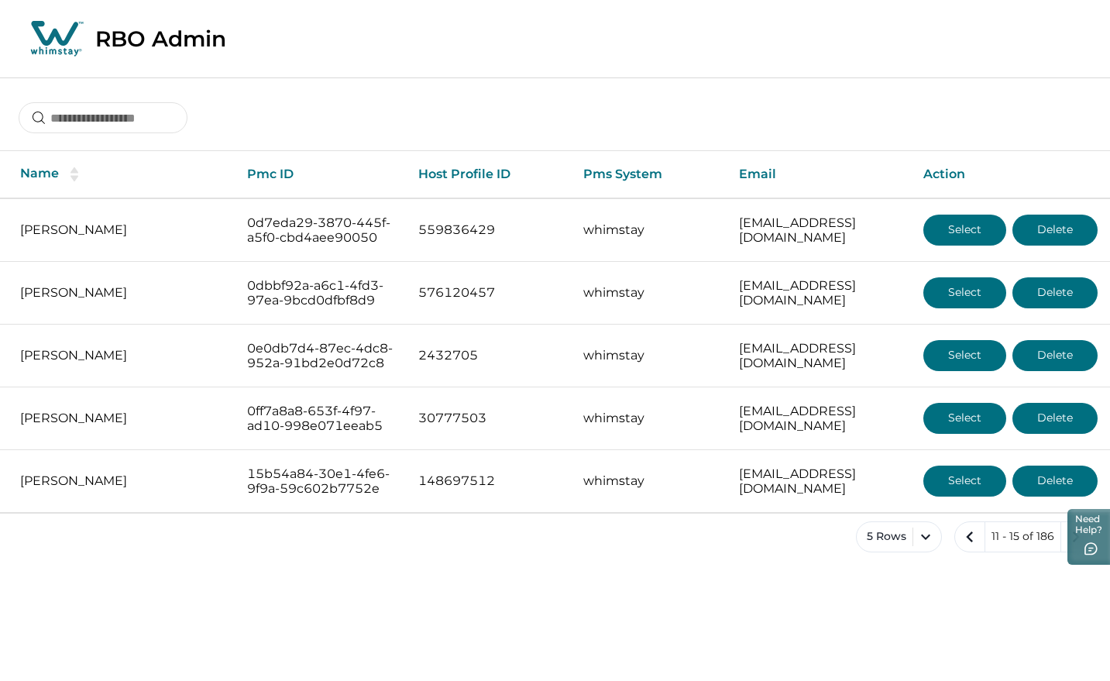
drag, startPoint x: 244, startPoint y: 2, endPoint x: 592, endPoint y: 87, distance: 358.2
click at [592, 87] on div at bounding box center [555, 105] width 1110 height 57
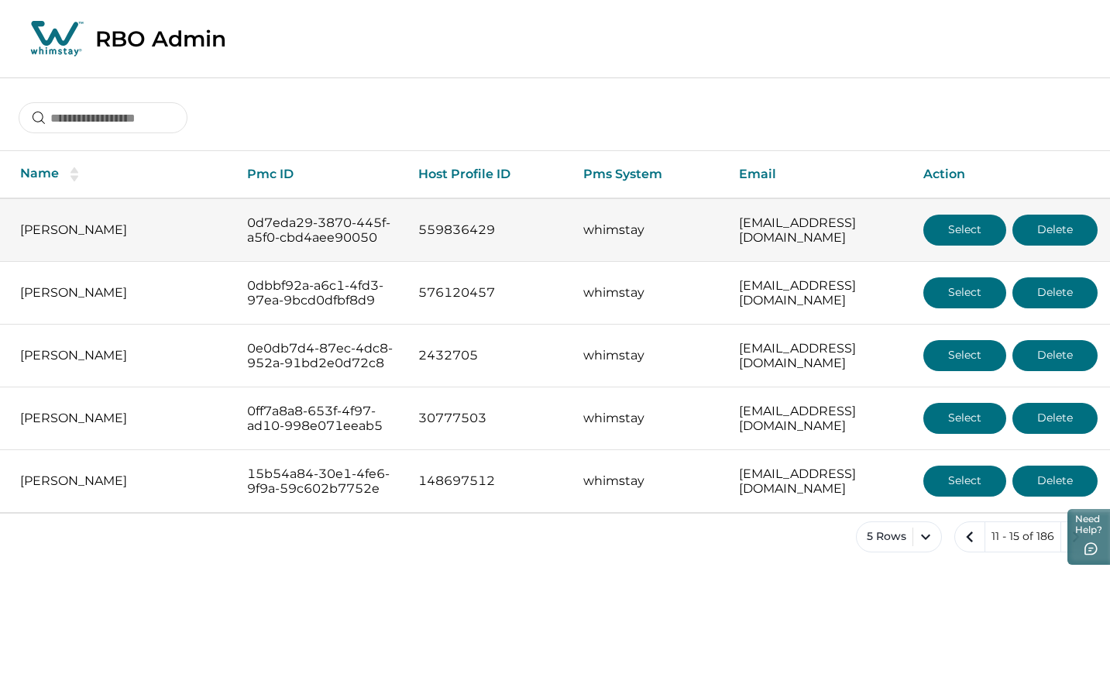
click at [955, 238] on button "Select" at bounding box center [965, 230] width 83 height 31
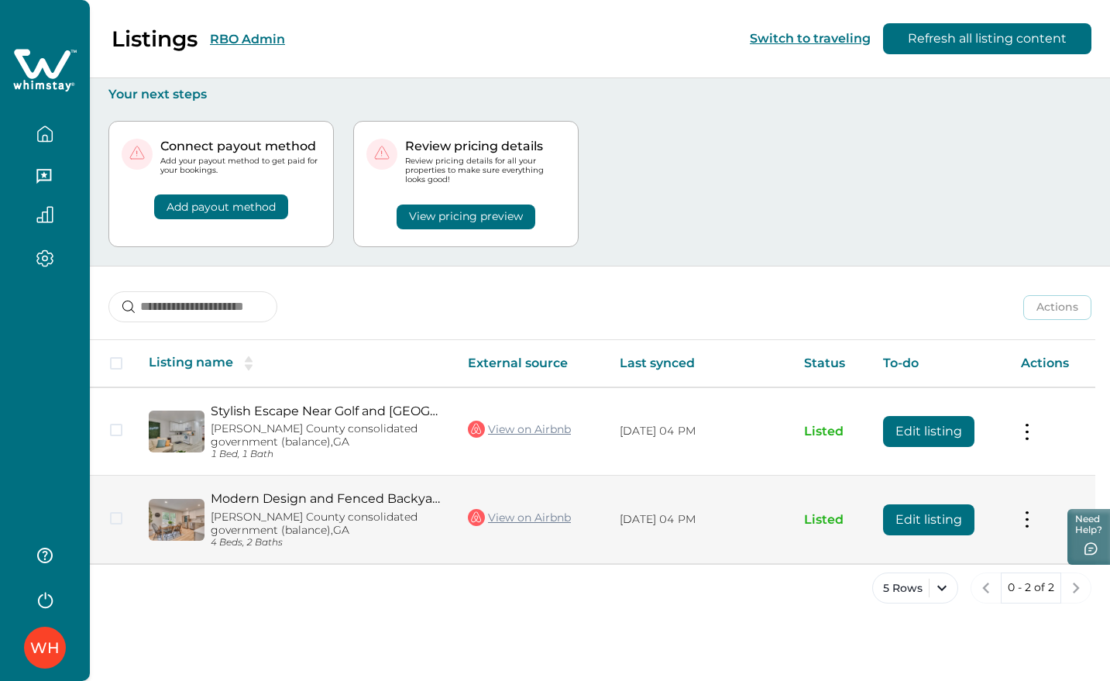
click at [934, 512] on button "Edit listing" at bounding box center [928, 519] width 91 height 31
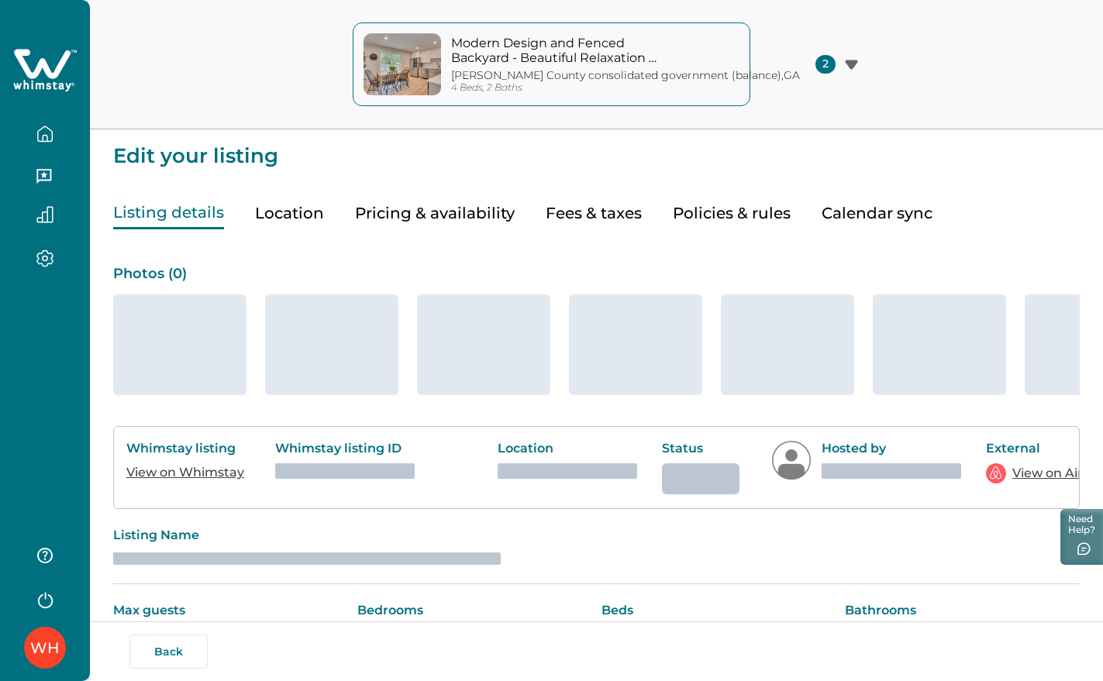
click at [14, 71] on icon at bounding box center [45, 70] width 64 height 46
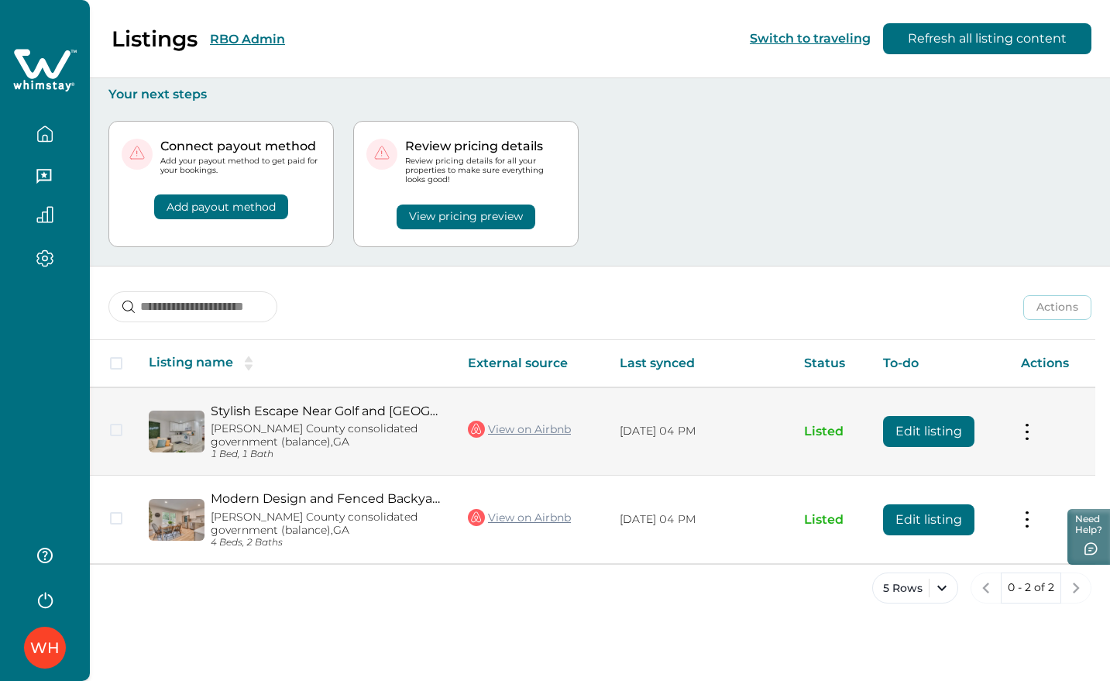
click at [914, 418] on button "Edit listing" at bounding box center [928, 431] width 91 height 31
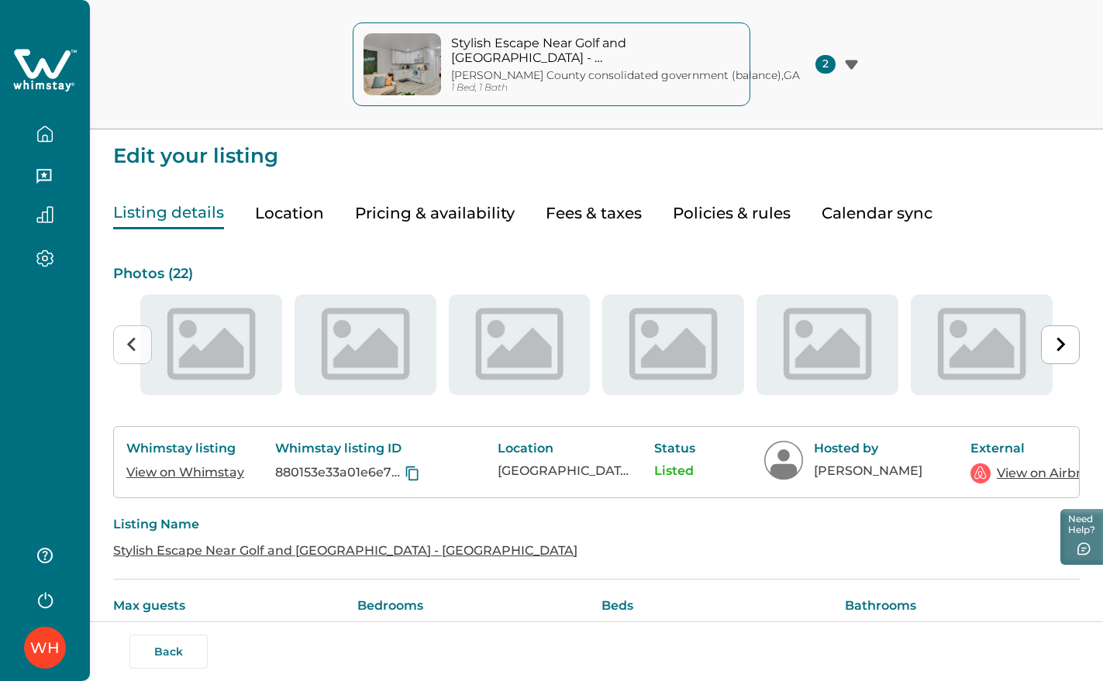
click at [21, 76] on icon at bounding box center [45, 70] width 64 height 46
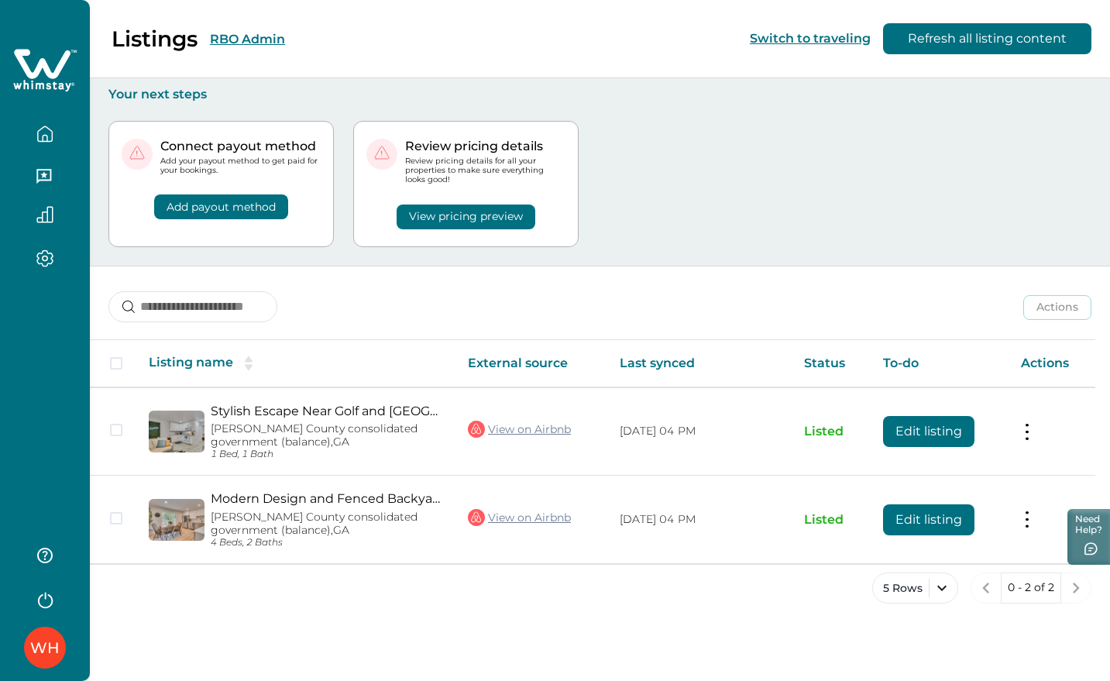
click at [263, 36] on button "RBO Admin" at bounding box center [247, 39] width 75 height 15
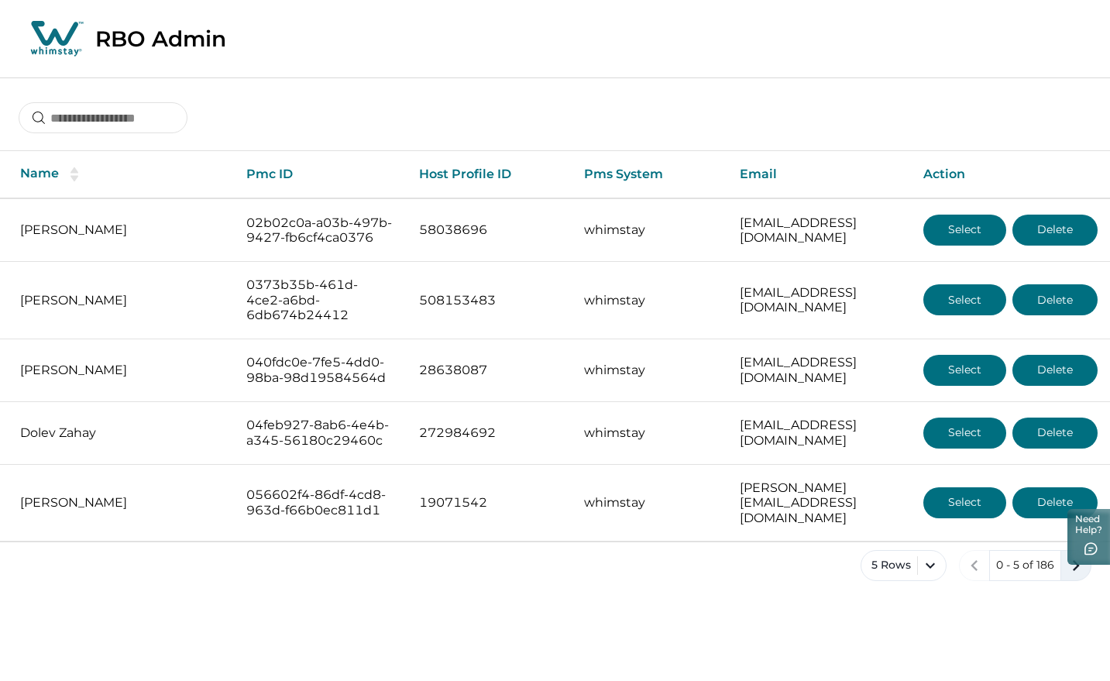
click at [1084, 577] on icon "next page" at bounding box center [1077, 566] width 22 height 22
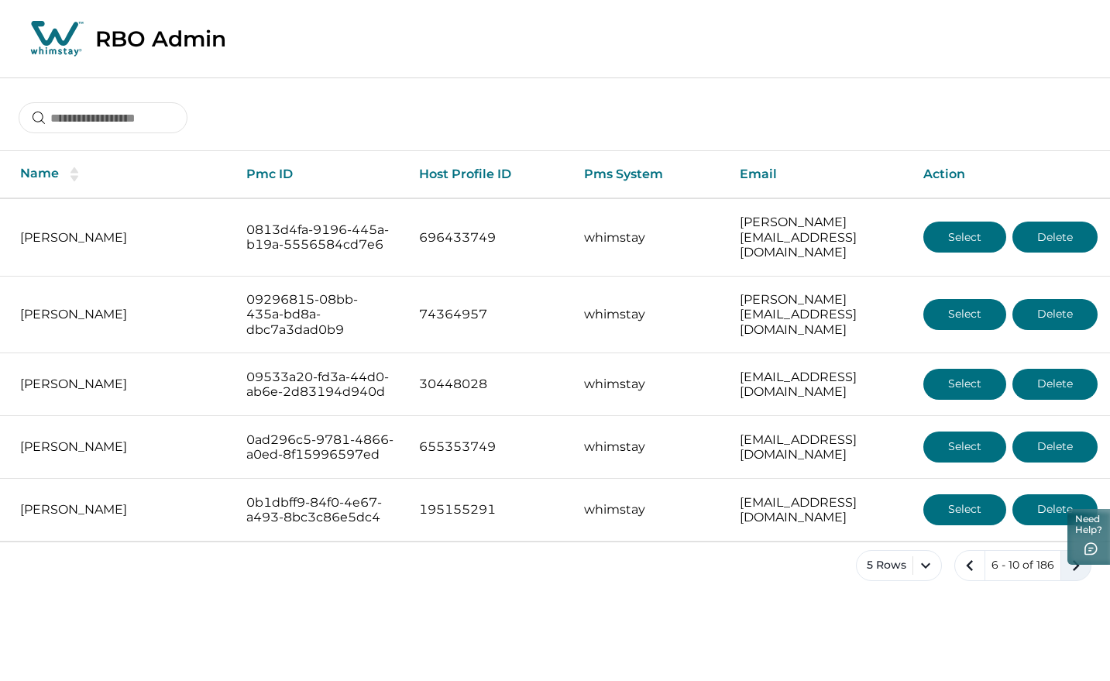
click at [1072, 577] on icon "next page" at bounding box center [1077, 566] width 22 height 22
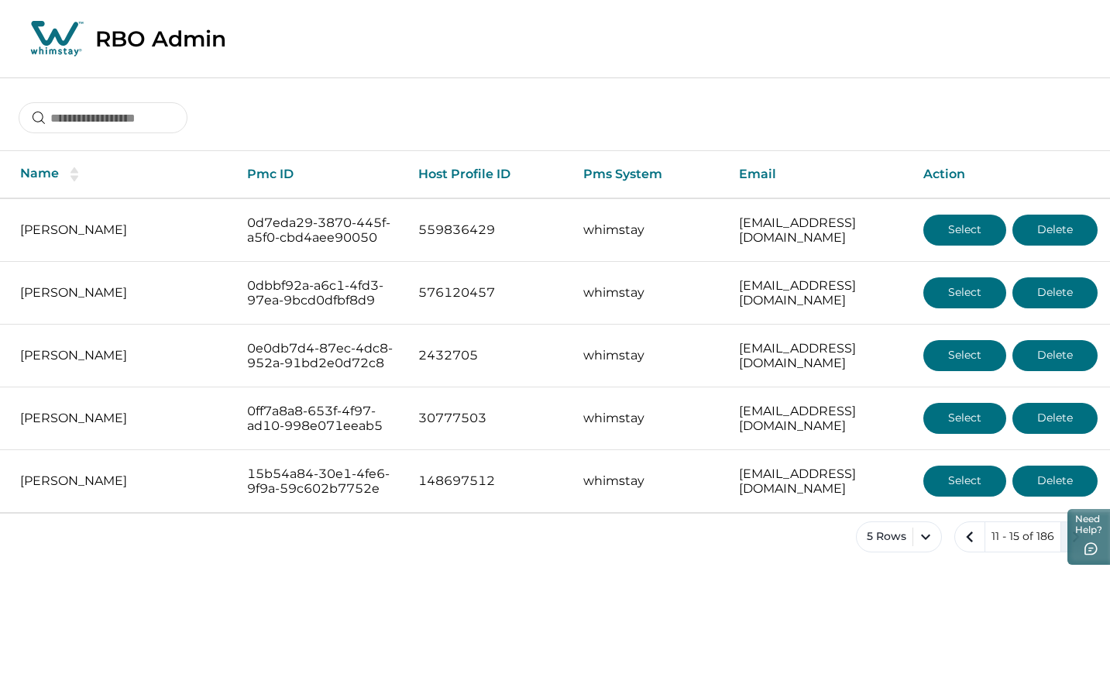
click at [1069, 548] on icon "next page" at bounding box center [1077, 537] width 22 height 22
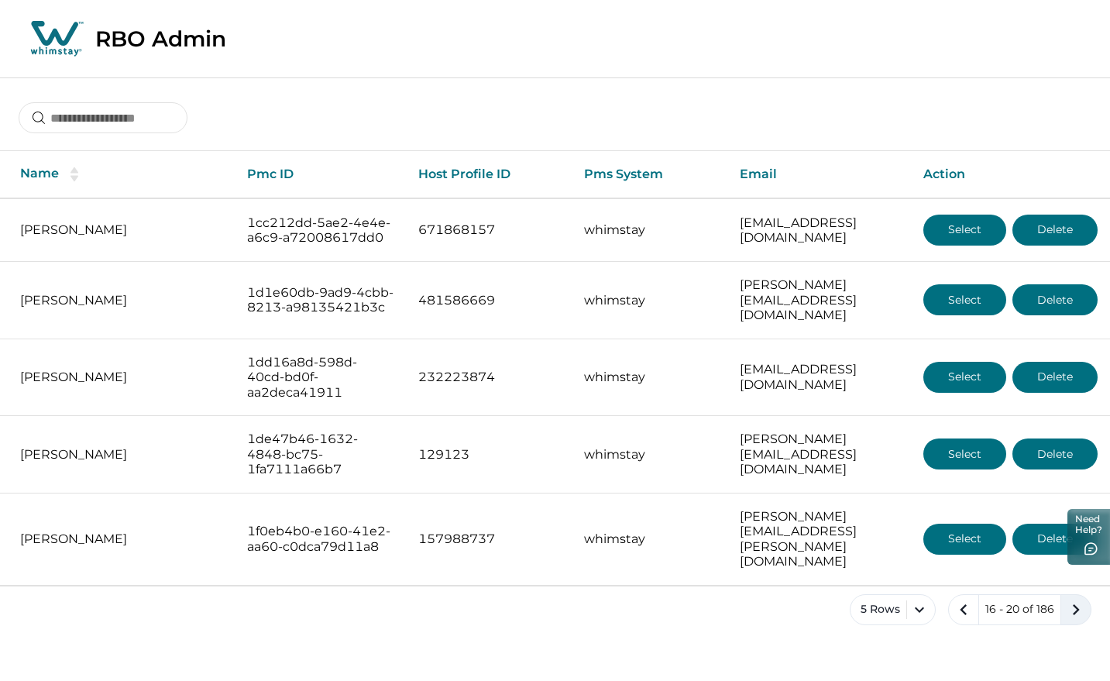
click at [1081, 612] on icon "next page" at bounding box center [1077, 610] width 22 height 22
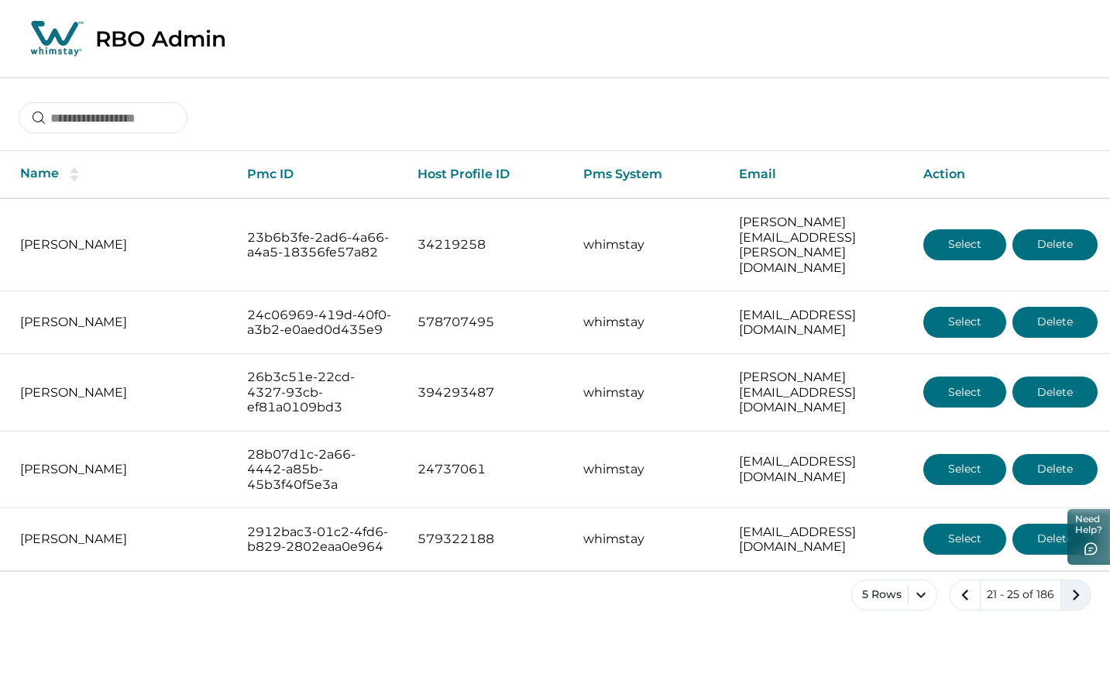
click at [1075, 601] on icon "next page" at bounding box center [1077, 595] width 22 height 22
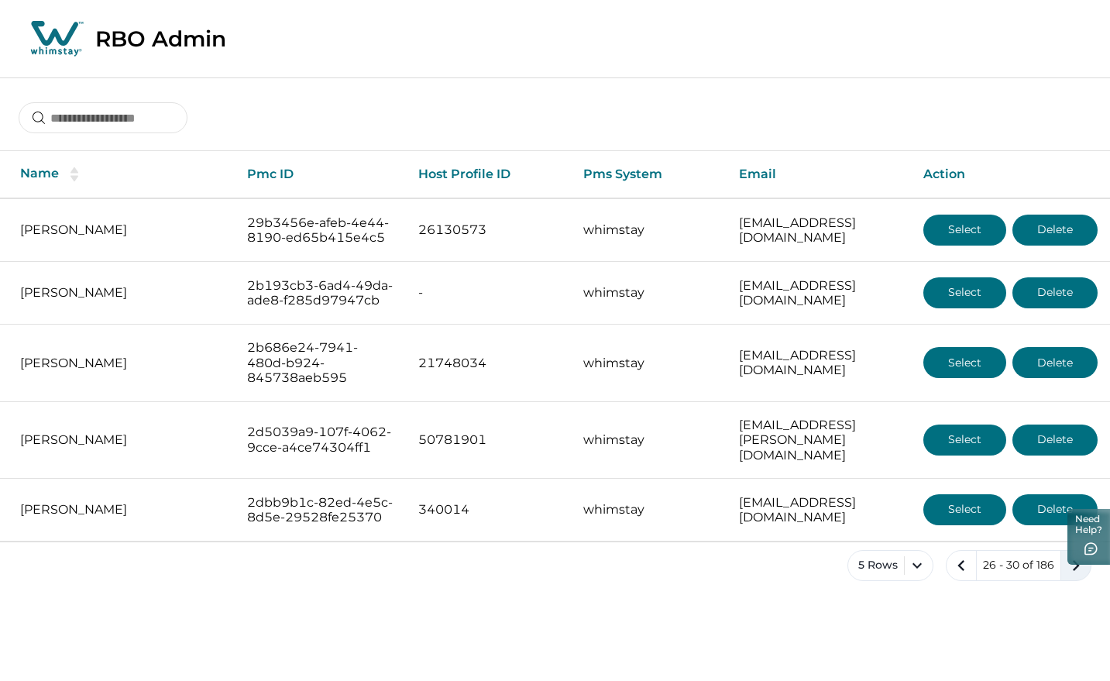
click at [1081, 577] on icon "next page" at bounding box center [1077, 566] width 22 height 22
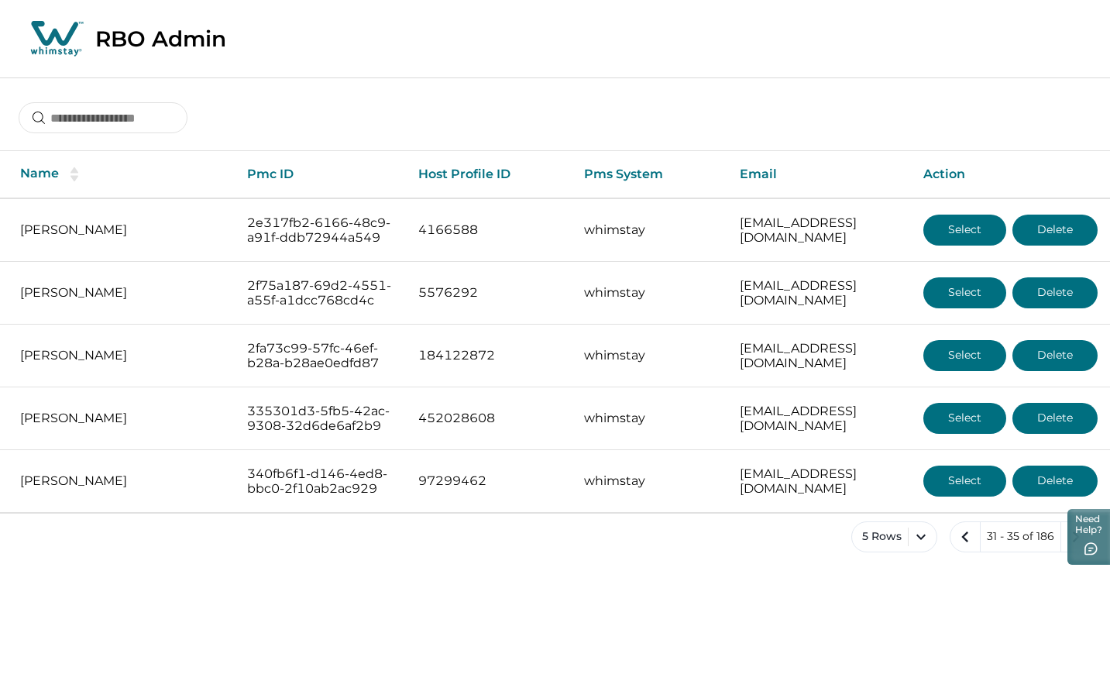
click at [1077, 553] on button "next page" at bounding box center [1076, 537] width 31 height 31
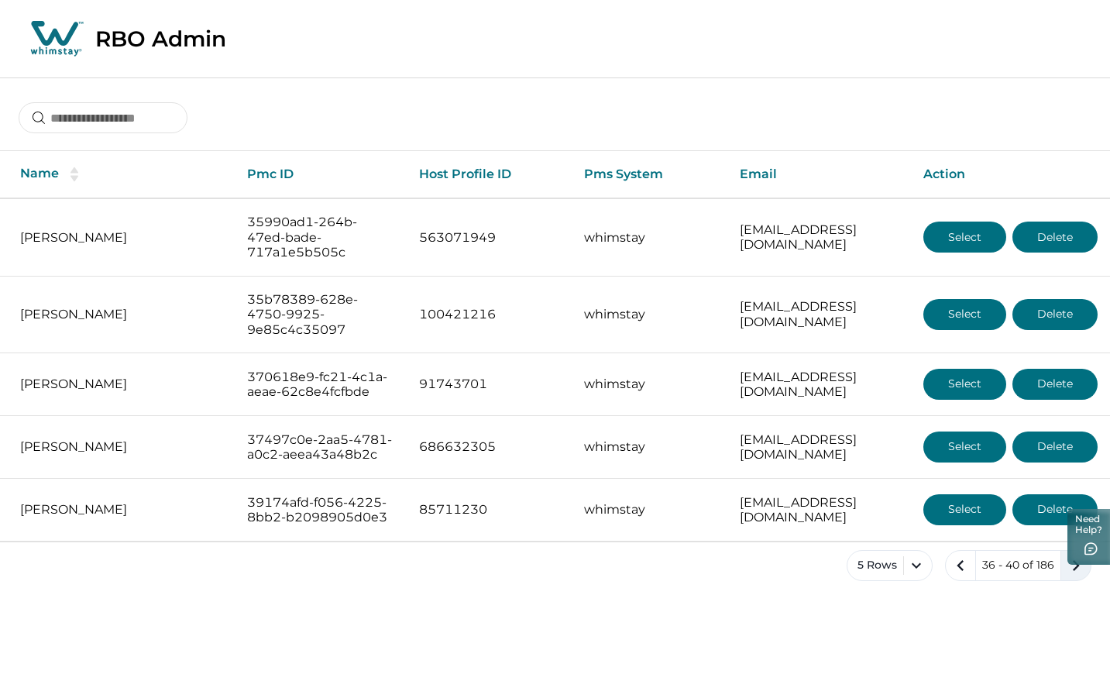
click at [1073, 577] on icon "next page" at bounding box center [1077, 566] width 22 height 22
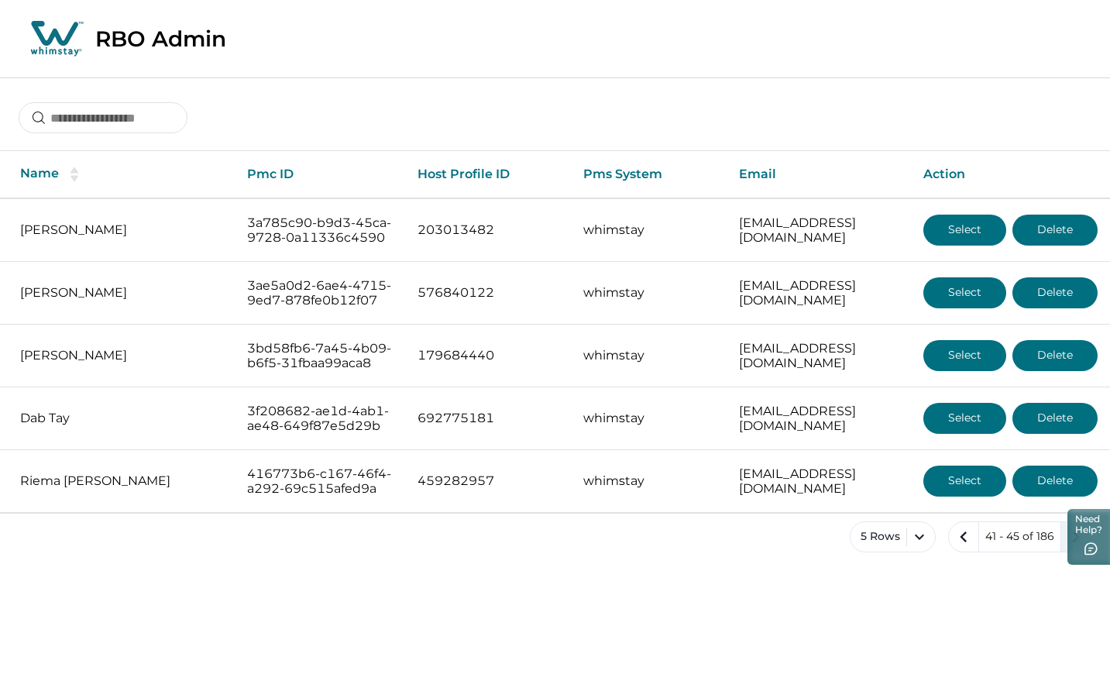
click at [1073, 548] on icon "next page" at bounding box center [1077, 537] width 22 height 22
click at [1071, 548] on icon "next page" at bounding box center [1077, 537] width 22 height 22
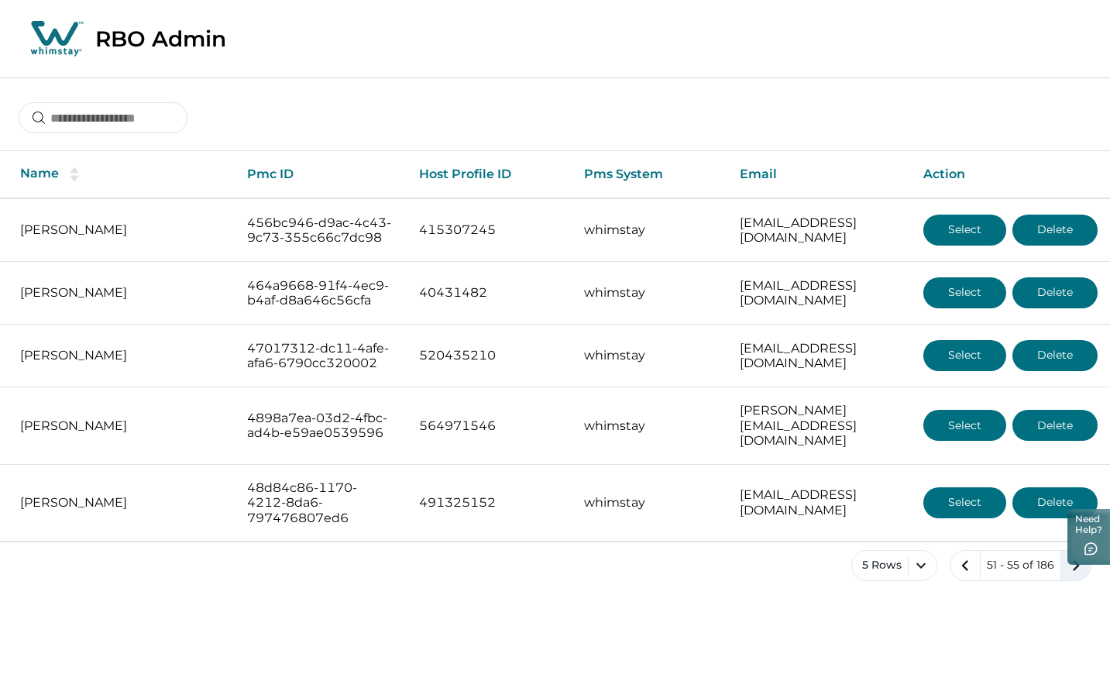
click at [1082, 577] on icon "next page" at bounding box center [1077, 566] width 22 height 22
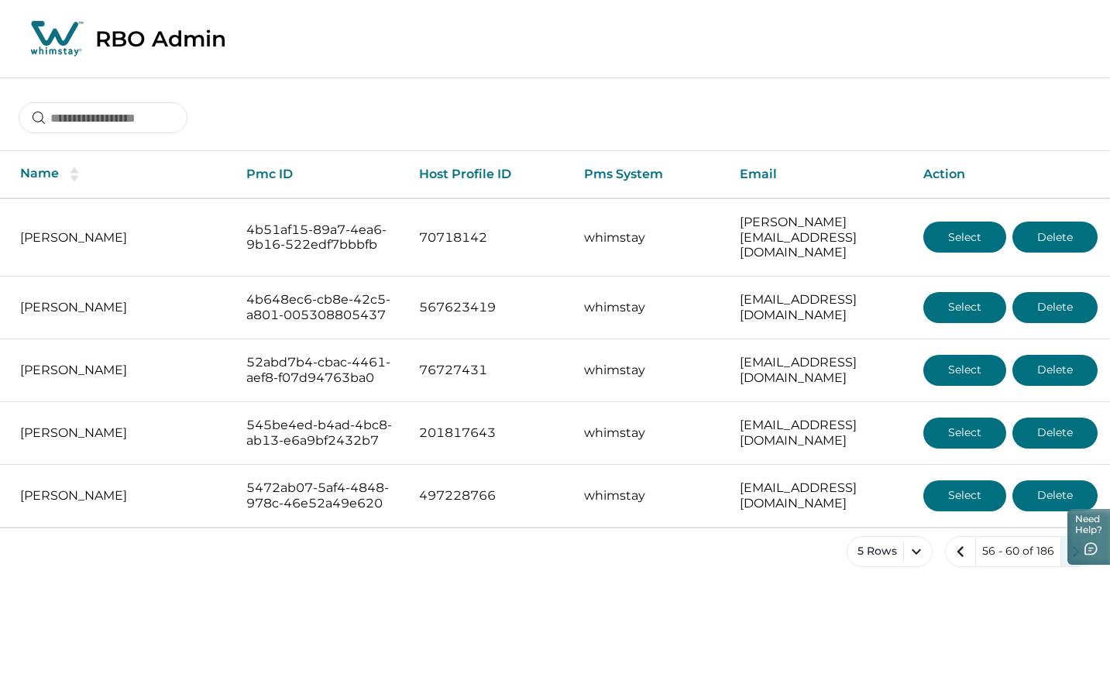
click at [1082, 563] on icon "next page" at bounding box center [1077, 552] width 22 height 22
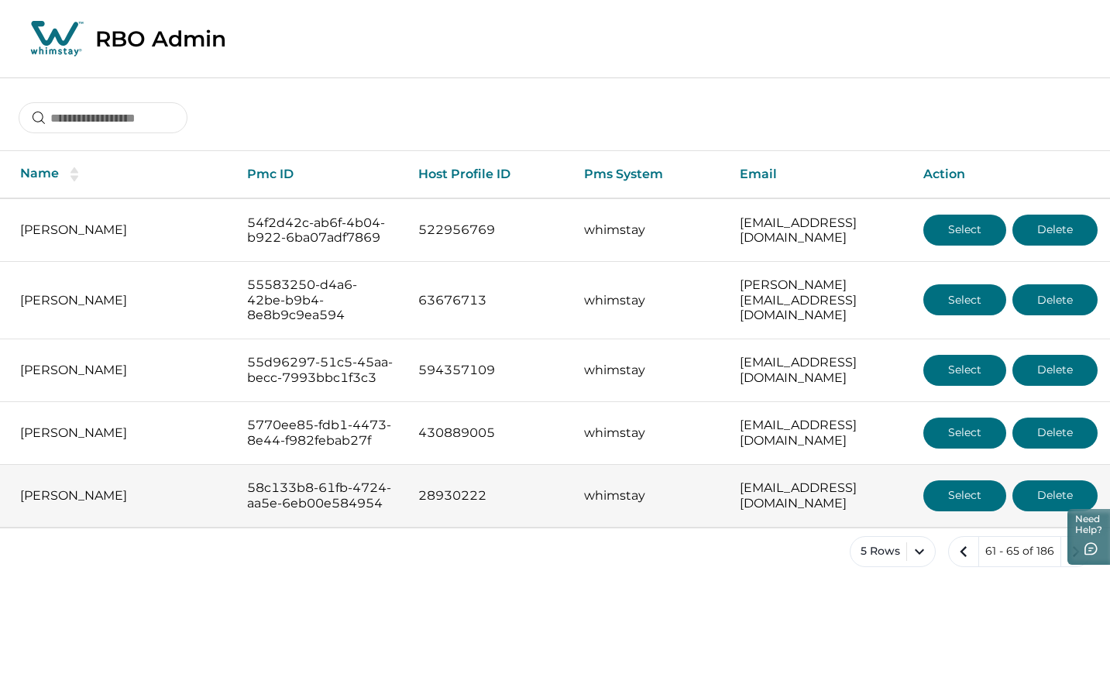
click at [953, 511] on button "Select" at bounding box center [965, 495] width 83 height 31
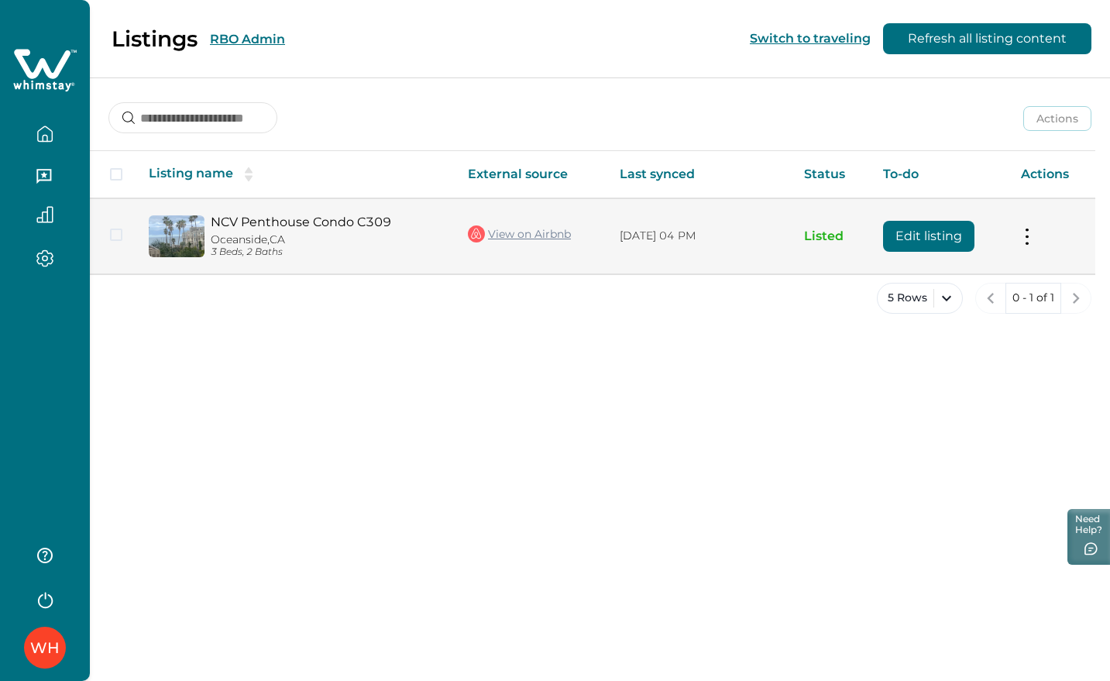
click at [959, 239] on button "Edit listing" at bounding box center [928, 236] width 91 height 31
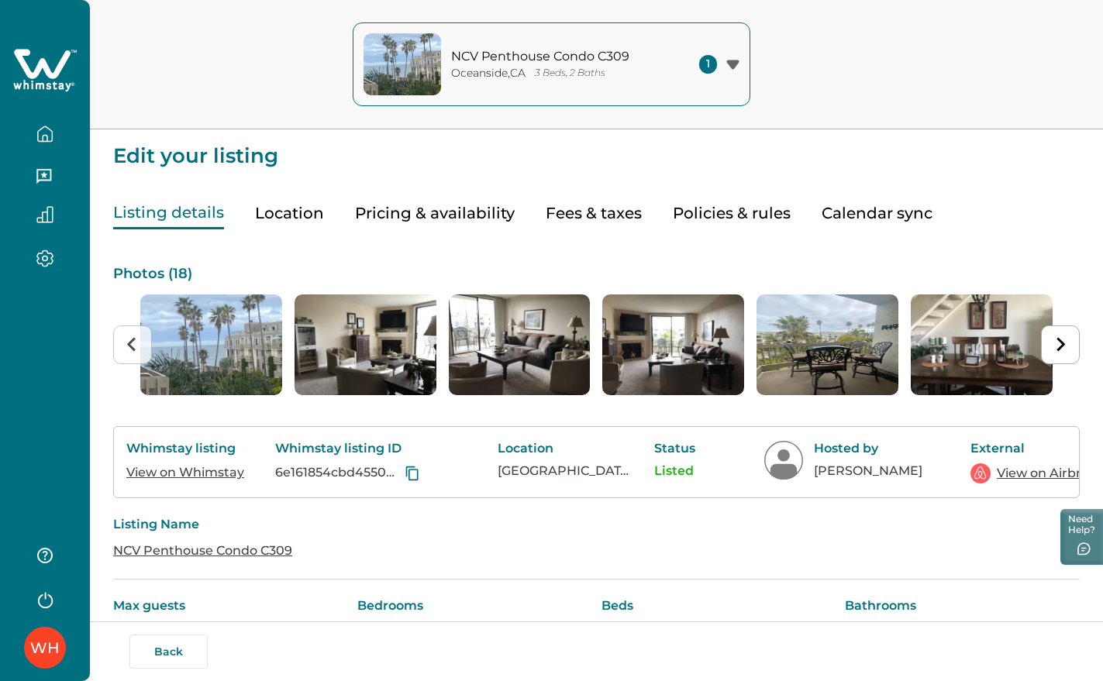
click at [38, 59] on icon at bounding box center [45, 70] width 64 height 46
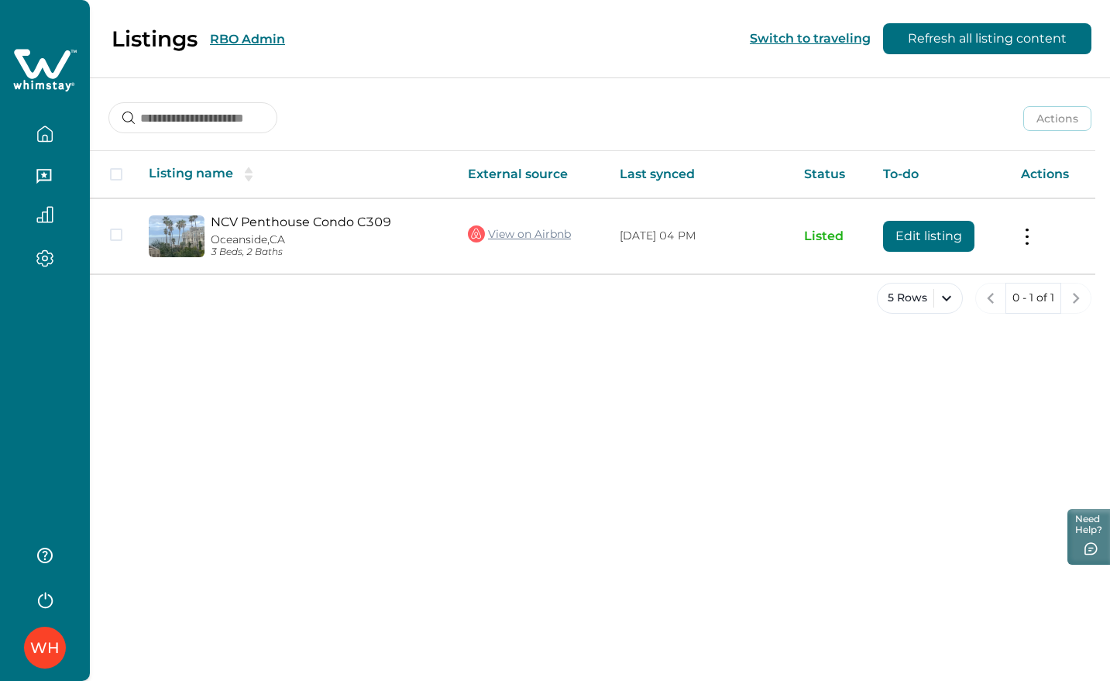
click at [231, 43] on button "RBO Admin" at bounding box center [247, 39] width 75 height 15
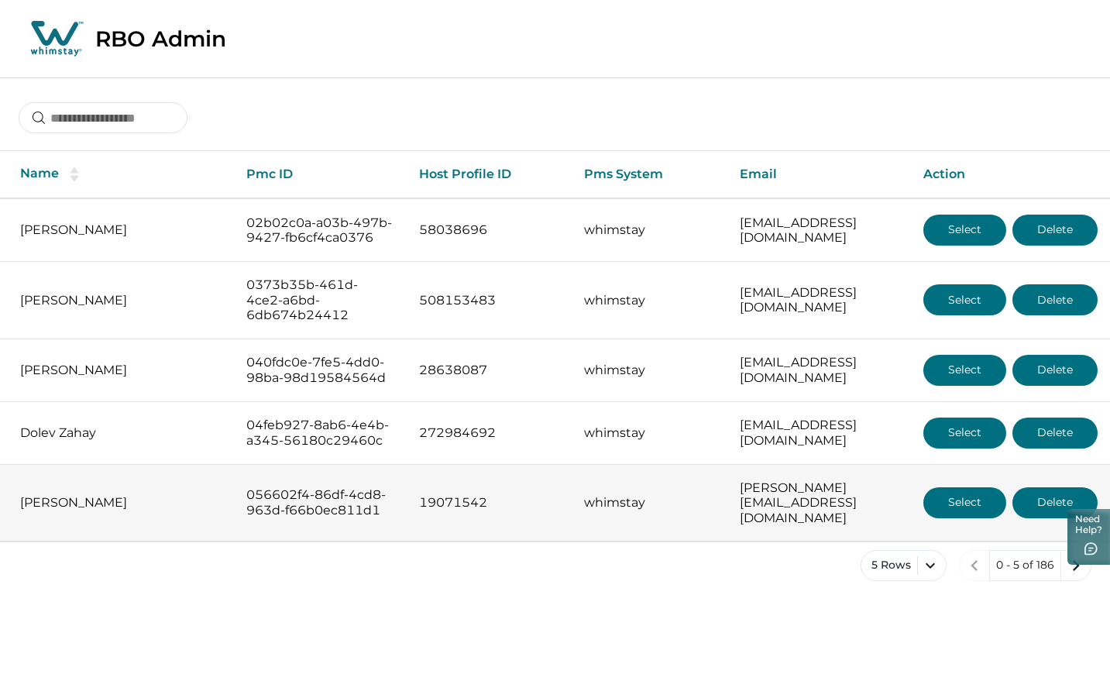
click at [984, 518] on button "Select" at bounding box center [965, 502] width 83 height 31
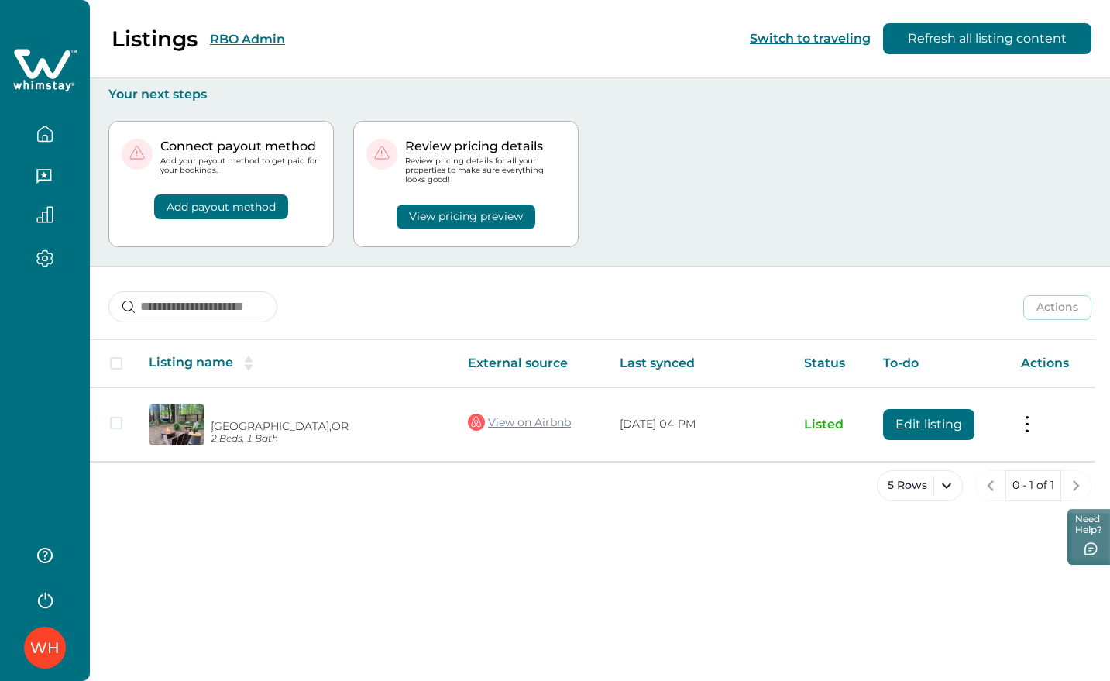
click at [48, 641] on div "WH" at bounding box center [44, 647] width 29 height 37
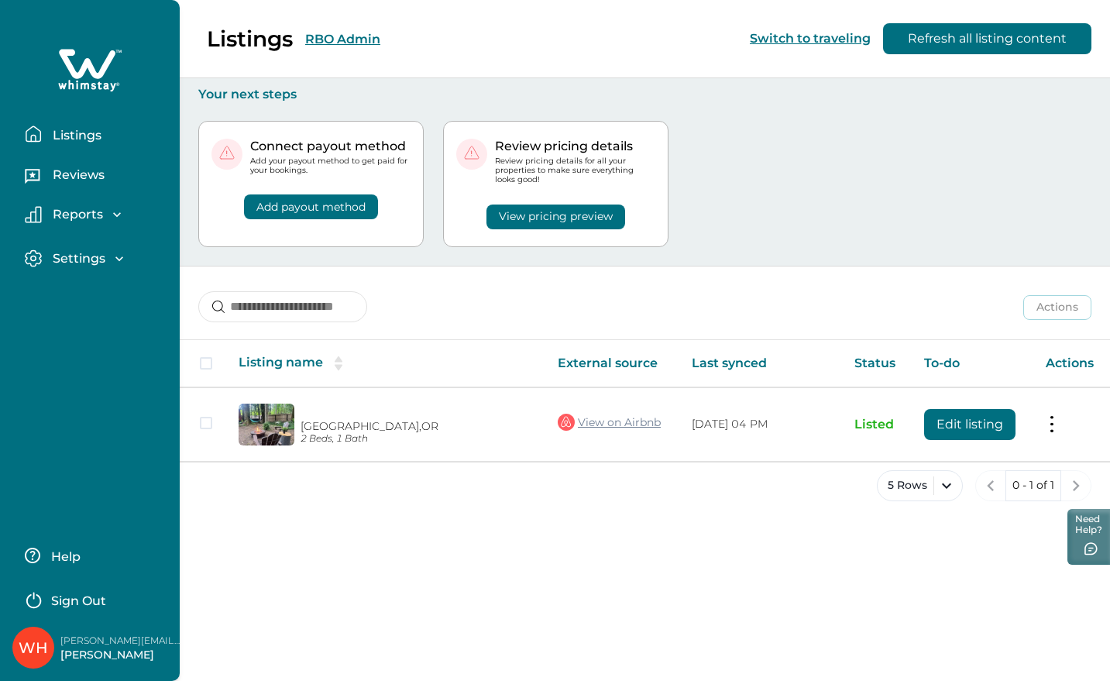
click at [71, 533] on div "Help Sign Out" at bounding box center [87, 571] width 150 height 87
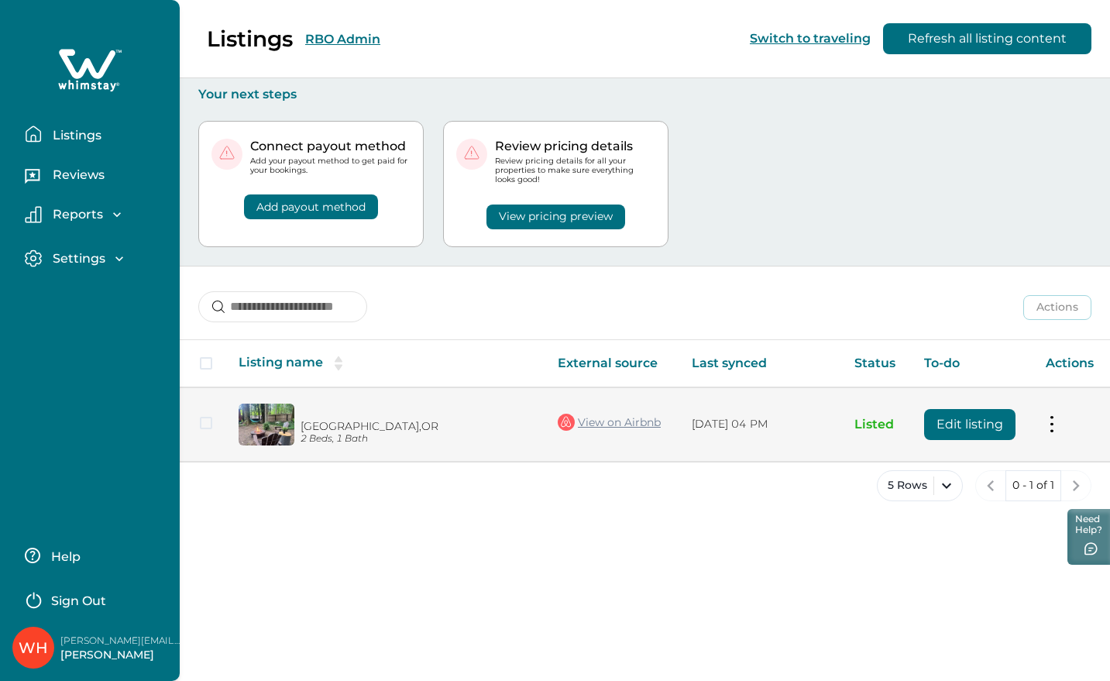
click at [956, 433] on button "Edit listing" at bounding box center [970, 424] width 91 height 31
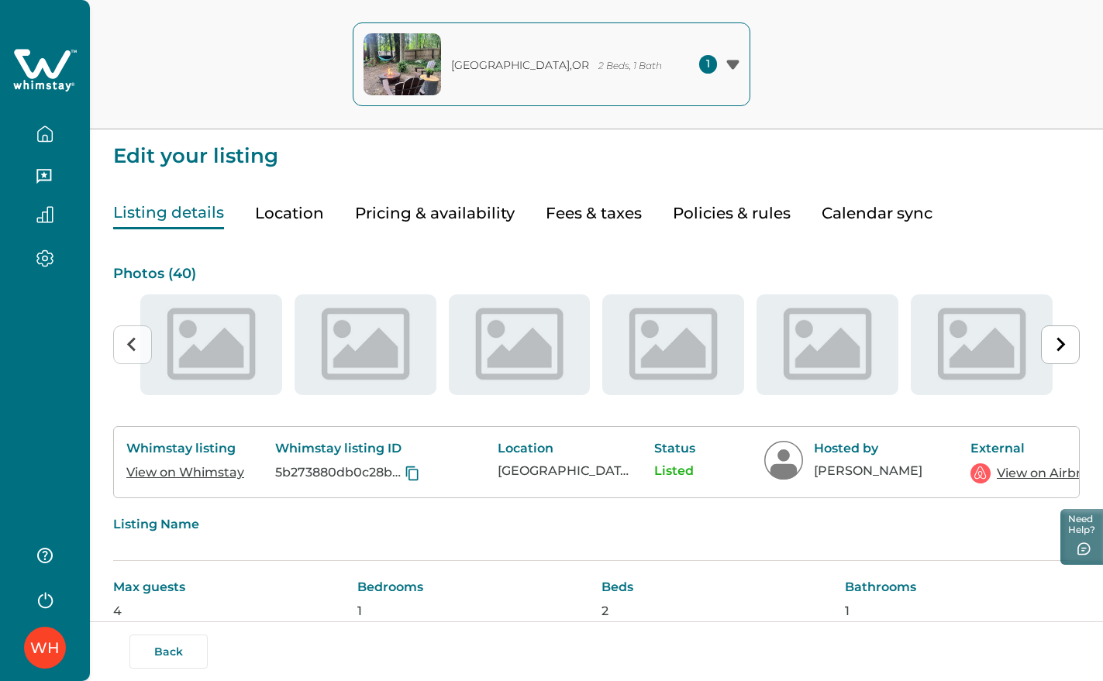
click at [61, 49] on icon at bounding box center [45, 70] width 64 height 46
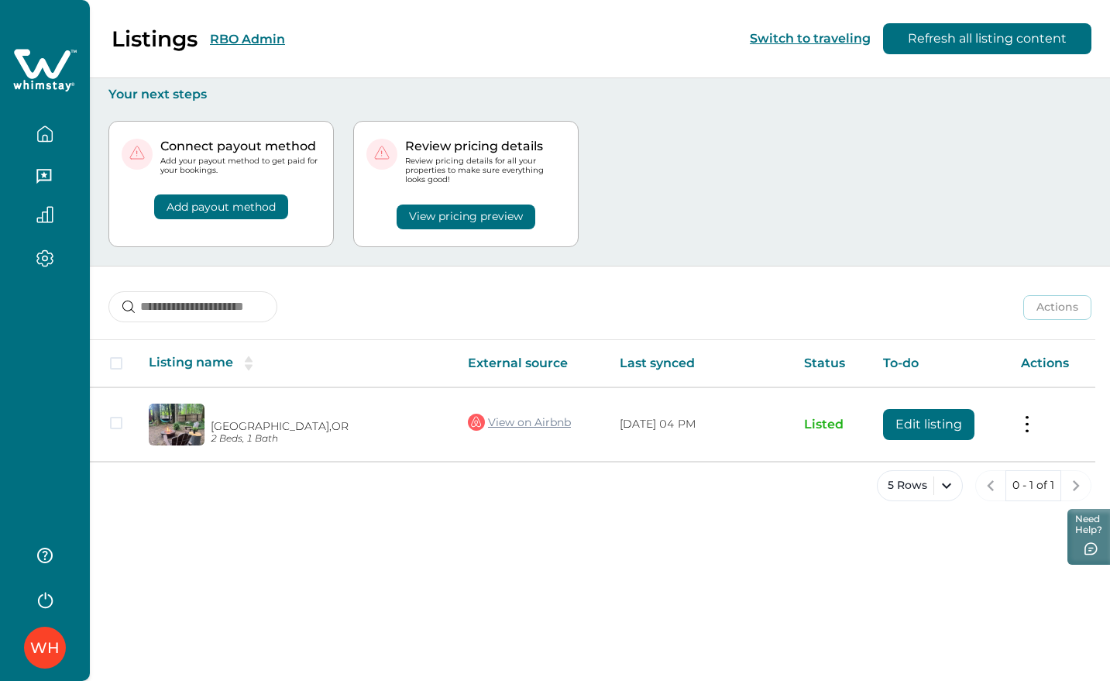
click at [242, 38] on button "RBO Admin" at bounding box center [247, 39] width 75 height 15
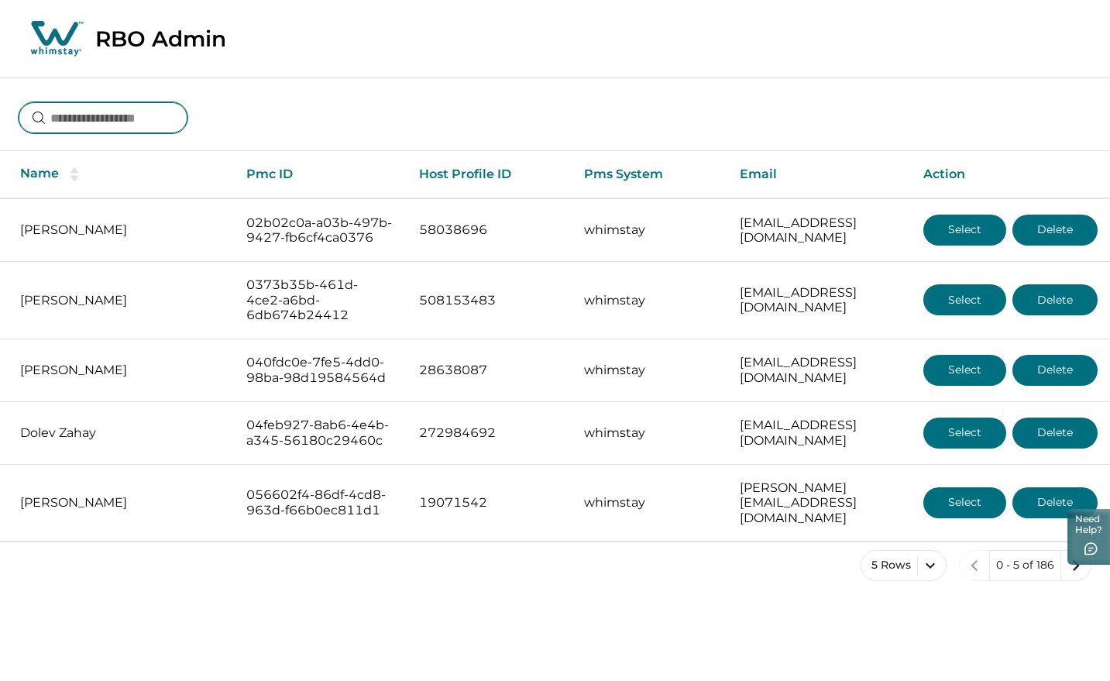
click at [104, 129] on input at bounding box center [103, 117] width 169 height 31
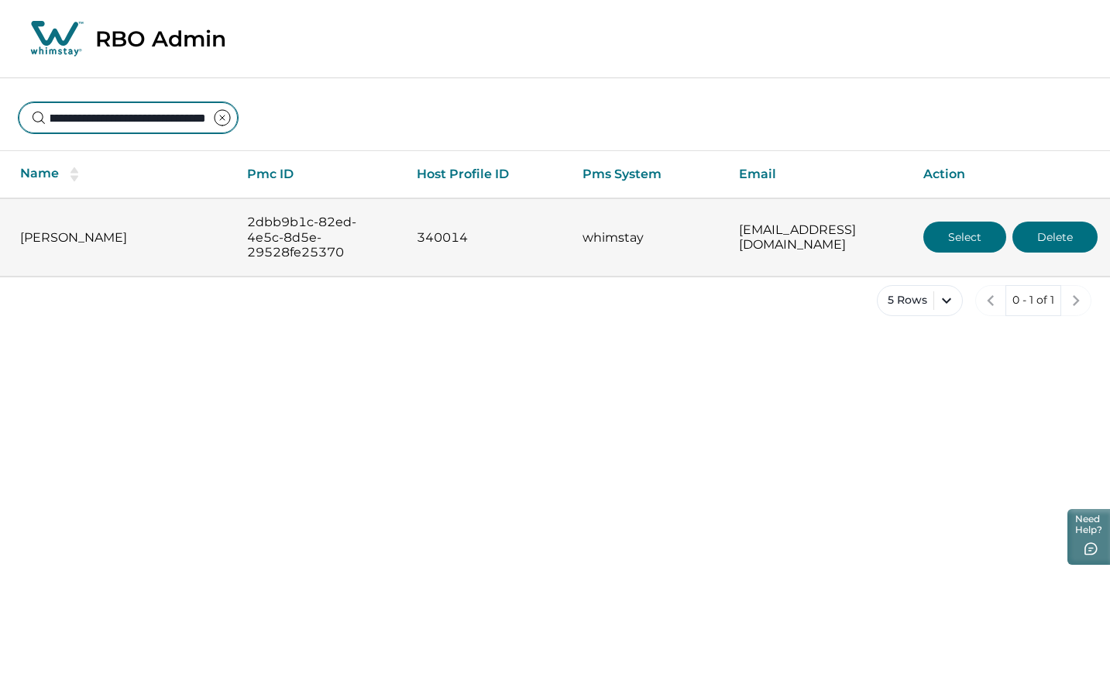
type input "**********"
click at [992, 227] on button "Select" at bounding box center [965, 237] width 83 height 31
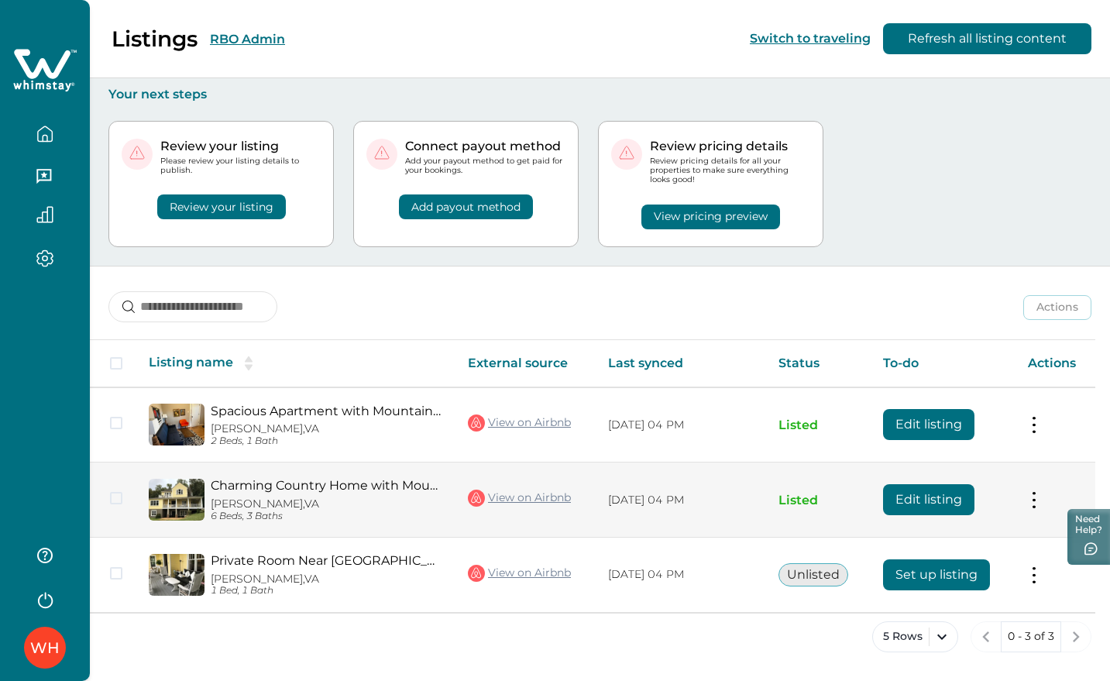
click at [957, 504] on button "Edit listing" at bounding box center [928, 499] width 91 height 31
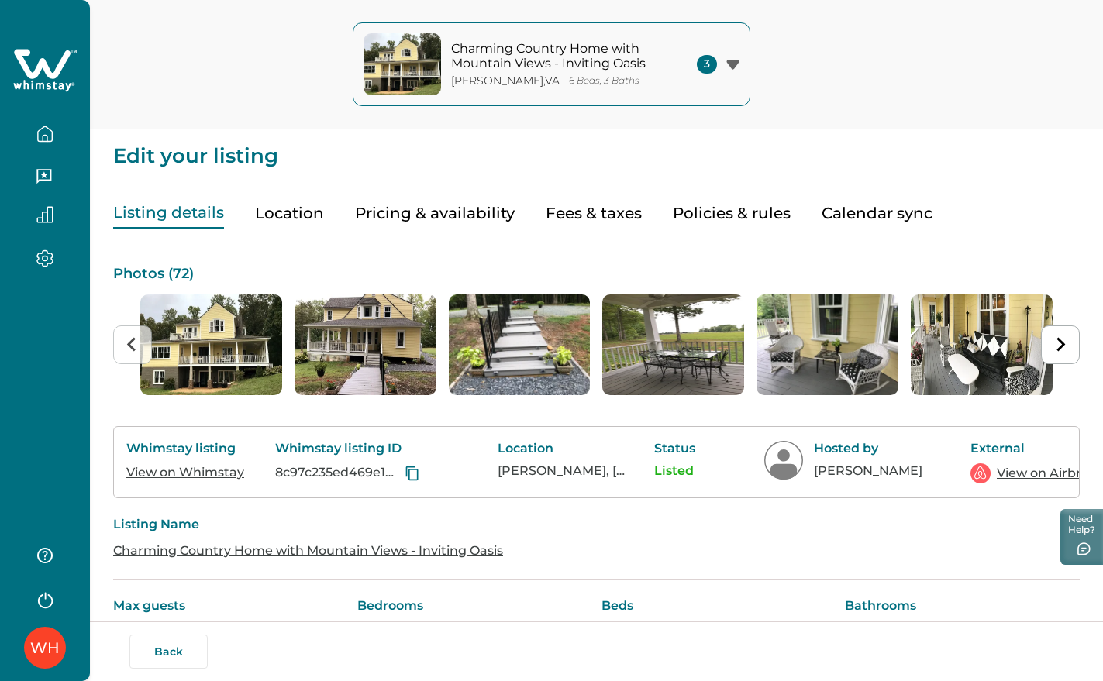
click at [54, 71] on icon at bounding box center [45, 70] width 64 height 46
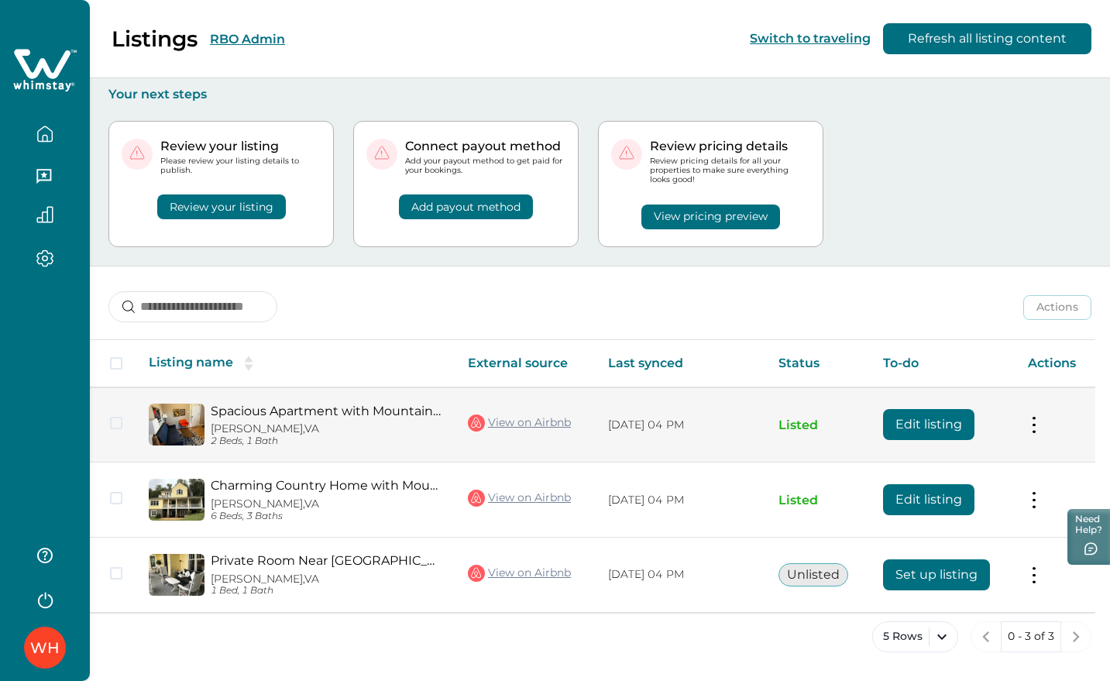
click at [945, 412] on button "Edit listing" at bounding box center [928, 424] width 91 height 31
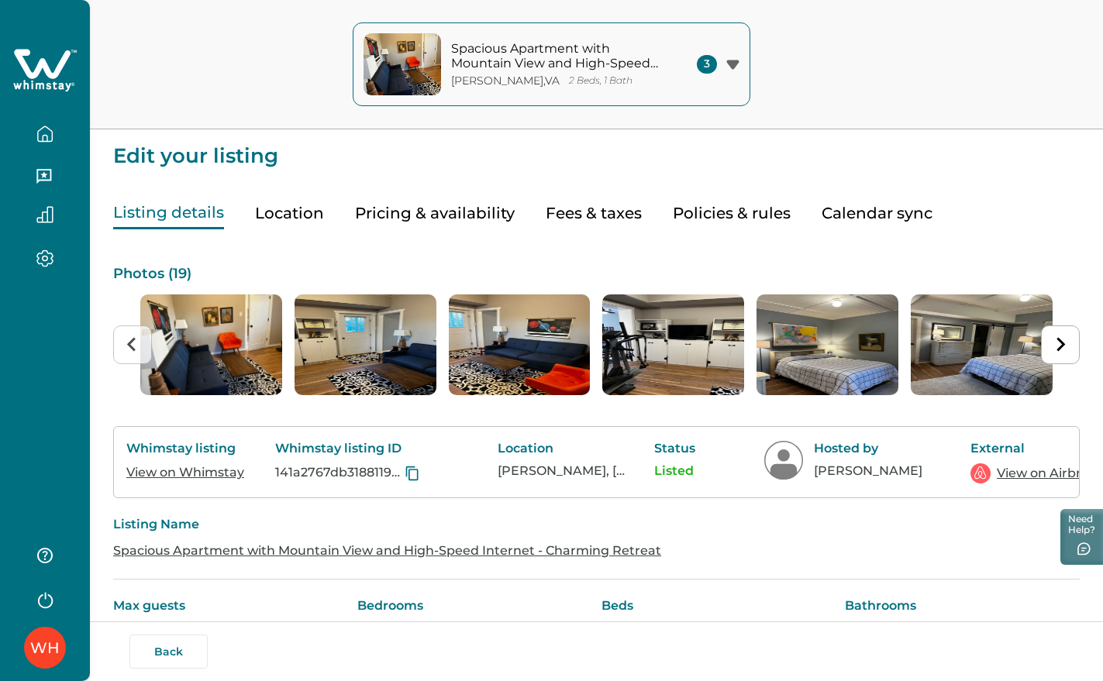
click at [51, 67] on icon at bounding box center [45, 70] width 64 height 46
